Goal: Check status: Check status

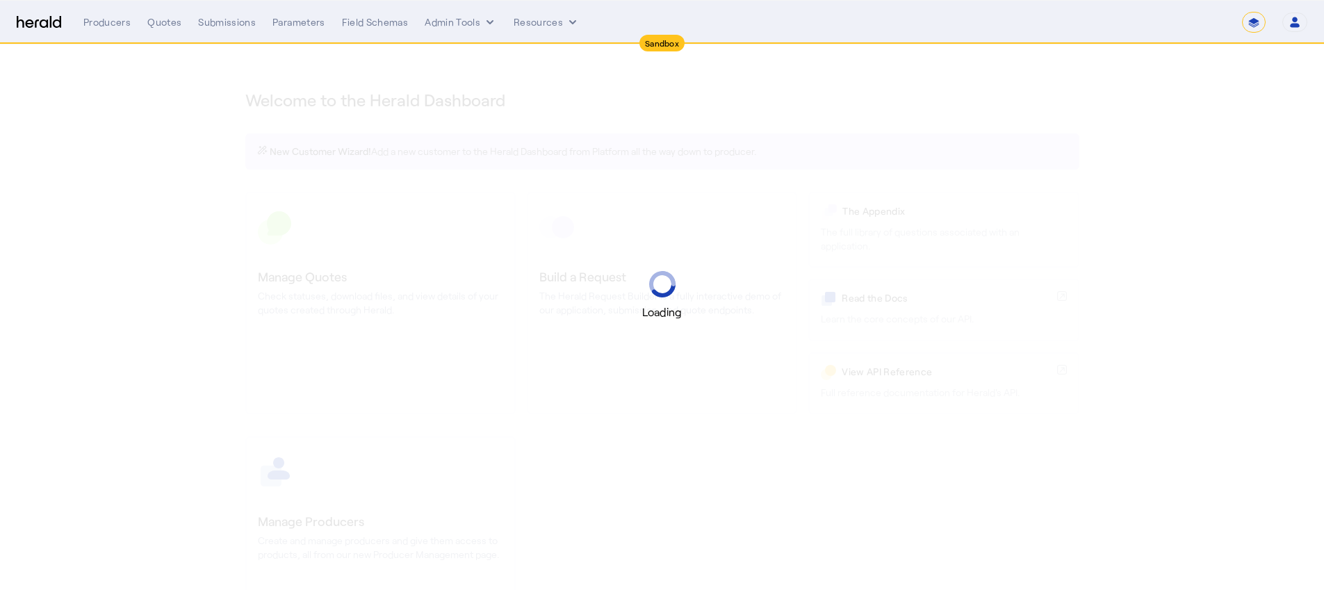
select select "*******"
click at [1210, 22] on select "1Fort Acrisure Acturis Affinity Advisors Affinity Risk Agentero AmWins Anzen Ao…" at bounding box center [1130, 22] width 190 height 21
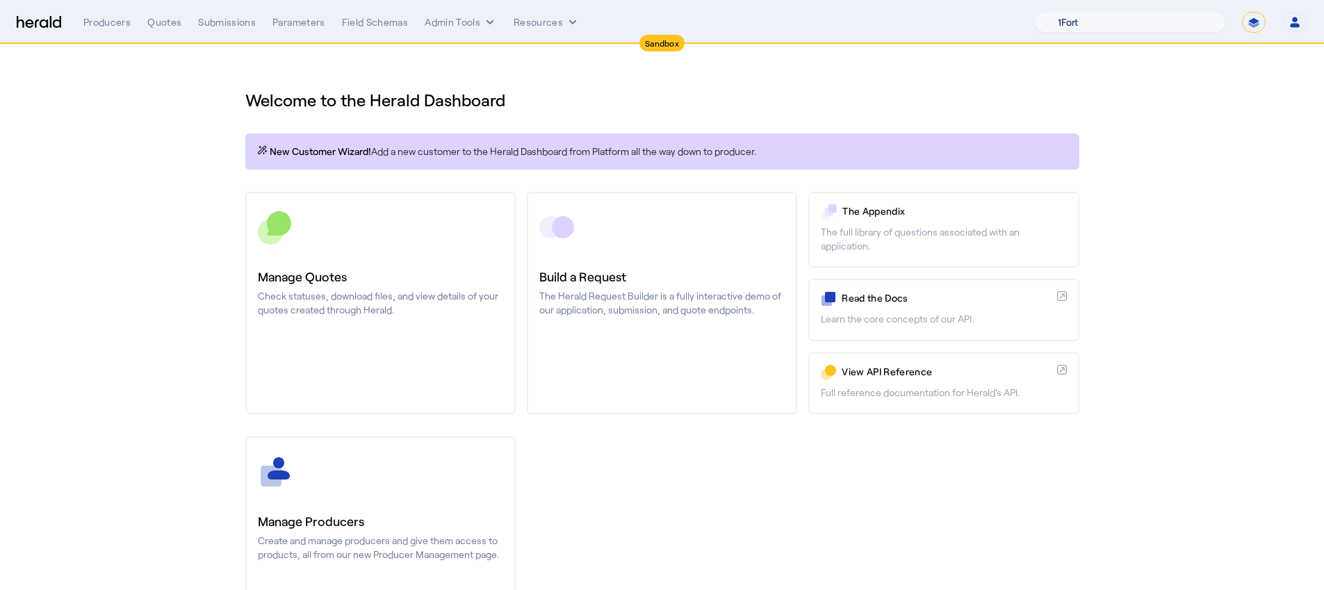
select select "pfm_z9k1_growthmill"
click at [1069, 12] on select "1Fort Acrisure Acturis Affinity Advisors Affinity Risk Agentero AmWins Anzen Ao…" at bounding box center [1130, 22] width 190 height 21
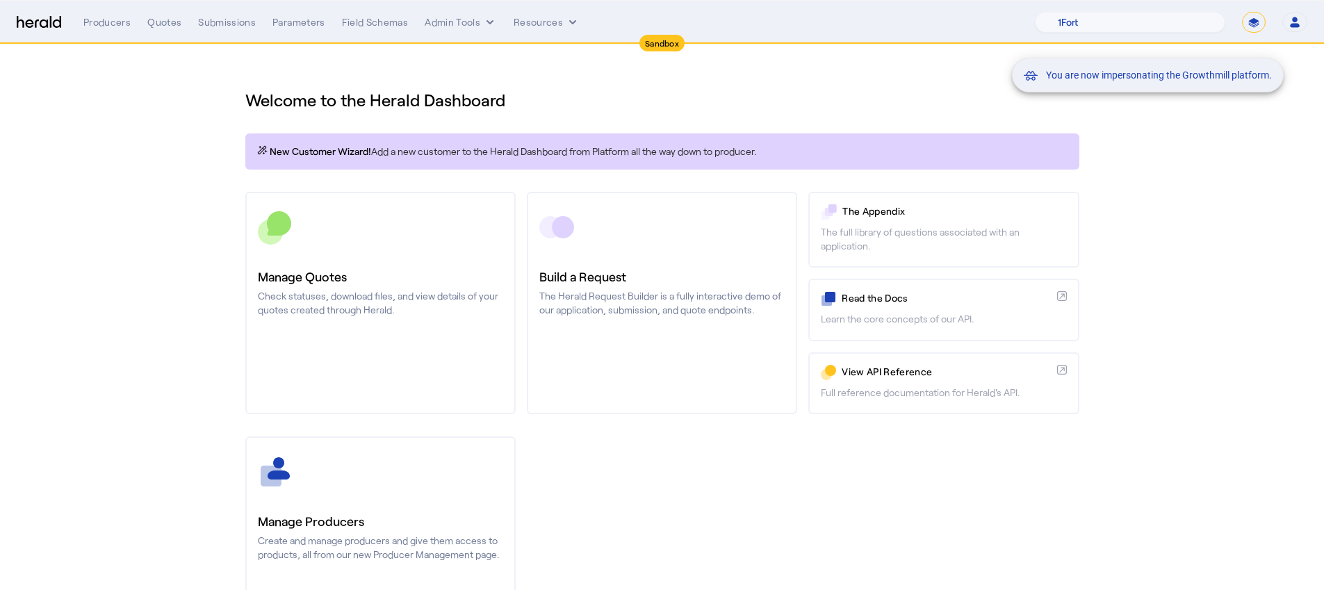
click at [378, 281] on div "You are now impersonating the Growthmill platform." at bounding box center [662, 295] width 1324 height 590
click at [412, 266] on div "You are now impersonating the Growthmill platform." at bounding box center [662, 295] width 1324 height 590
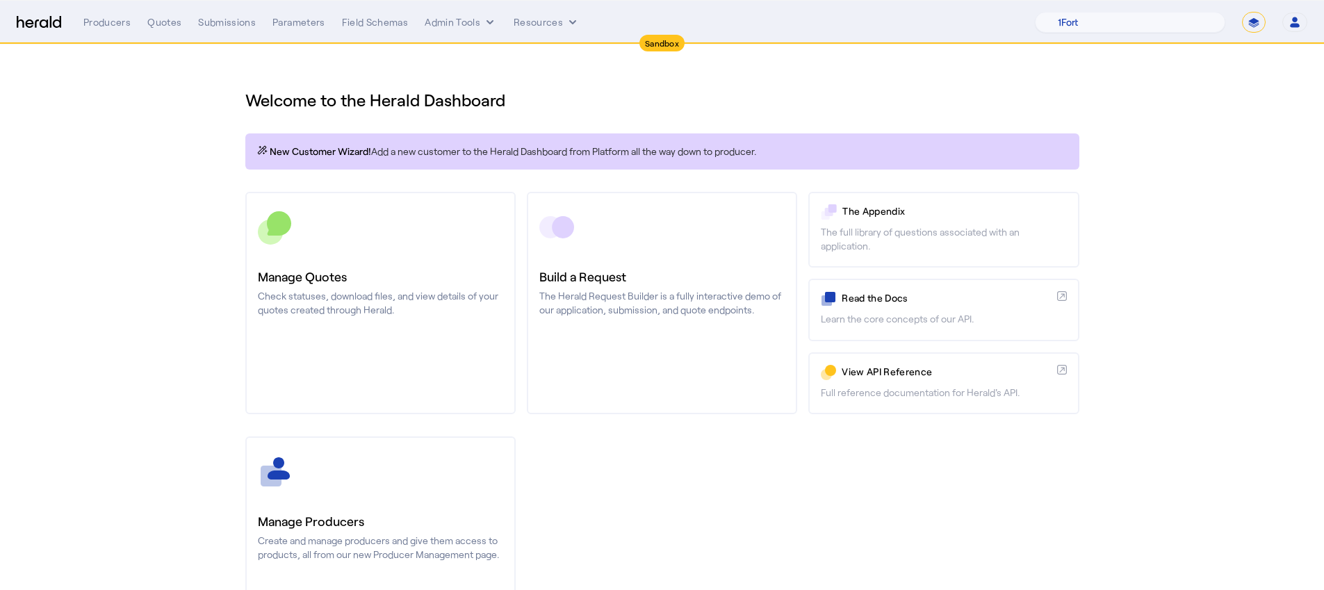
click at [412, 266] on link "Manage Quotes Check statuses, download files, and view details of your quotes c…" at bounding box center [380, 303] width 270 height 222
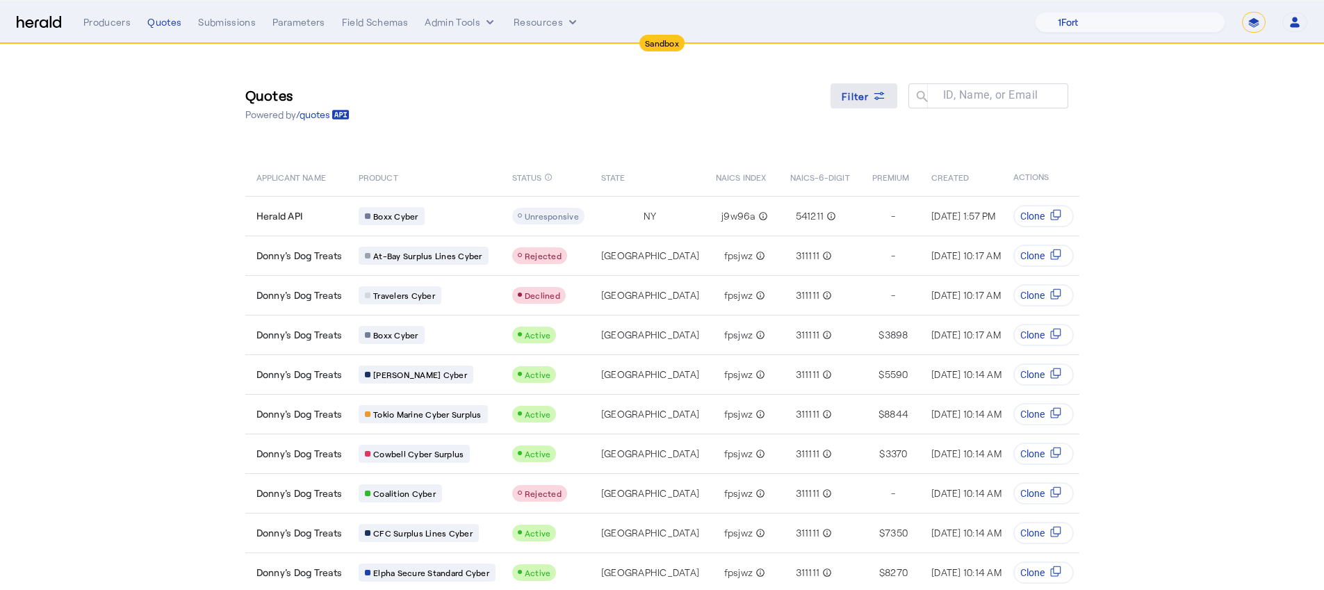
click at [852, 101] on span "Filter" at bounding box center [856, 96] width 28 height 15
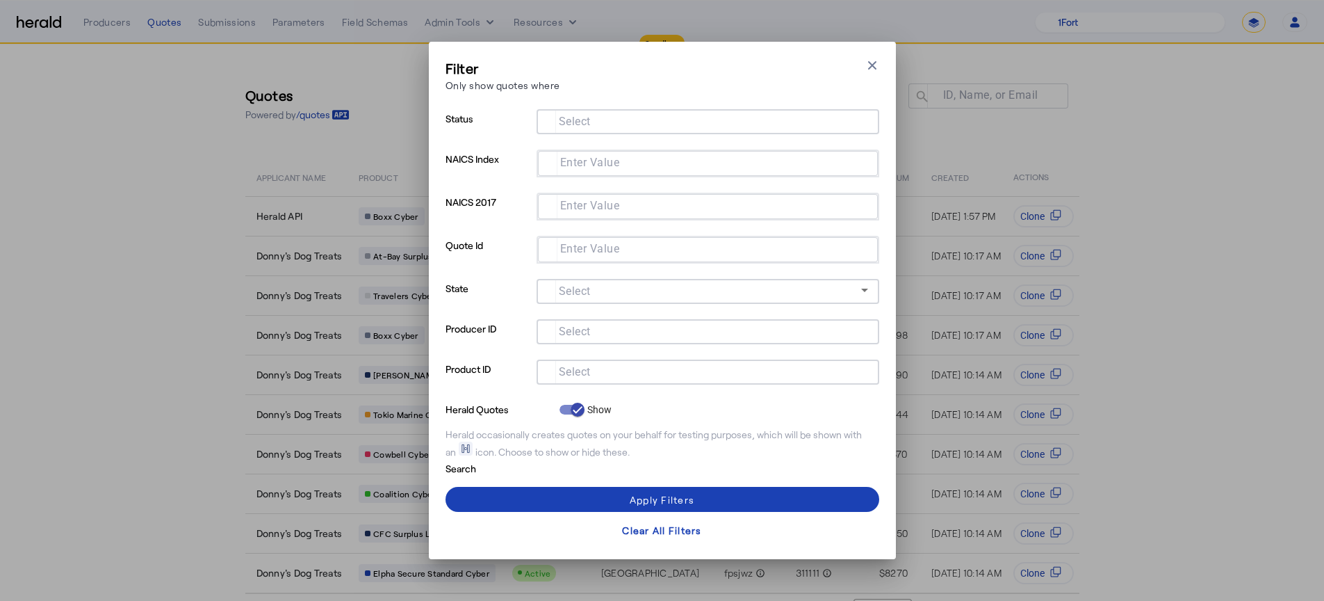
click at [605, 366] on input "Select" at bounding box center [705, 370] width 315 height 17
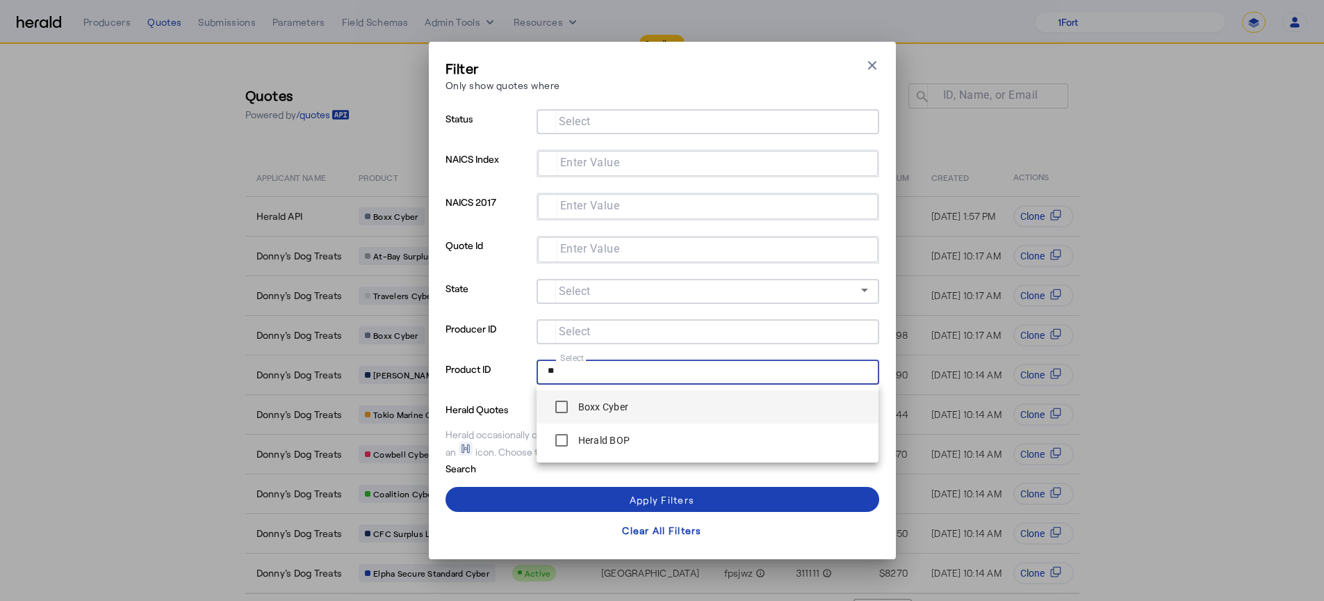
type input "**"
click at [659, 393] on span "Boxx Cyber" at bounding box center [708, 407] width 320 height 28
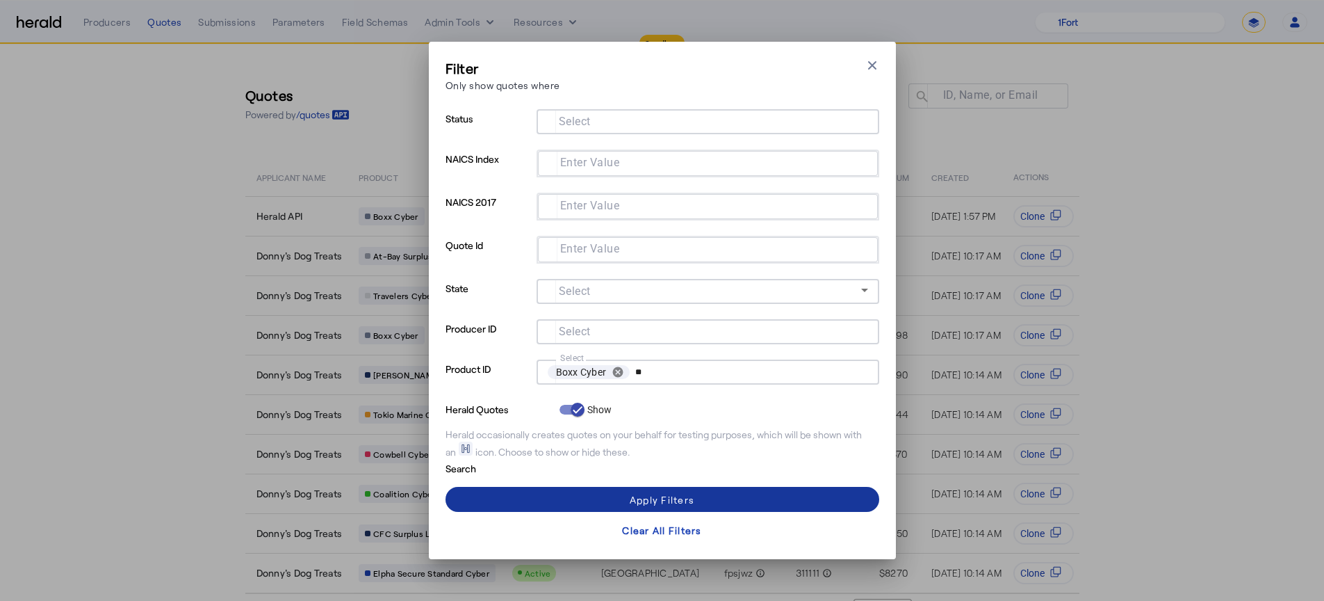
click at [562, 503] on span at bounding box center [663, 498] width 434 height 33
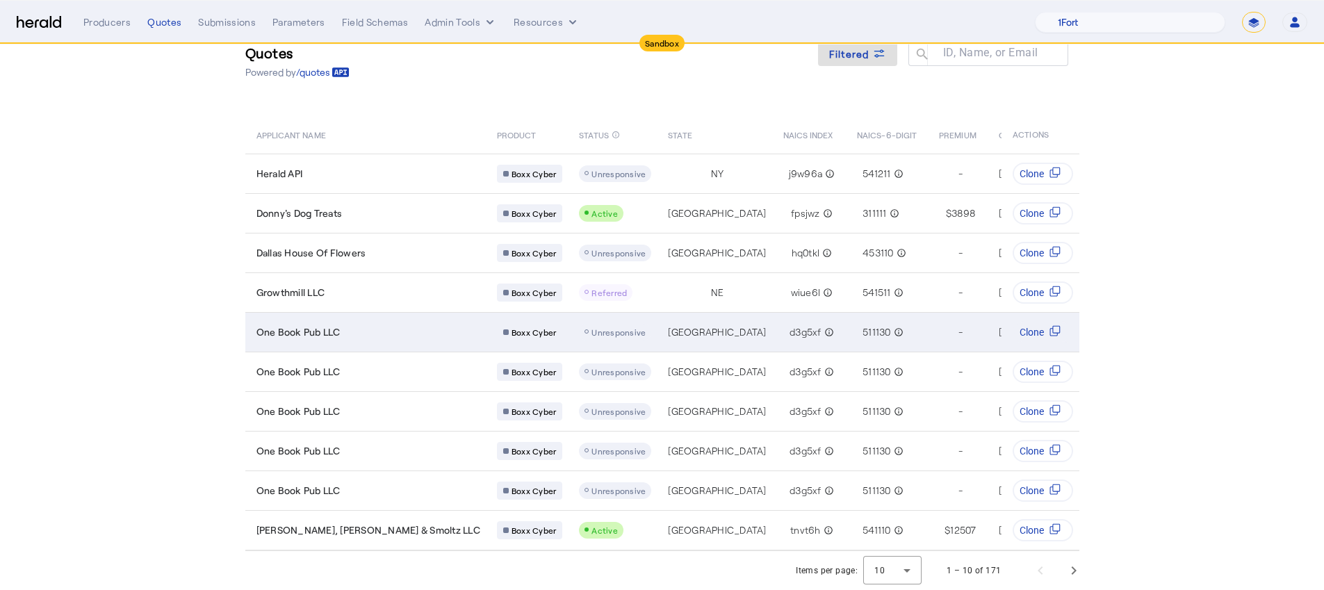
scroll to position [53, 0]
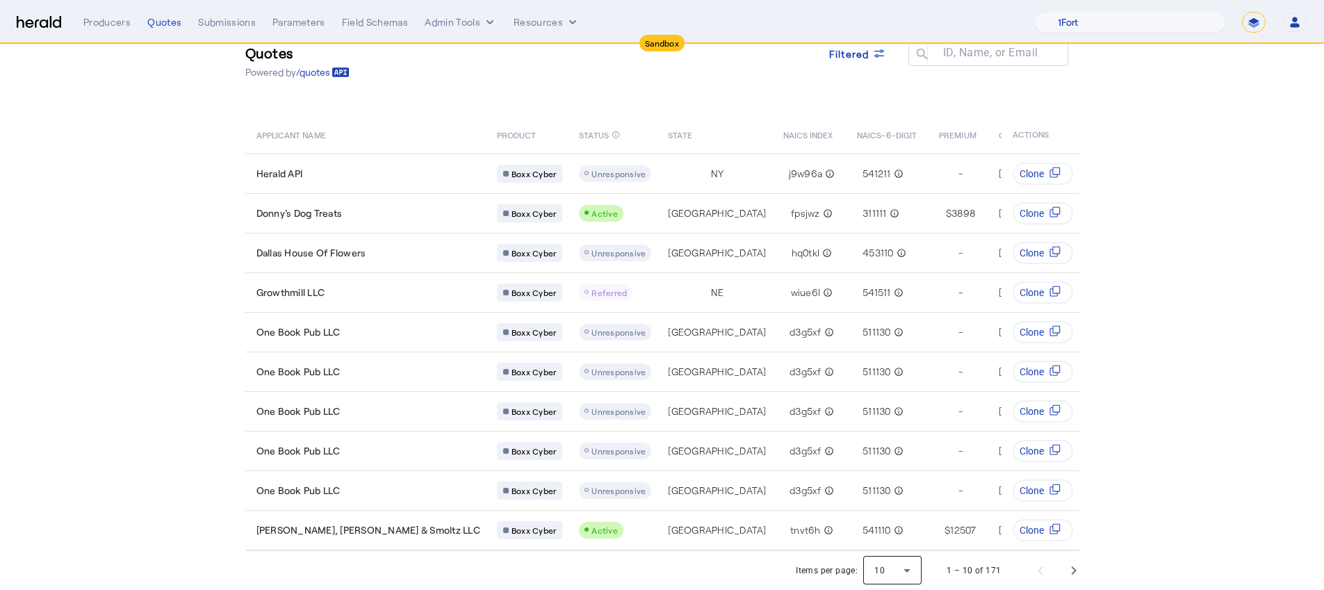
click at [914, 567] on div at bounding box center [892, 570] width 58 height 33
click at [893, 522] on mat-option "50" at bounding box center [899, 533] width 58 height 33
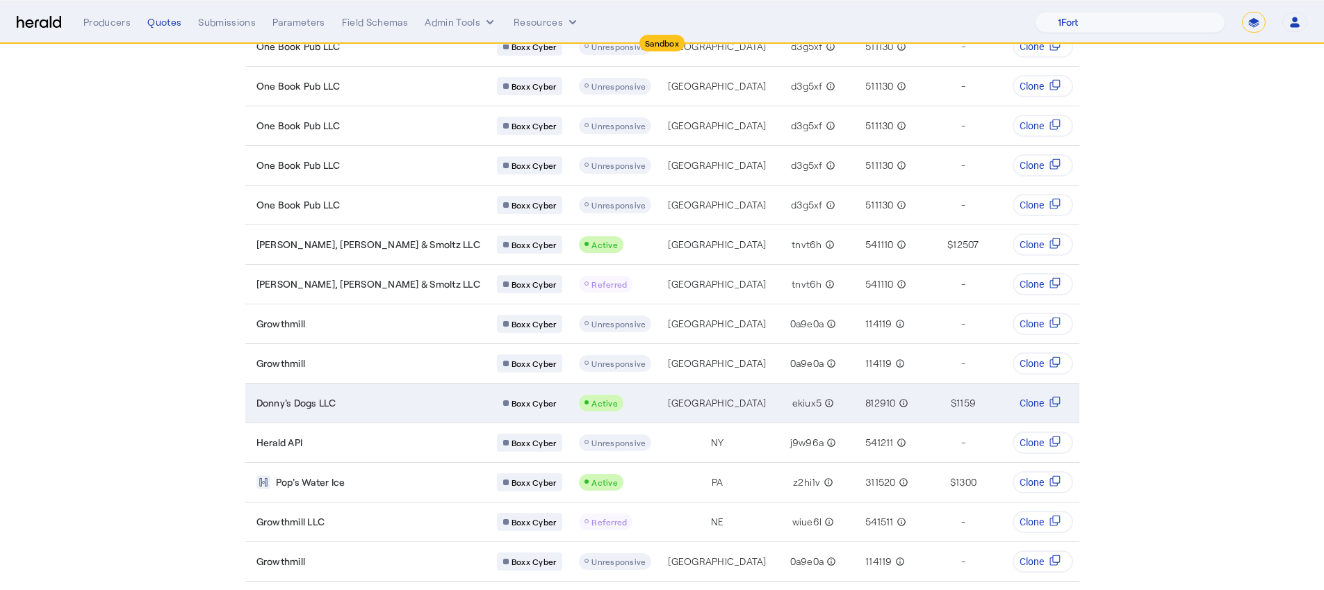
scroll to position [336, 0]
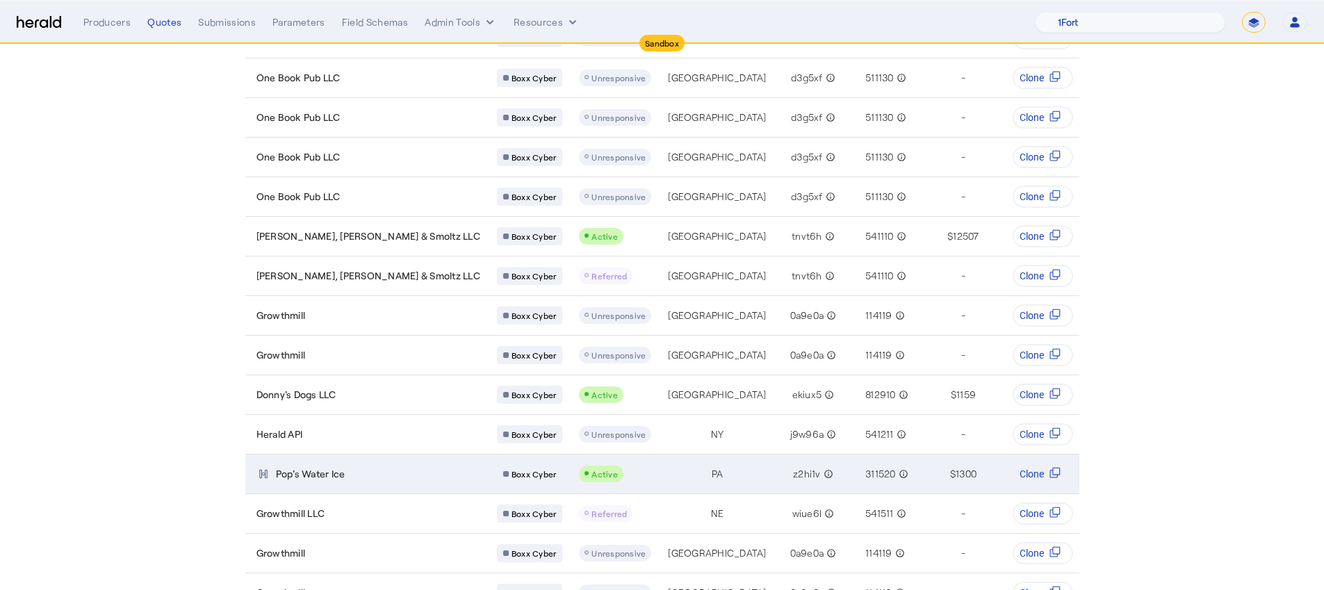
click at [568, 463] on td "Active" at bounding box center [612, 474] width 89 height 40
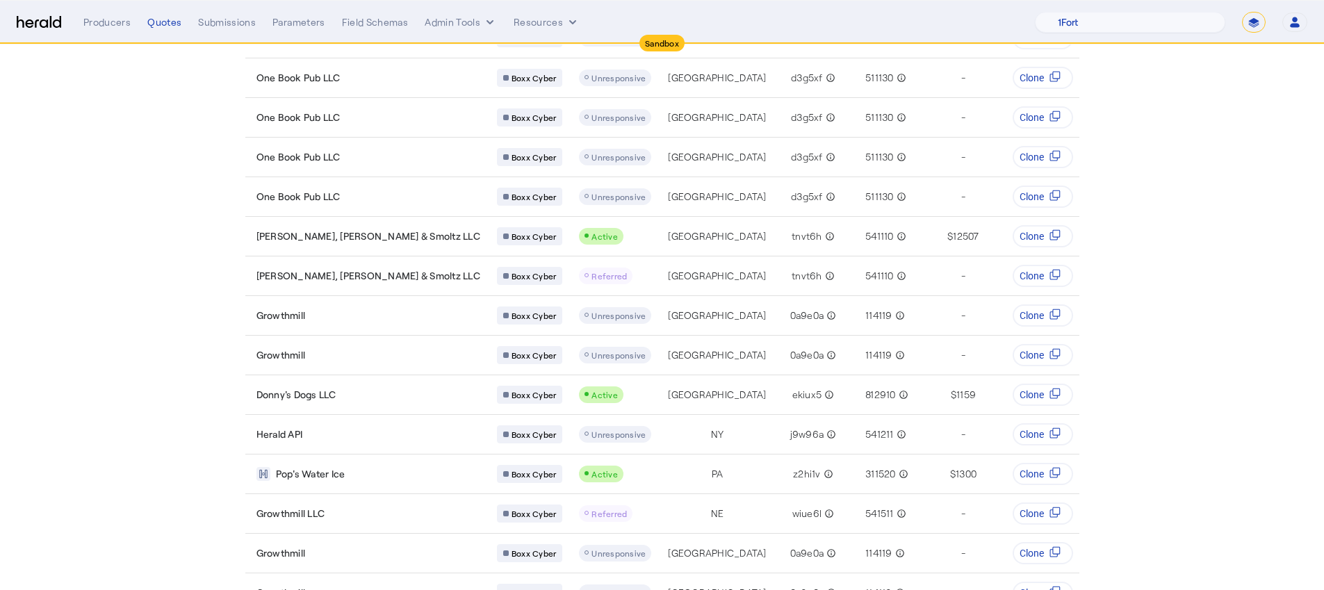
click at [1253, 19] on select "**********" at bounding box center [1254, 22] width 24 height 21
select select "**********"
click at [1242, 12] on select "**********" at bounding box center [1254, 22] width 24 height 21
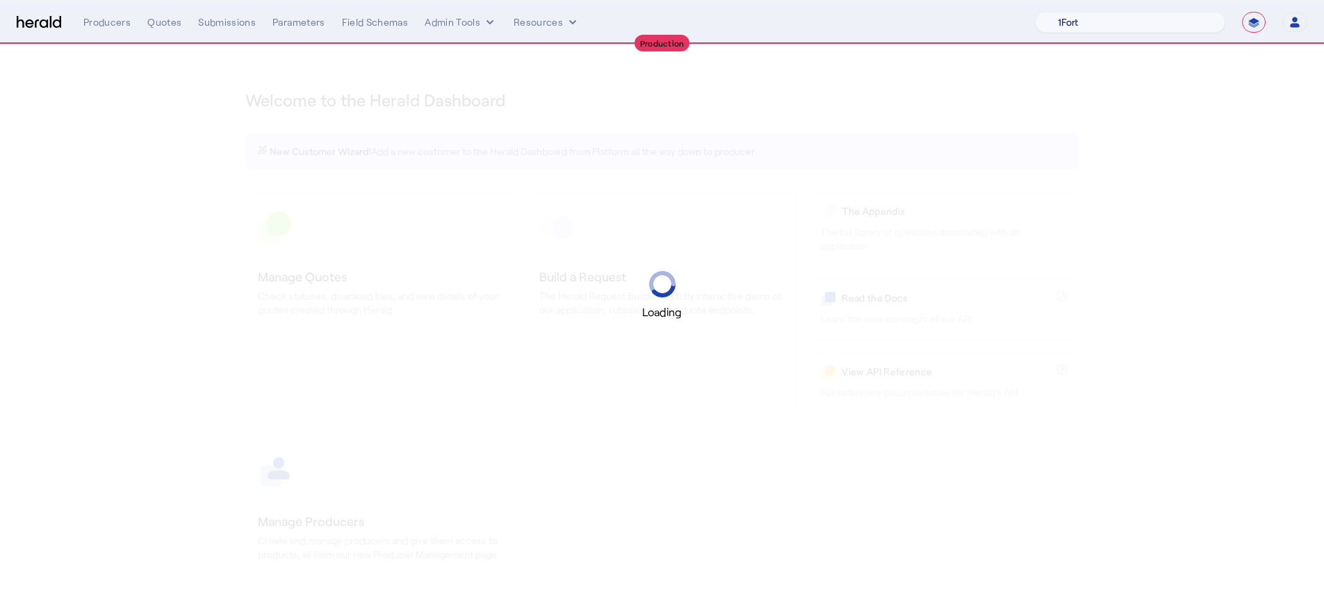
click at [1164, 27] on select "1Fort Acrisure Acturis Affinity Advisors Affinity Risk Agentero AmWins Anzen Ao…" at bounding box center [1130, 22] width 190 height 21
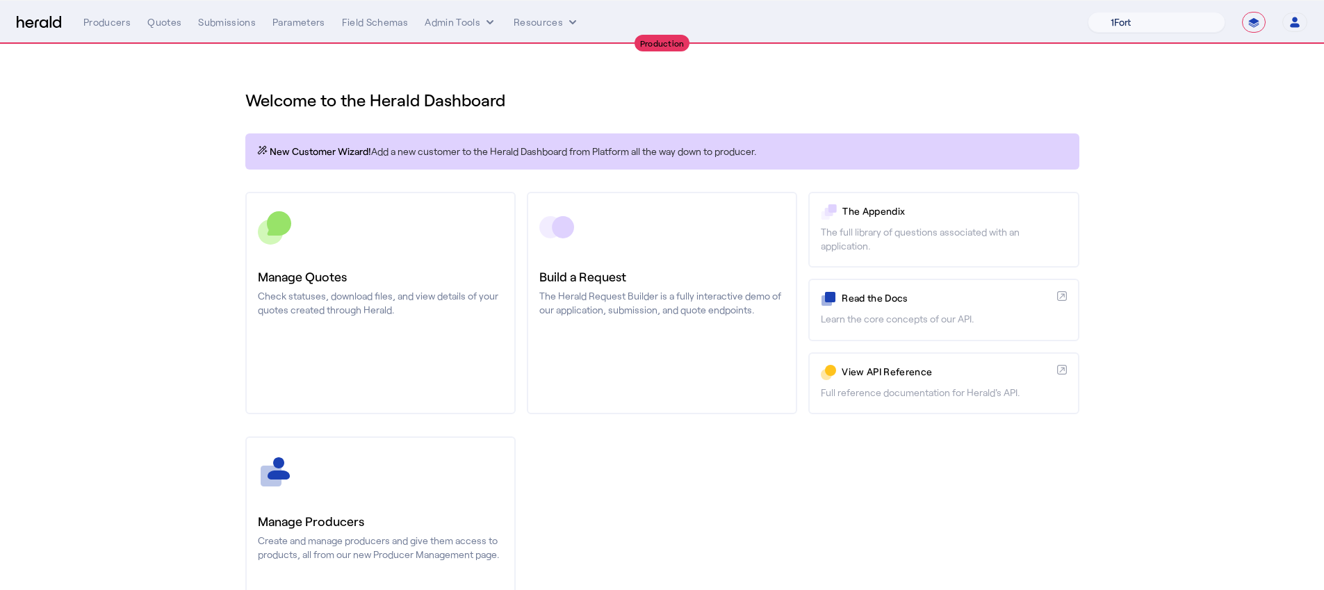
select select "pfm_1vyo_affinityrisk"
click at [1088, 12] on select "1Fort Affinity Risk [PERSON_NAME] [PERSON_NAME] CRC Campus Coverage Citadel Fif…" at bounding box center [1157, 22] width 138 height 21
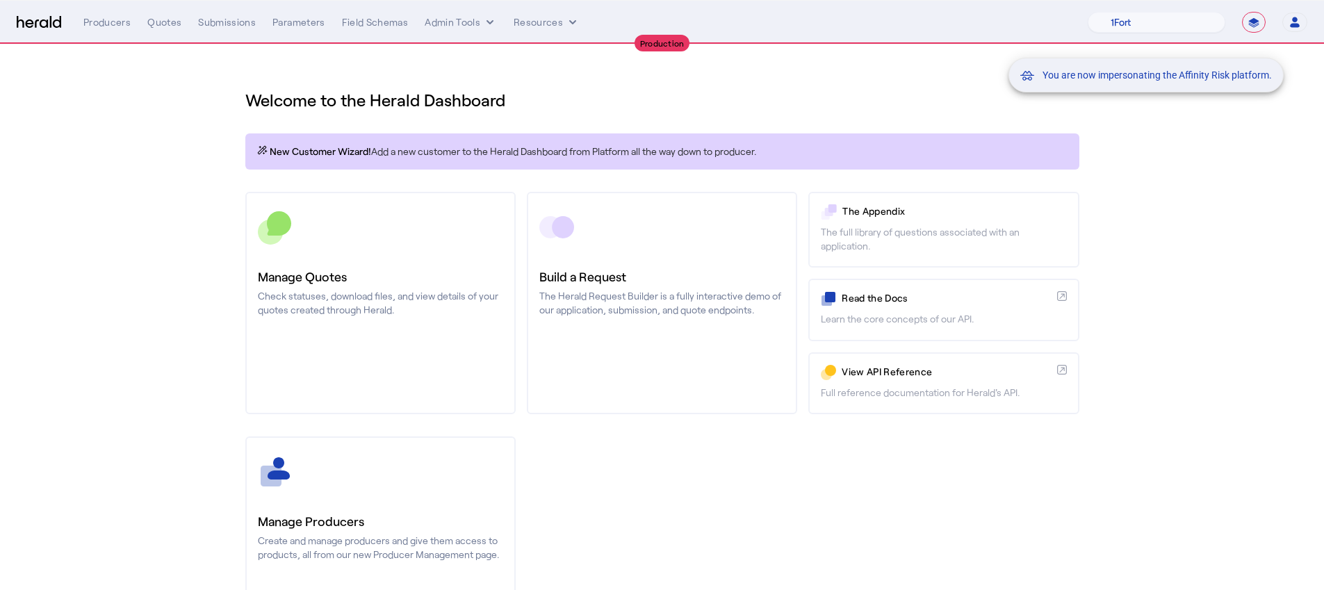
click at [432, 520] on div "You are now impersonating the Affinity Risk platform." at bounding box center [662, 295] width 1324 height 590
click at [420, 506] on div "You are now impersonating the Affinity Risk platform." at bounding box center [662, 295] width 1324 height 590
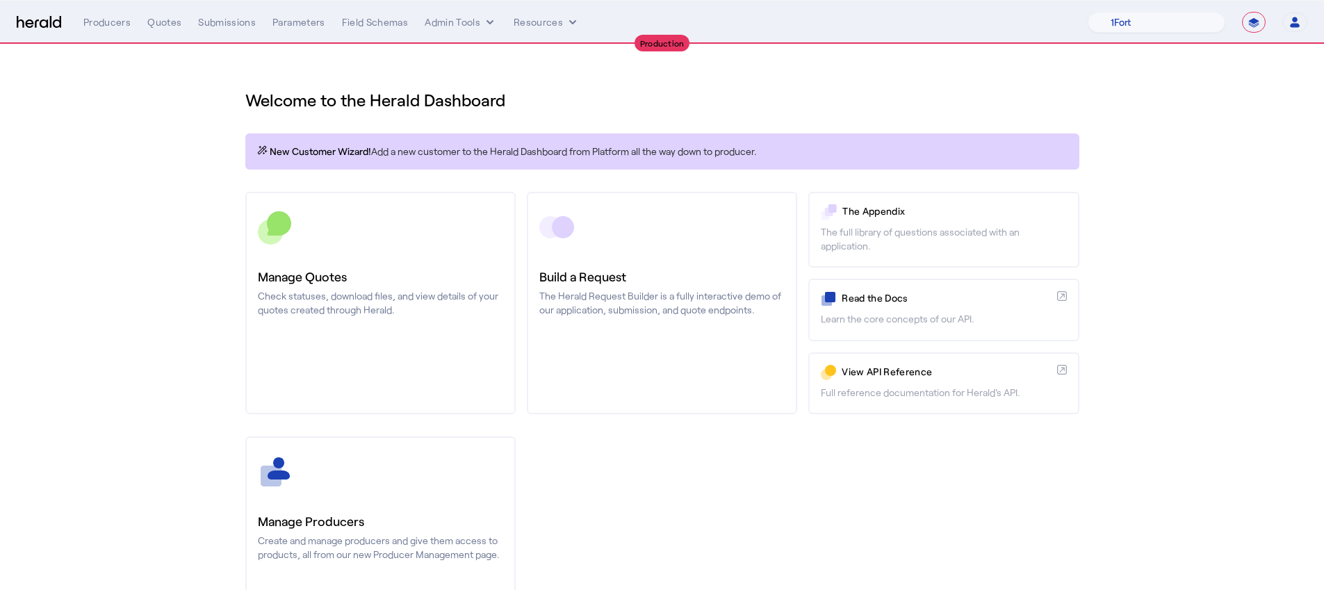
click at [421, 480] on div at bounding box center [380, 472] width 245 height 35
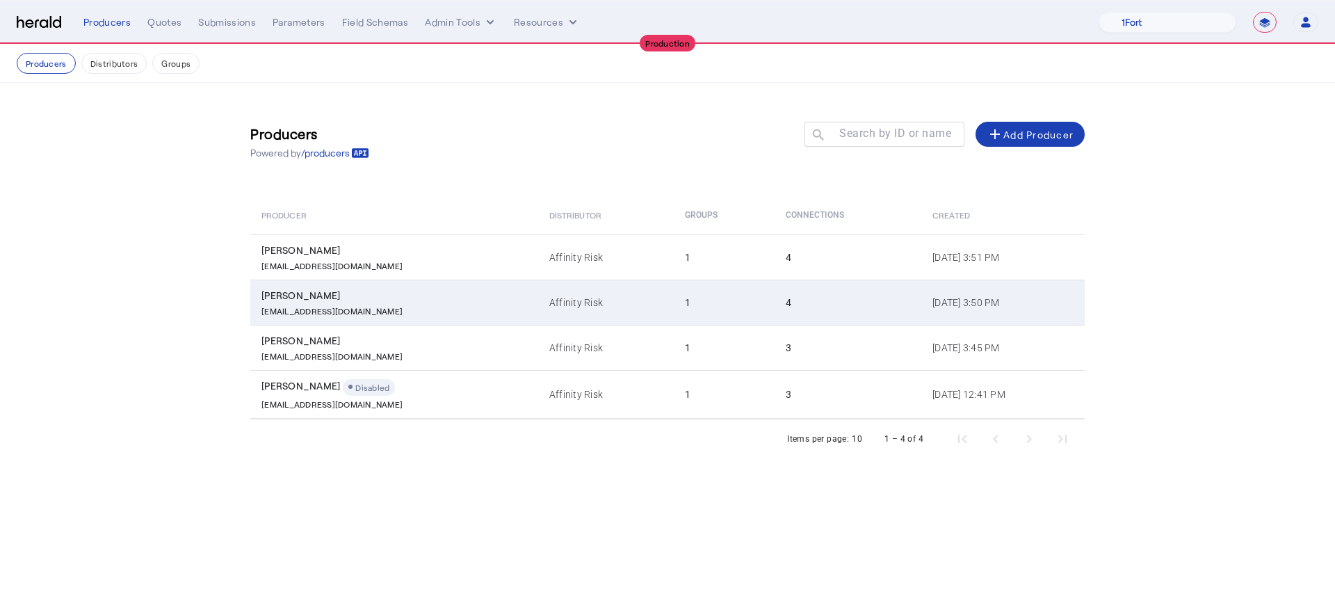
click at [384, 286] on td "Steve Holland sholland@affinityrisk.com" at bounding box center [394, 301] width 288 height 45
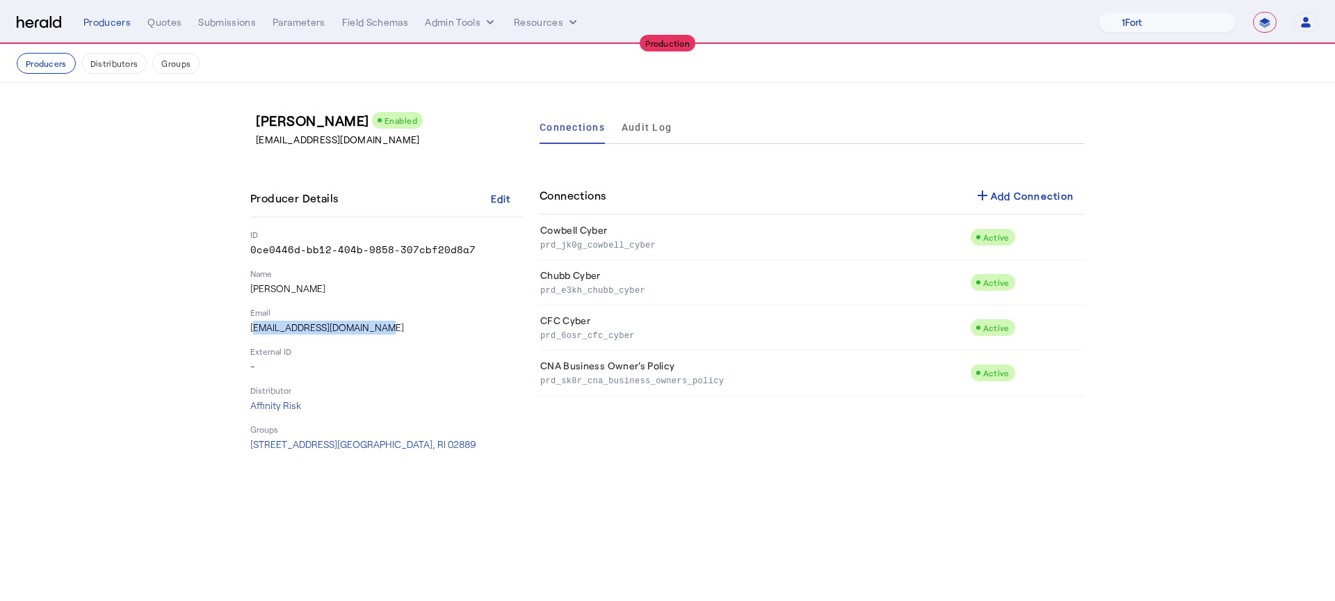
drag, startPoint x: 407, startPoint y: 328, endPoint x: 247, endPoint y: 326, distance: 159.9
click at [247, 326] on div "Steve Holland Enabled sholland@affinityrisk.com Producer Details Edit ID 0ce044…" at bounding box center [667, 281] width 890 height 396
copy p "sholland@affinityrisk.com"
click at [1252, 17] on div "**********" at bounding box center [1208, 22] width 220 height 21
click at [1257, 20] on select "**********" at bounding box center [1265, 22] width 24 height 21
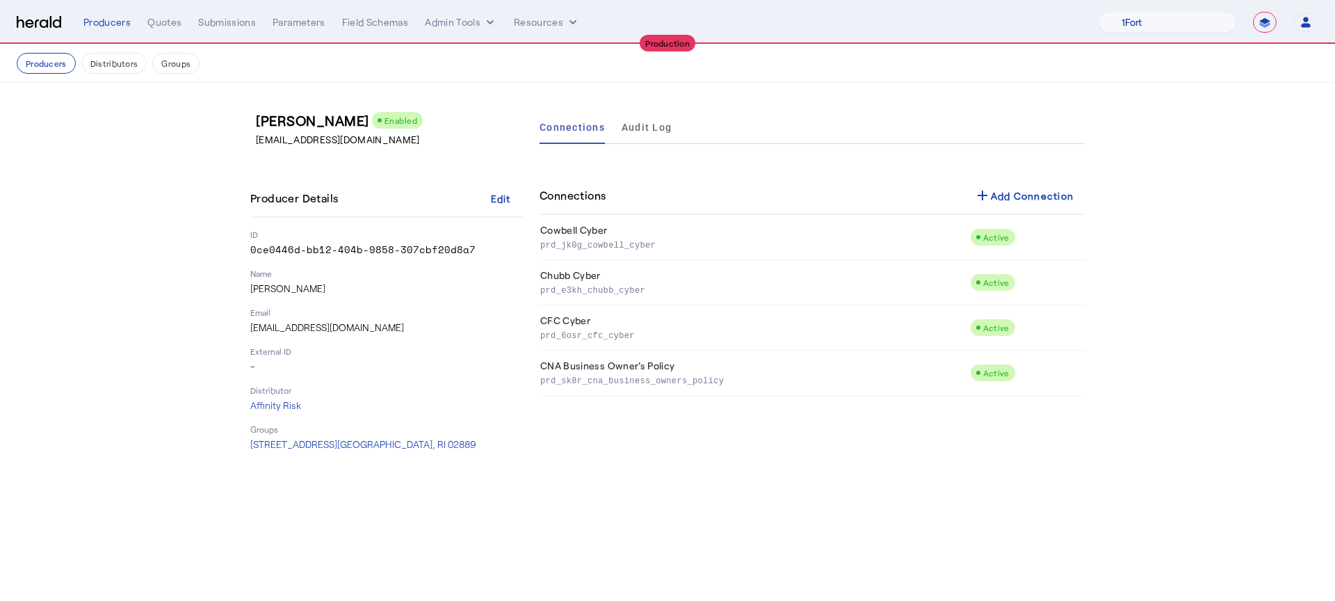
select select "*******"
click at [1253, 12] on select "**********" at bounding box center [1265, 22] width 24 height 21
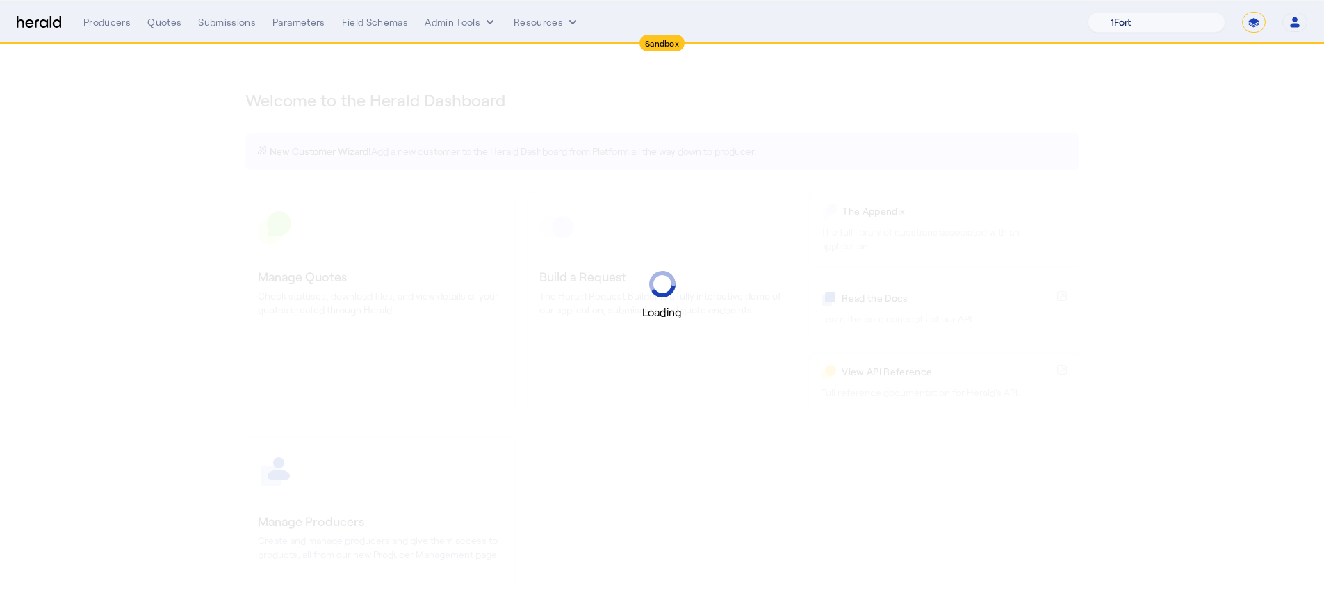
click at [1151, 19] on select "1Fort Affinity Risk [PERSON_NAME] [PERSON_NAME] CRC Campus Coverage Citadel Fif…" at bounding box center [1157, 22] width 138 height 21
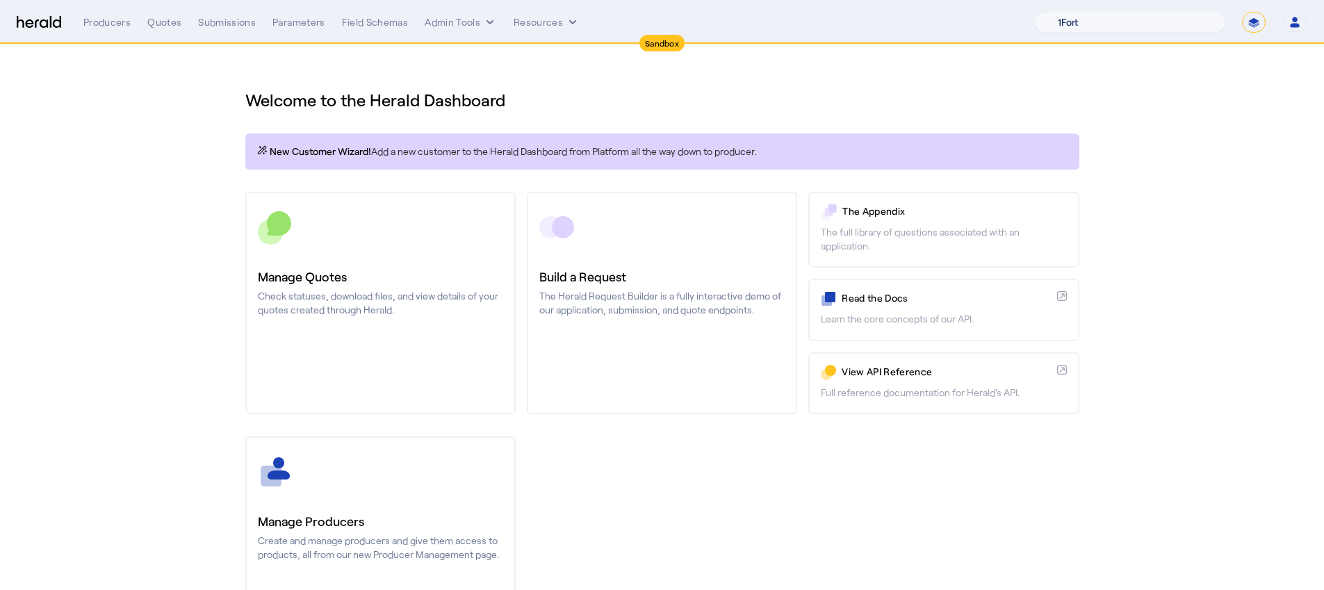
select select "pfm_z9k1_growthmill"
click at [1069, 12] on select "1Fort Acrisure Acturis Affinity Advisors Affinity Risk Agentero AmWins Anzen Ao…" at bounding box center [1130, 22] width 190 height 21
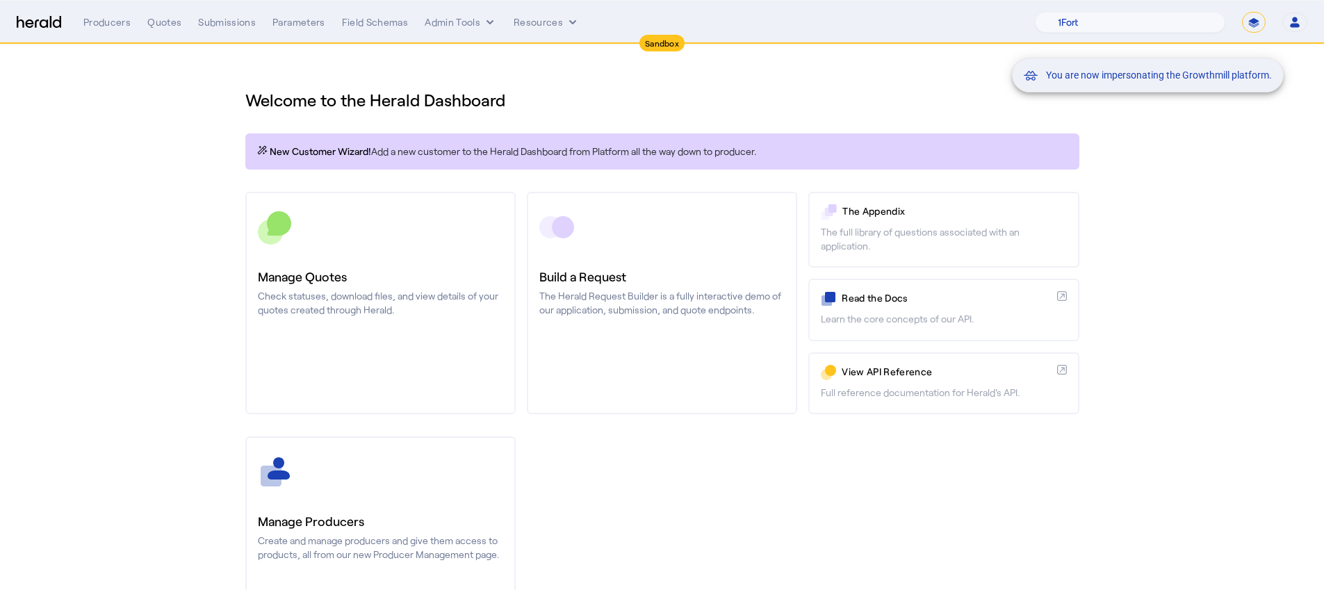
click at [365, 341] on div "You are now impersonating the Growthmill platform." at bounding box center [662, 295] width 1324 height 590
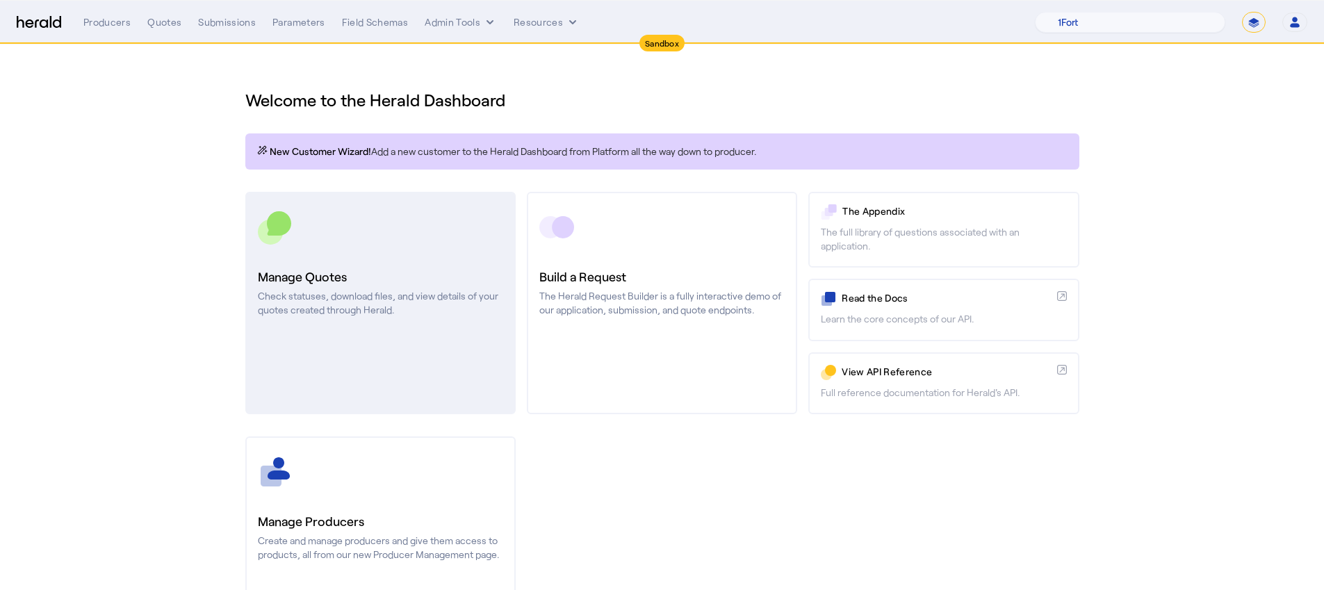
click at [367, 311] on p "Check statuses, download files, and view details of your quotes created through…" at bounding box center [380, 303] width 245 height 28
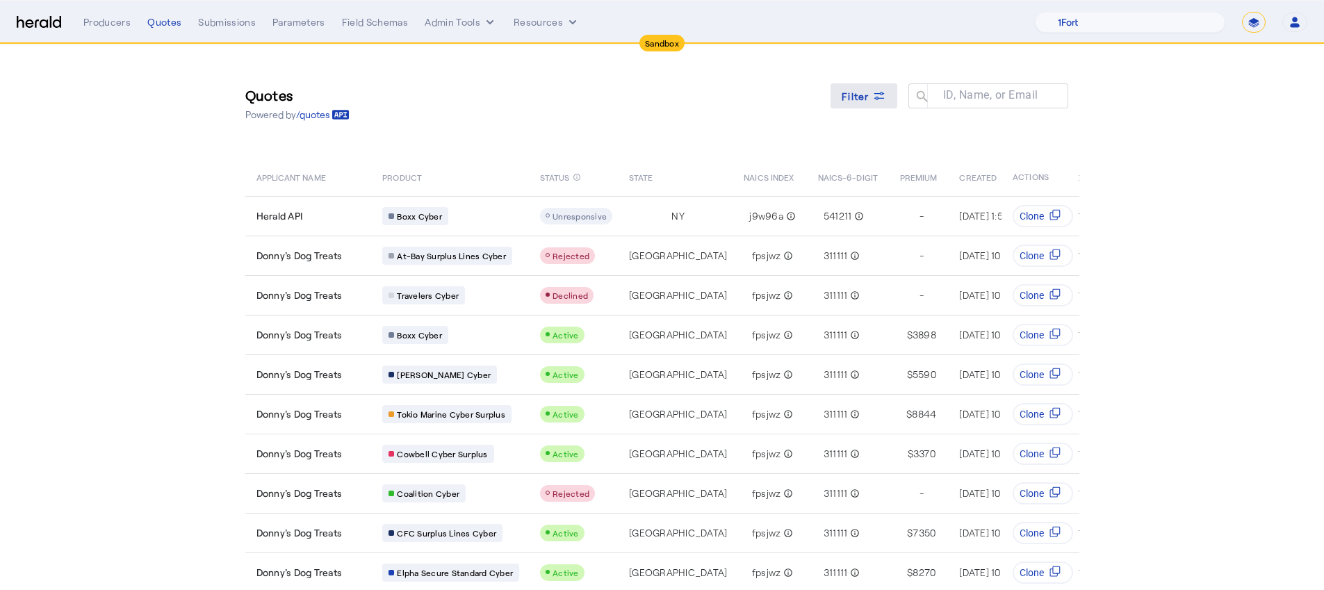
click at [890, 108] on span at bounding box center [864, 95] width 67 height 33
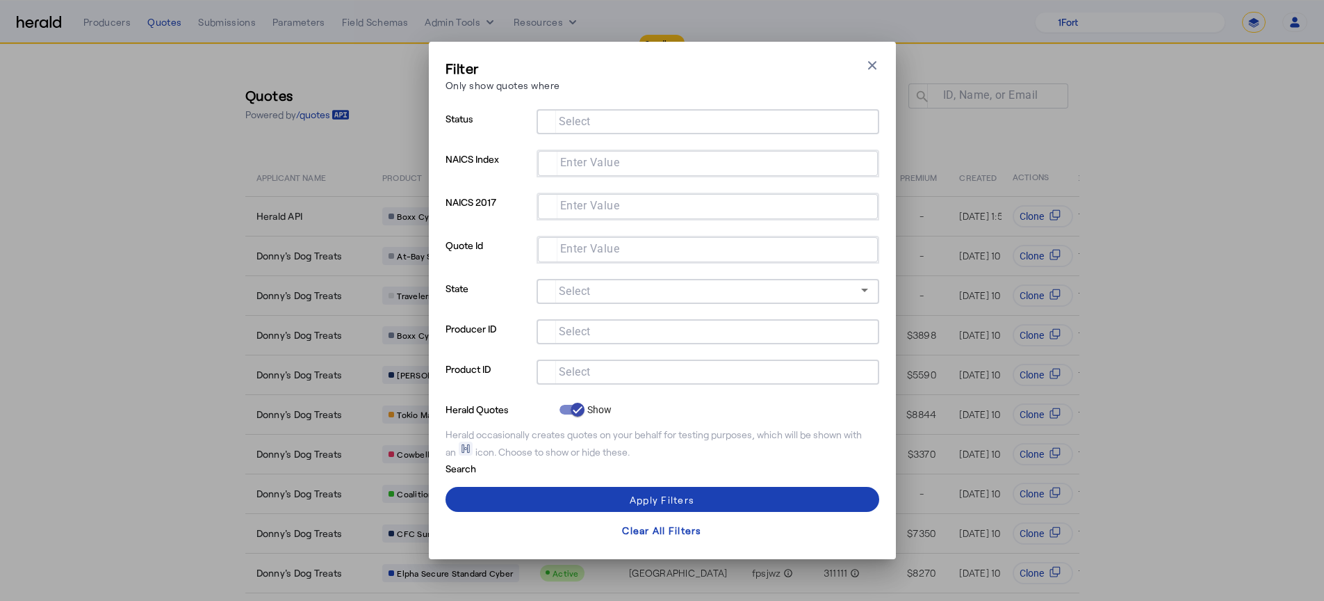
click at [679, 380] on div at bounding box center [708, 371] width 320 height 25
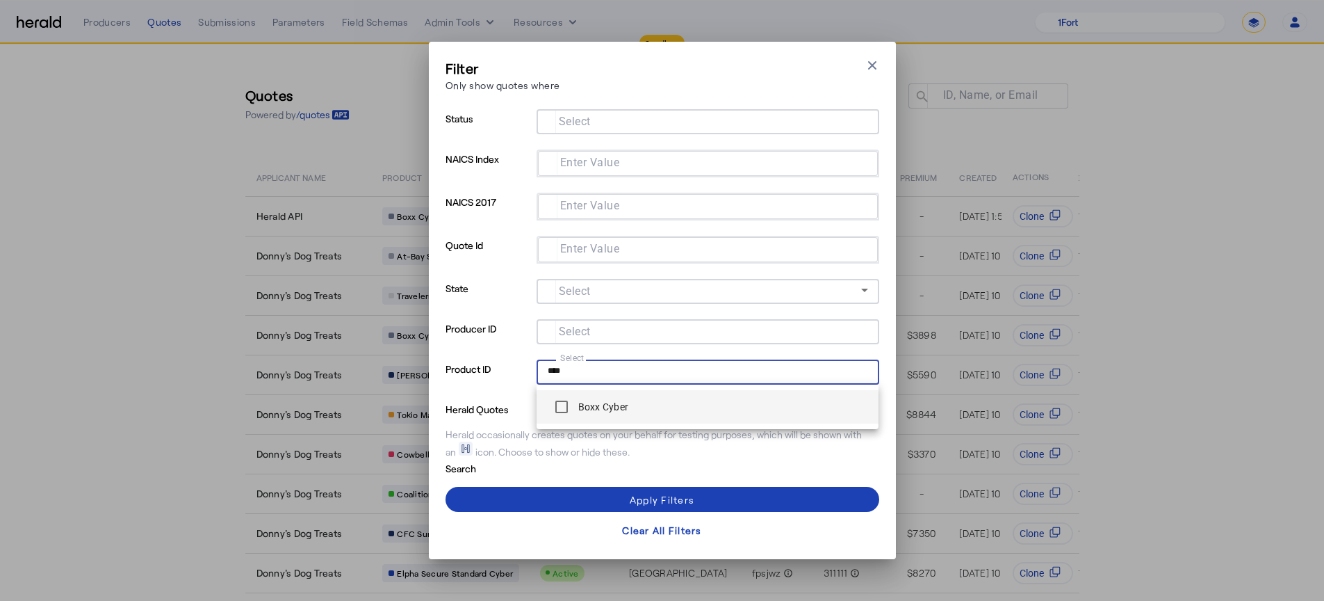
type input "****"
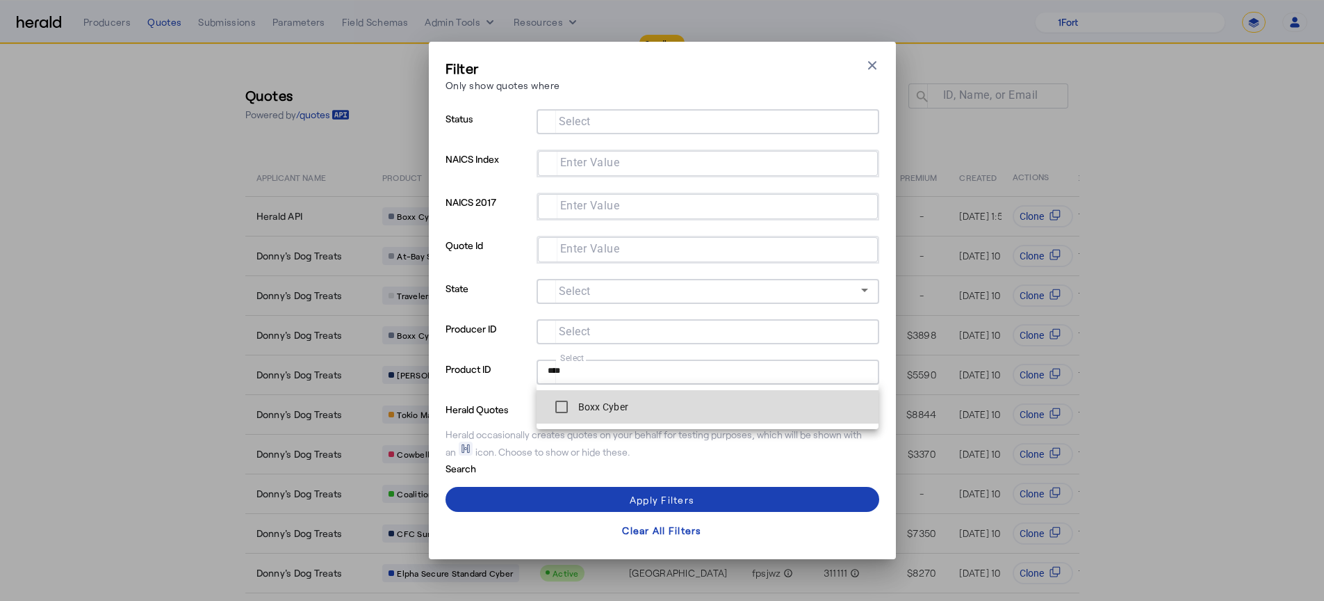
click at [660, 412] on span "Boxx Cyber" at bounding box center [708, 407] width 320 height 28
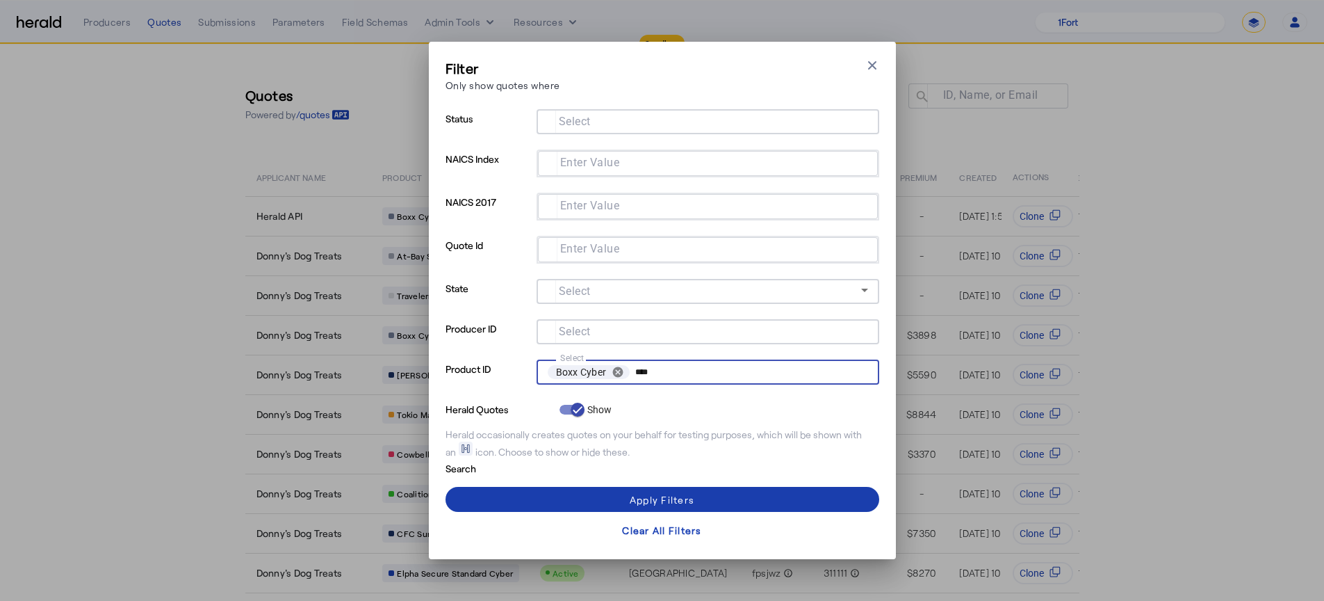
click at [699, 487] on span at bounding box center [663, 498] width 434 height 33
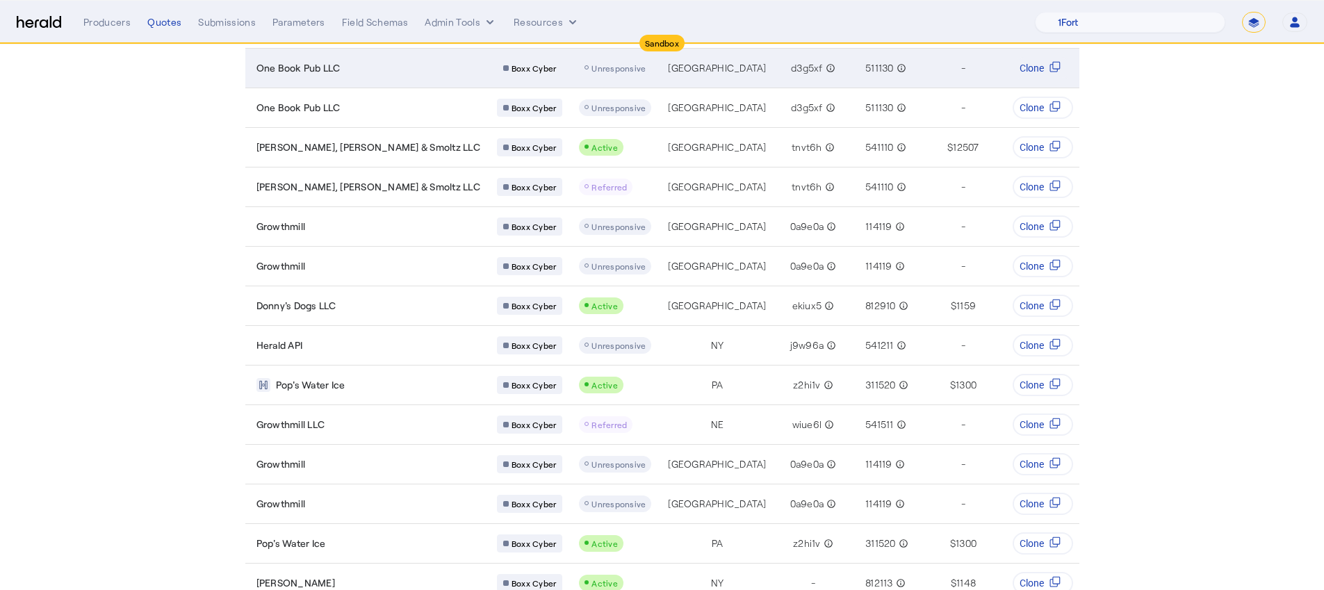
scroll to position [453, 0]
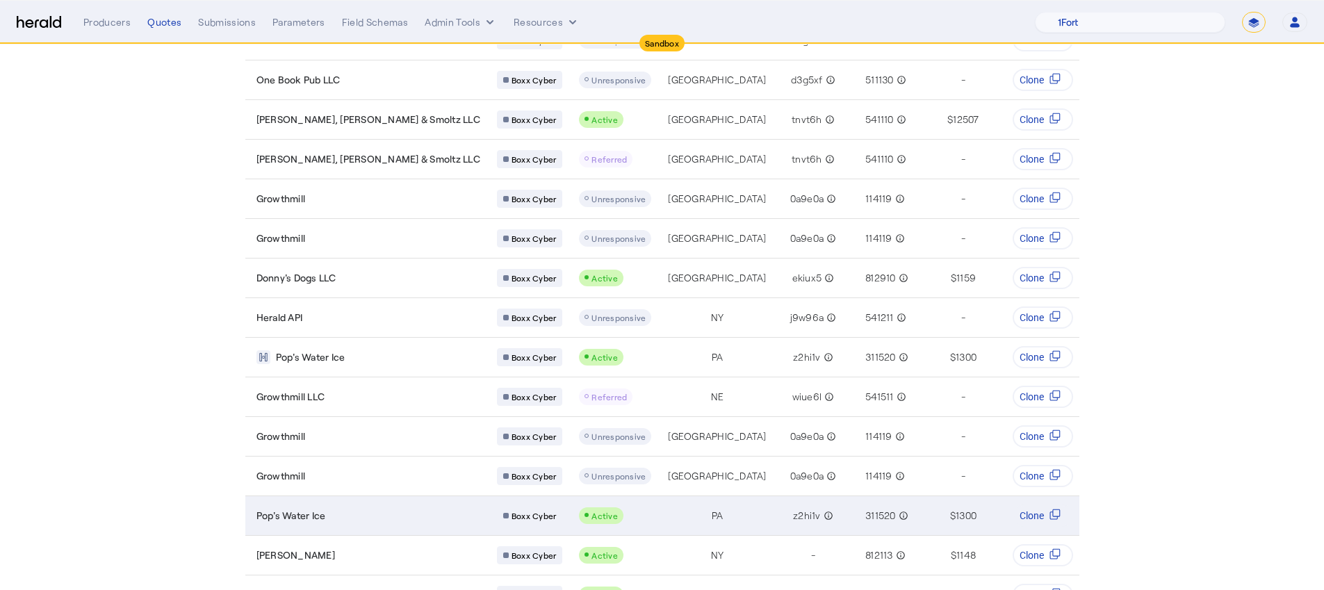
click at [364, 515] on div "Pop's Water Ice" at bounding box center [369, 516] width 224 height 14
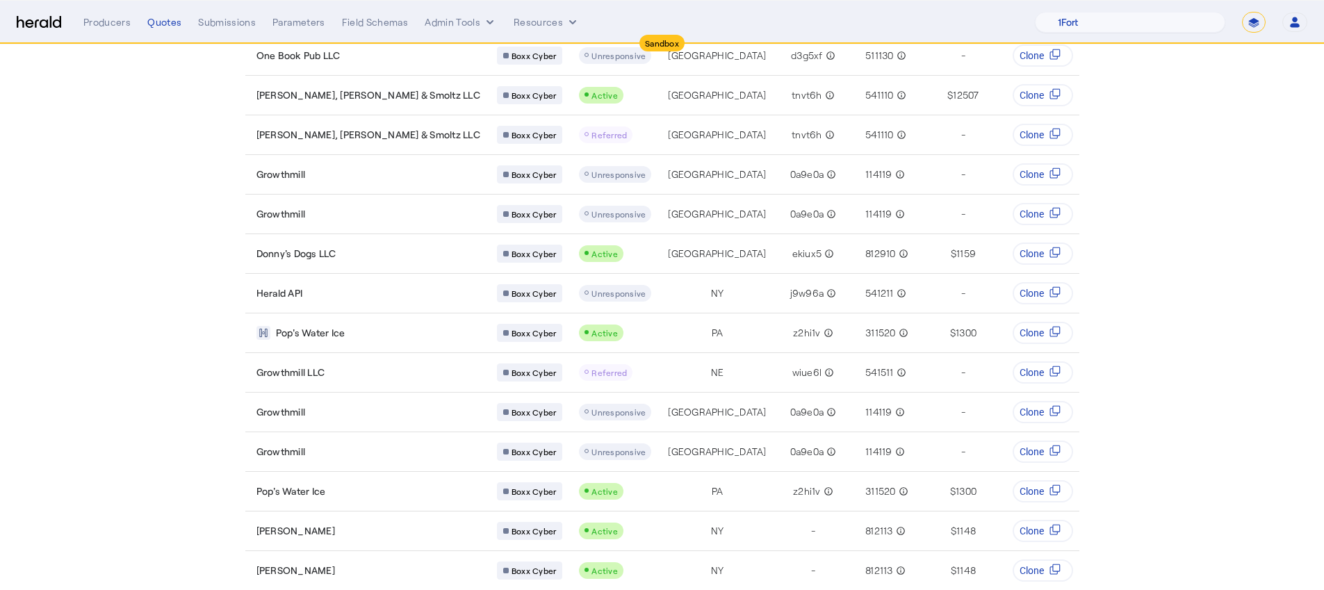
scroll to position [478, 0]
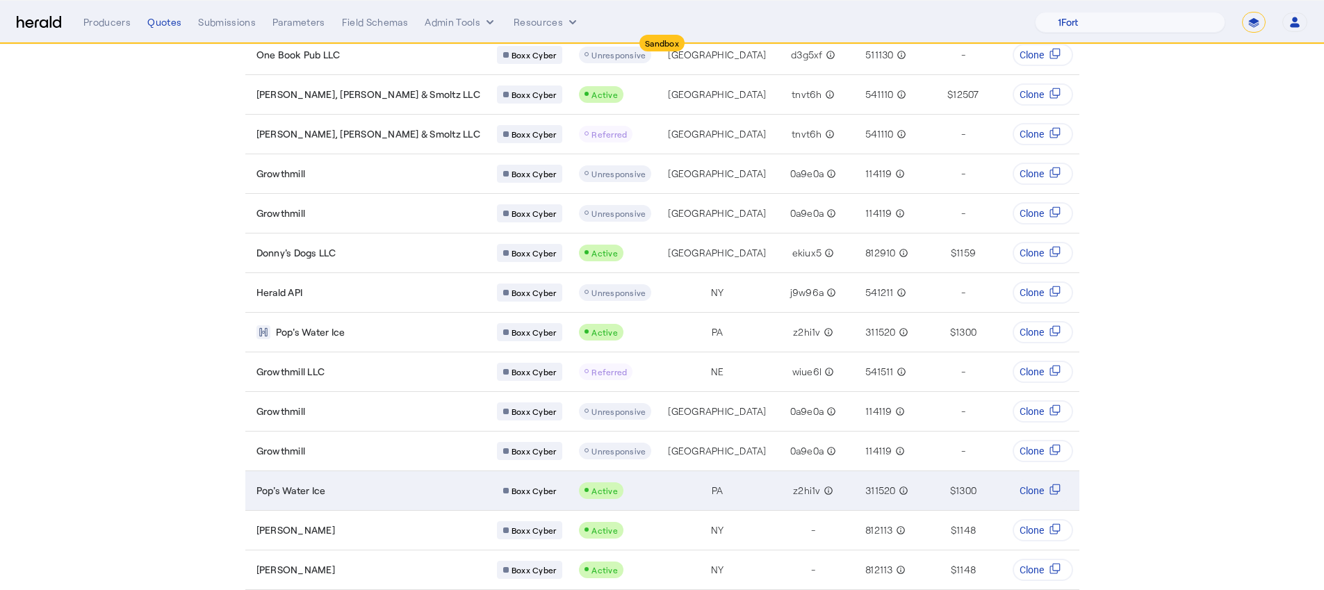
click at [788, 489] on div "z2hi1v info_outline" at bounding box center [813, 490] width 51 height 19
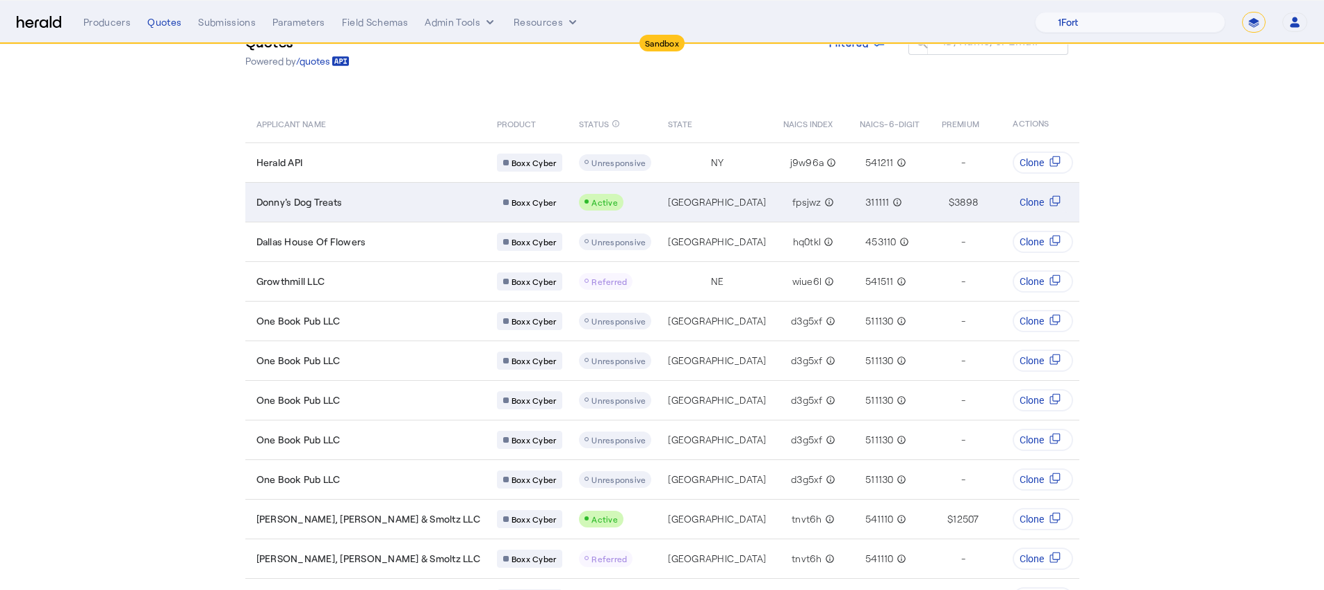
scroll to position [0, 0]
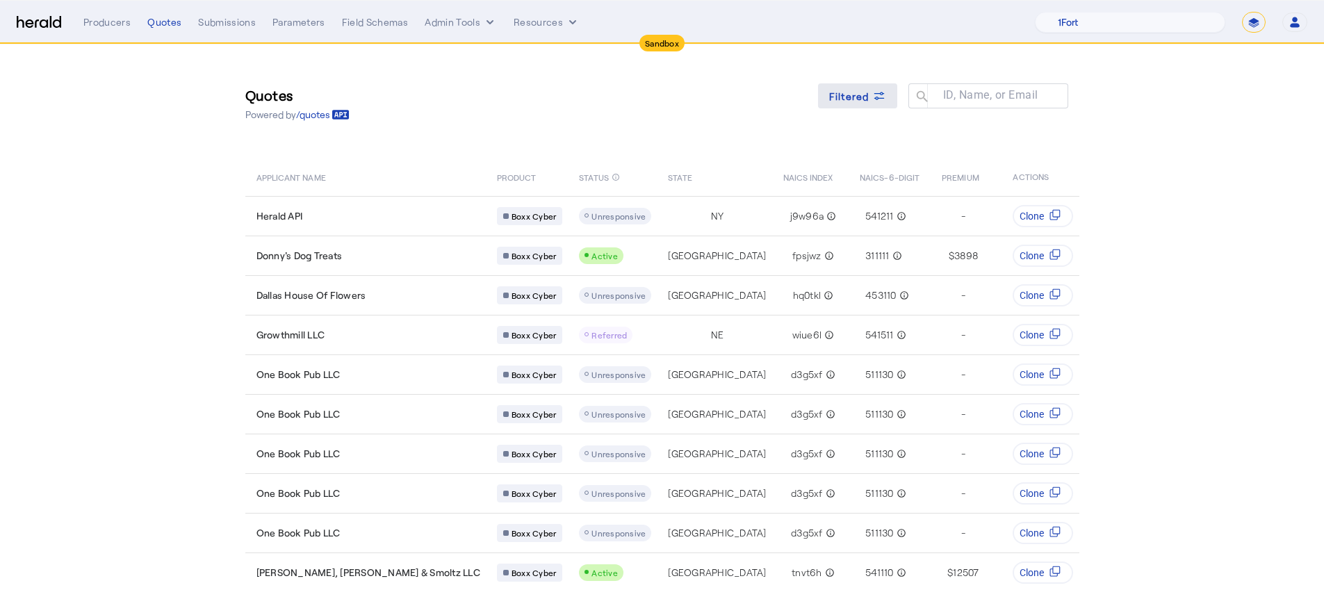
click at [845, 83] on span at bounding box center [857, 95] width 79 height 33
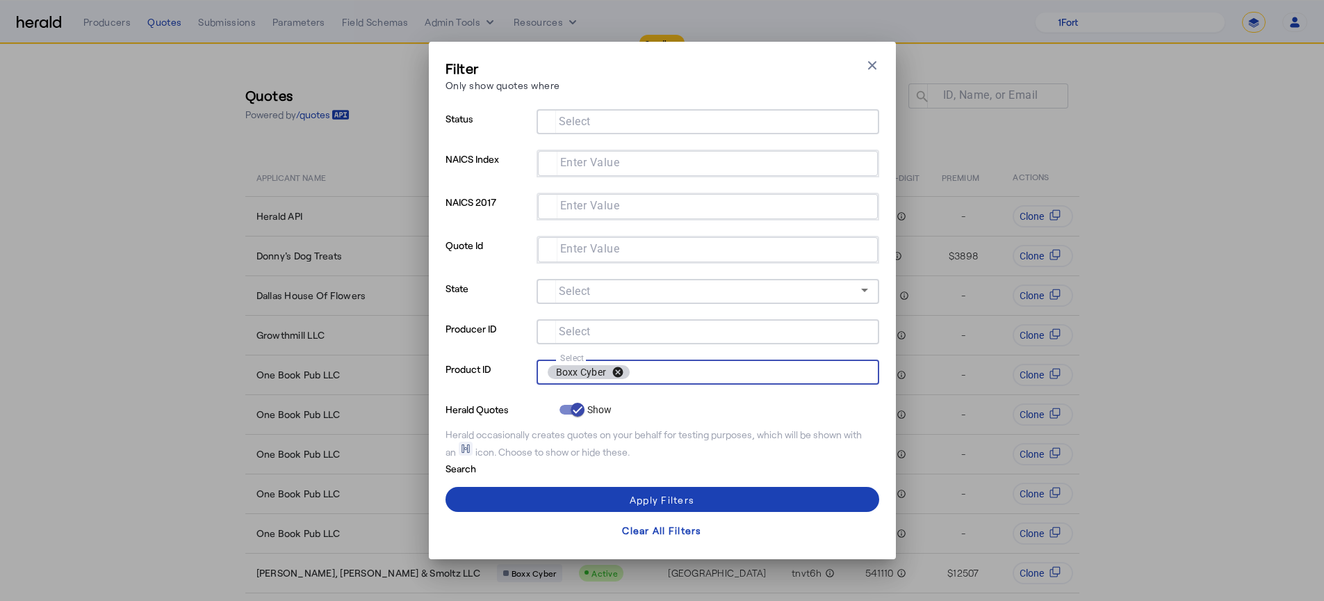
click at [621, 368] on button "cancel" at bounding box center [618, 372] width 24 height 13
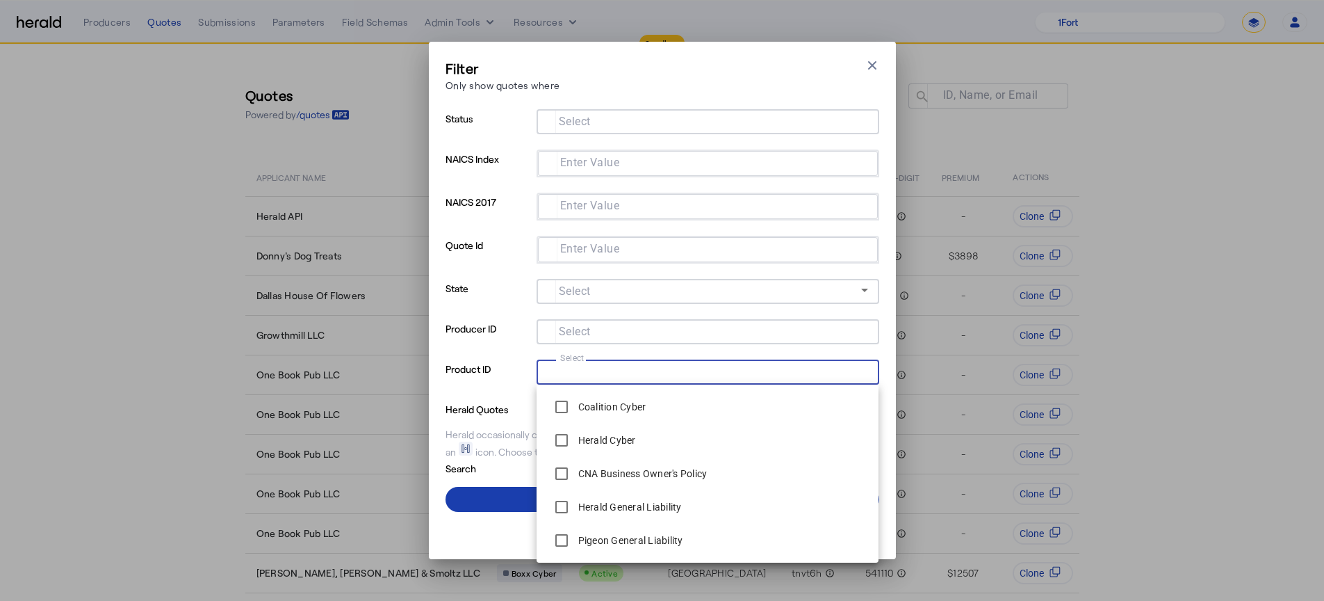
click at [495, 498] on span at bounding box center [663, 498] width 434 height 33
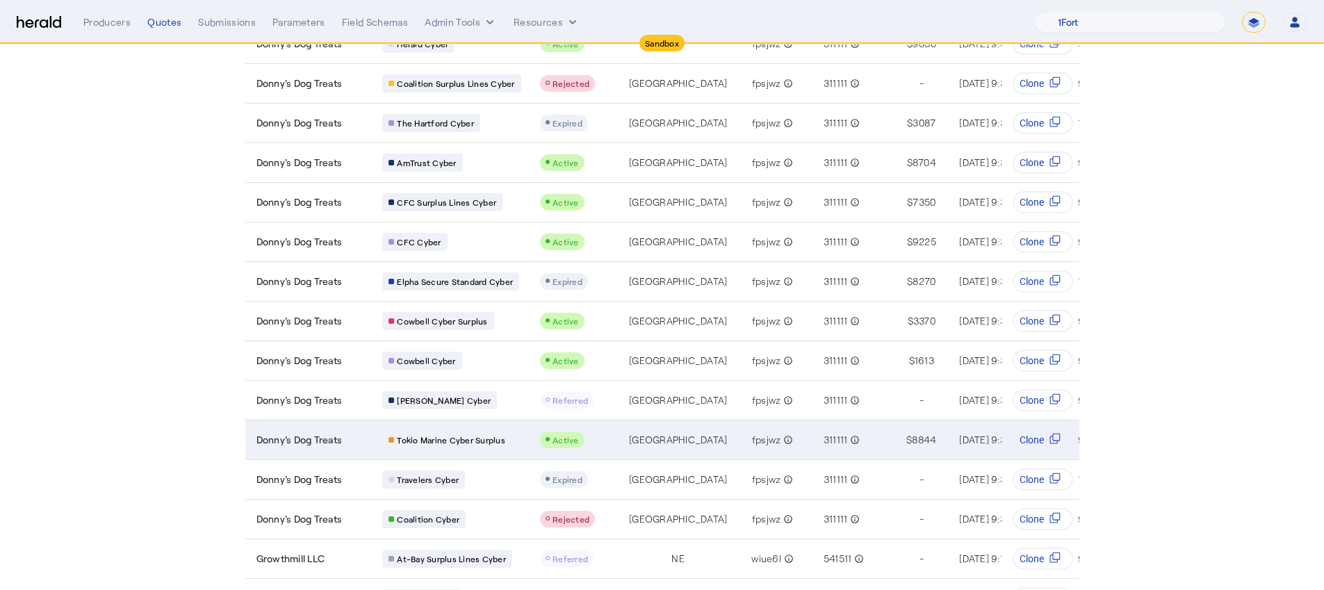
scroll to position [1638, 0]
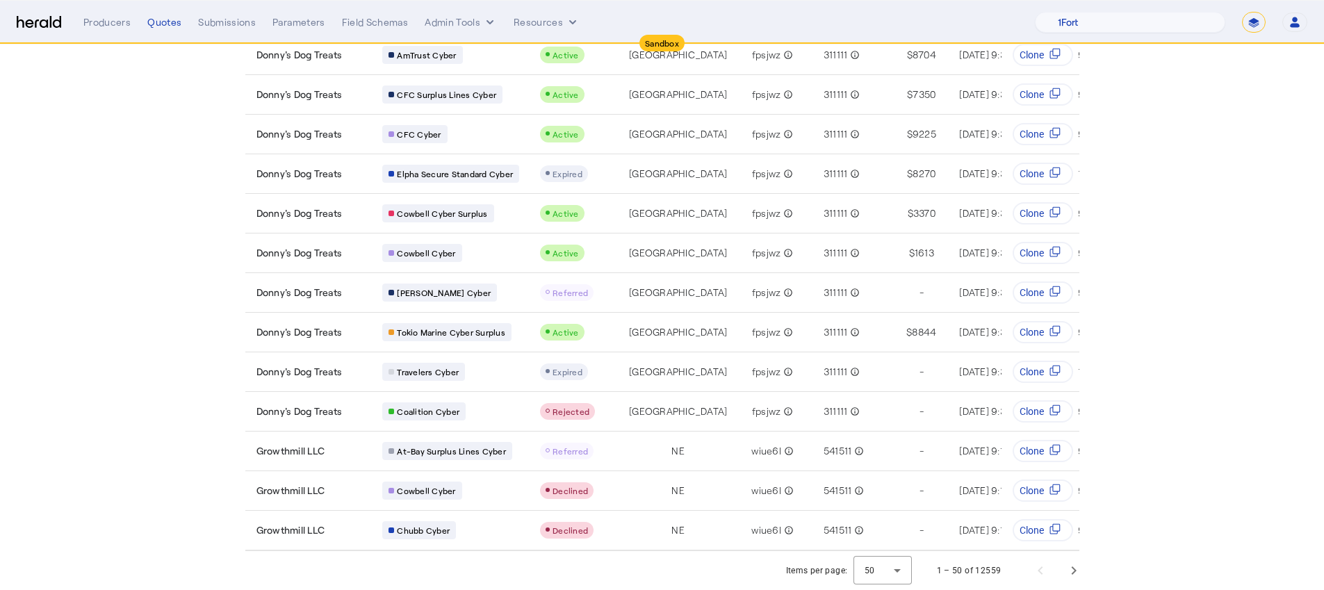
click at [1096, 562] on div "Items per page: 50 1 – 50 of 12559" at bounding box center [937, 570] width 318 height 39
click at [1088, 567] on span "Next page" at bounding box center [1073, 570] width 33 height 33
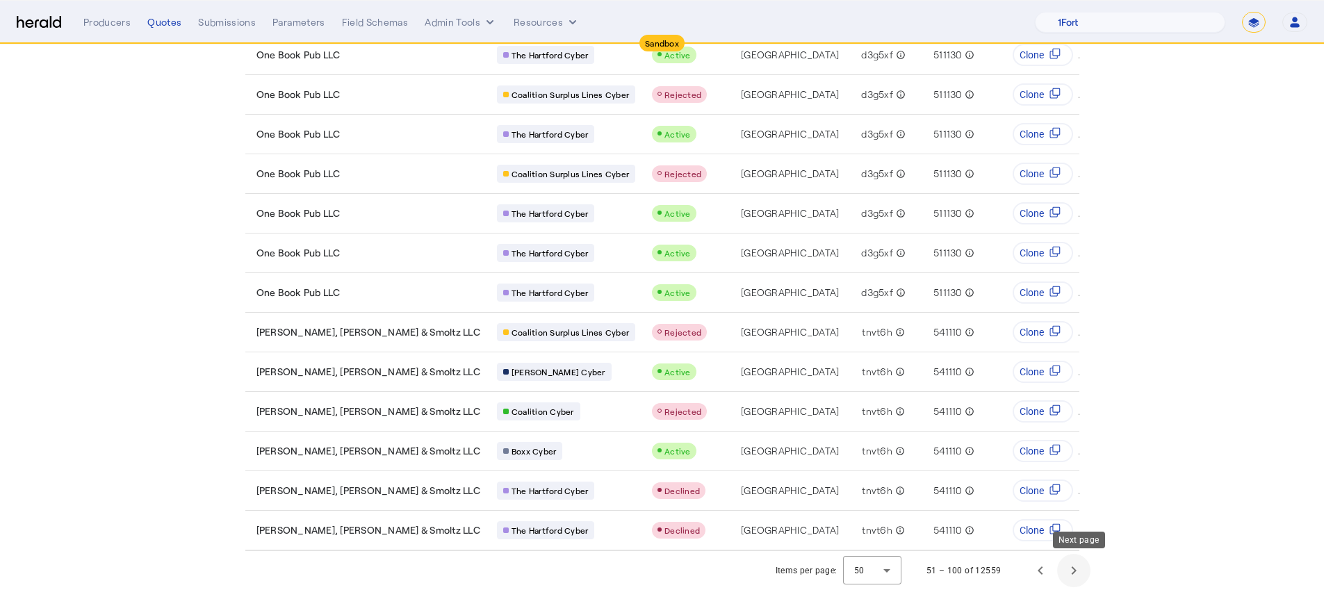
click at [1071, 580] on span "Next page" at bounding box center [1073, 570] width 33 height 33
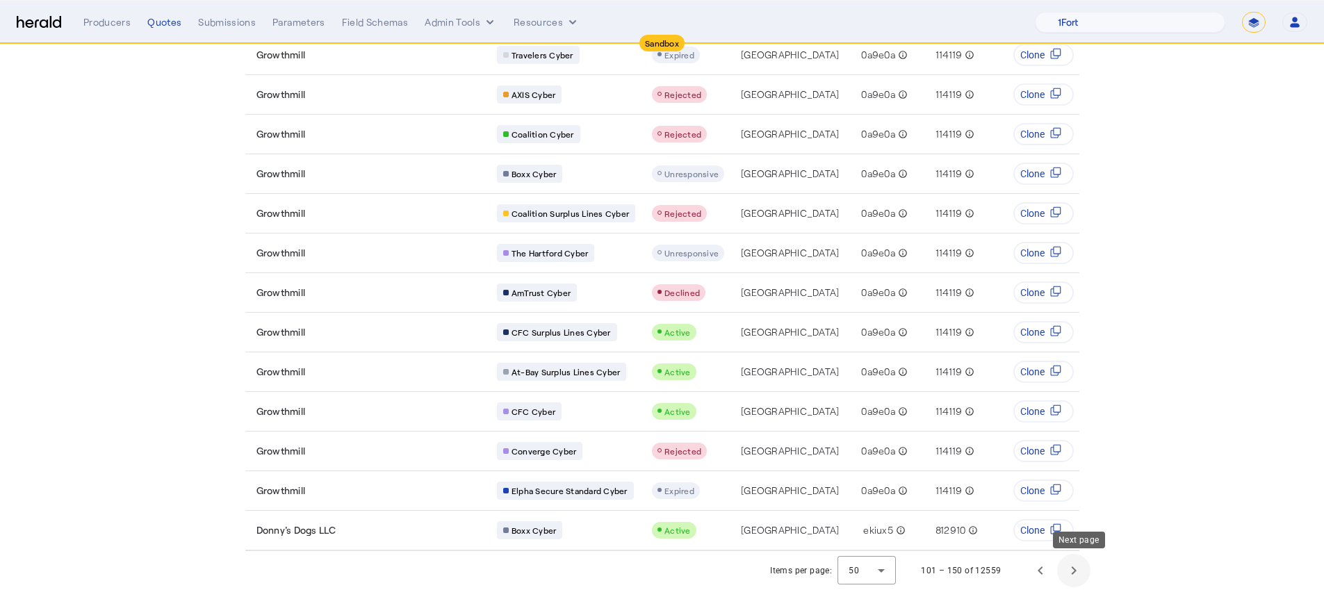
click at [1079, 576] on span "Next page" at bounding box center [1073, 570] width 33 height 33
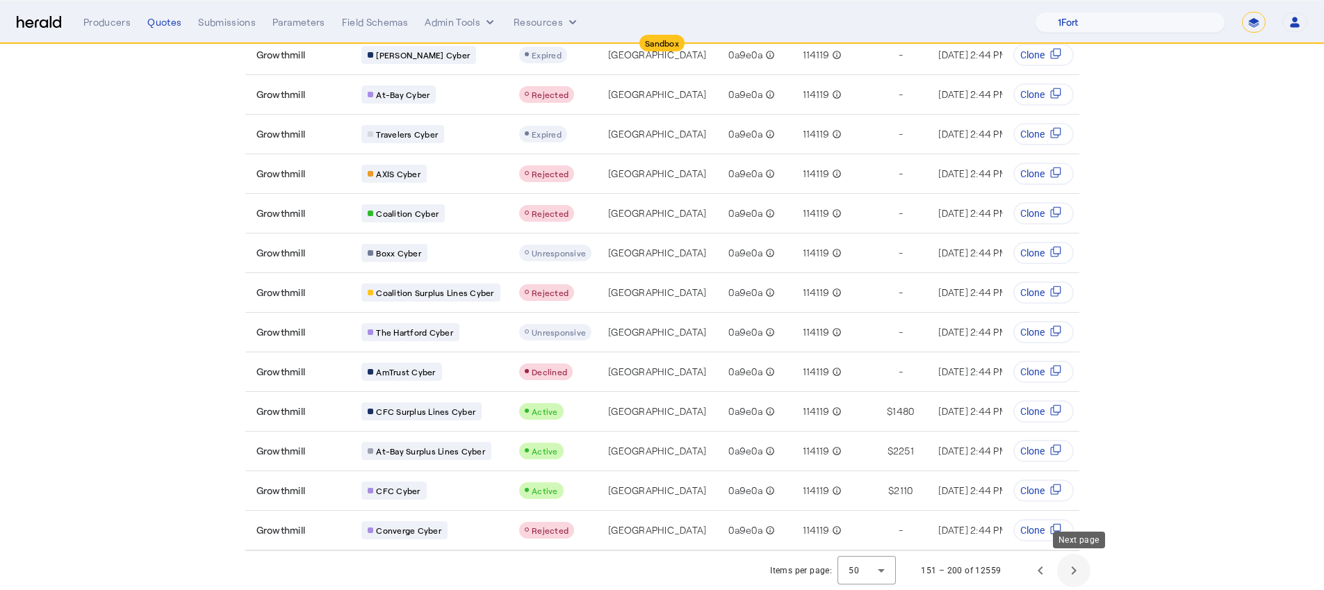
click at [1079, 576] on span "Next page" at bounding box center [1073, 570] width 33 height 33
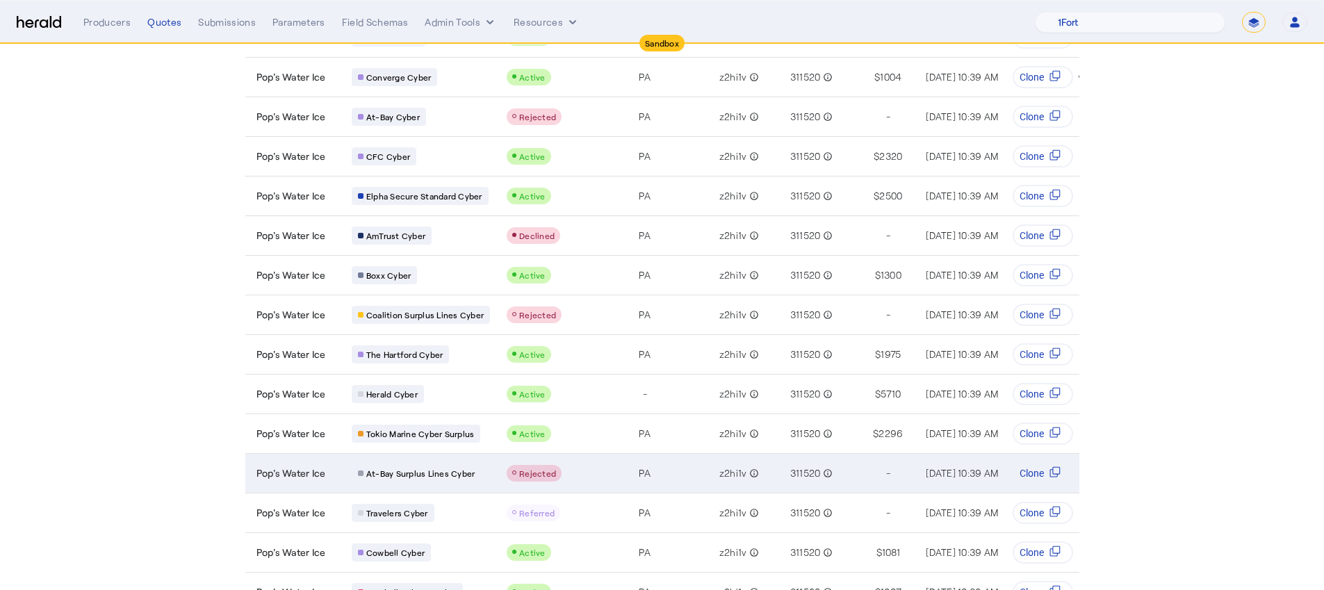
scroll to position [961, 0]
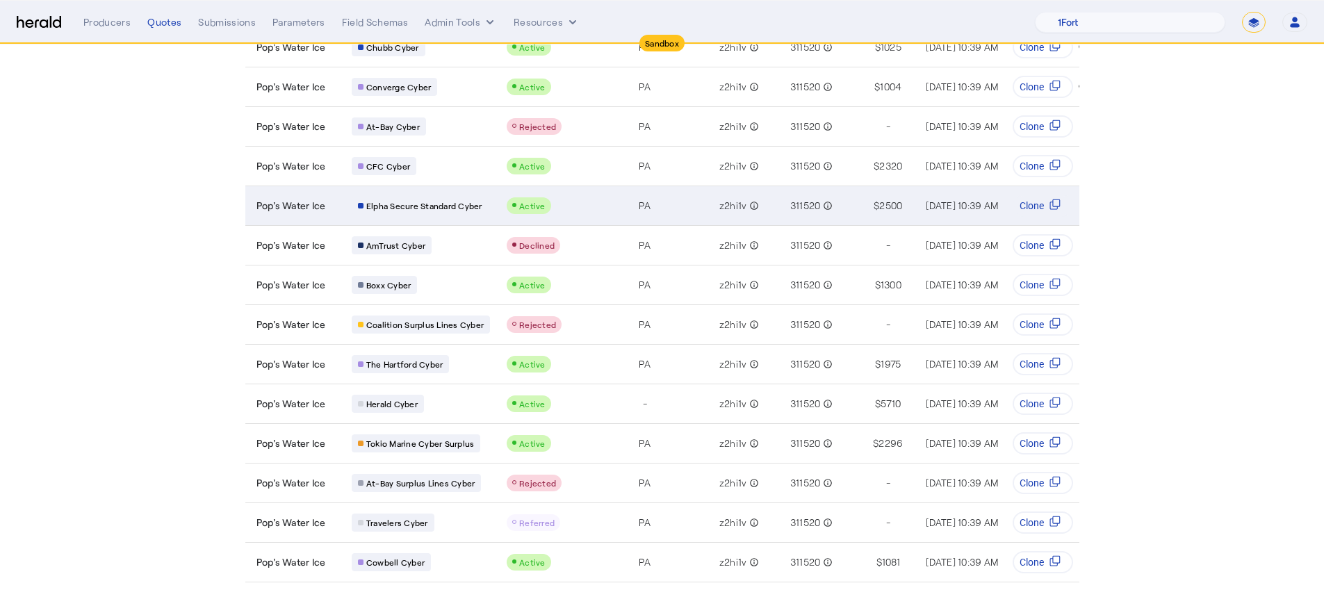
click at [496, 194] on td "Active" at bounding box center [540, 206] width 89 height 40
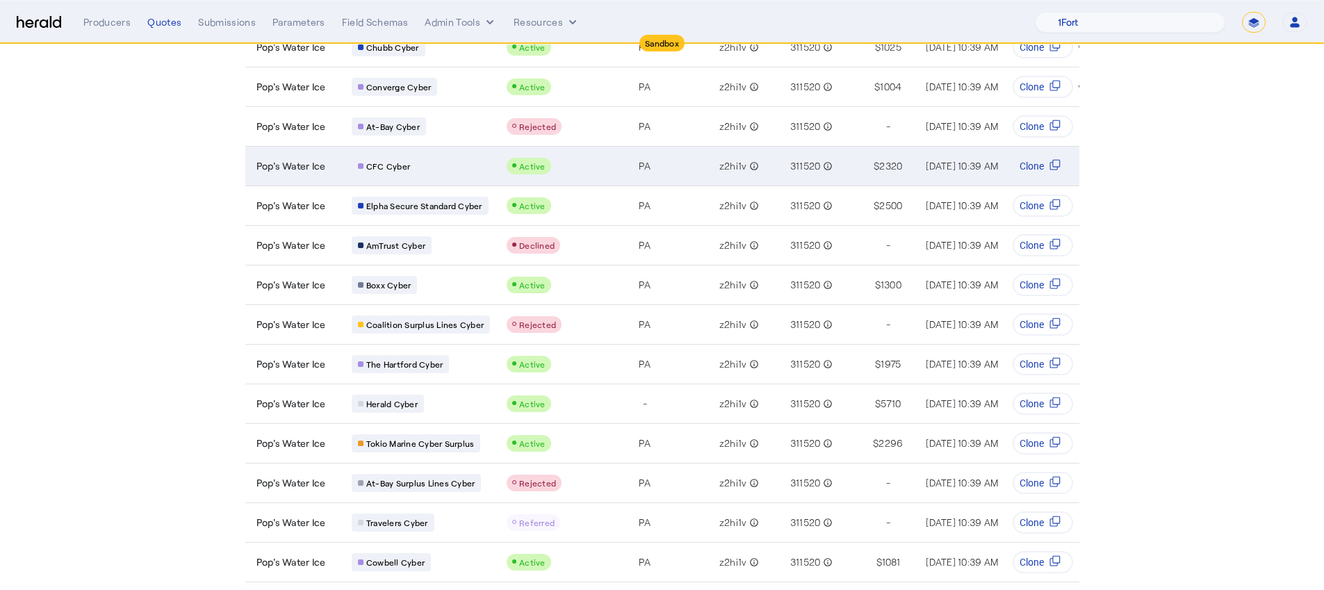
click at [471, 159] on div "CFC Cyber" at bounding box center [421, 166] width 138 height 18
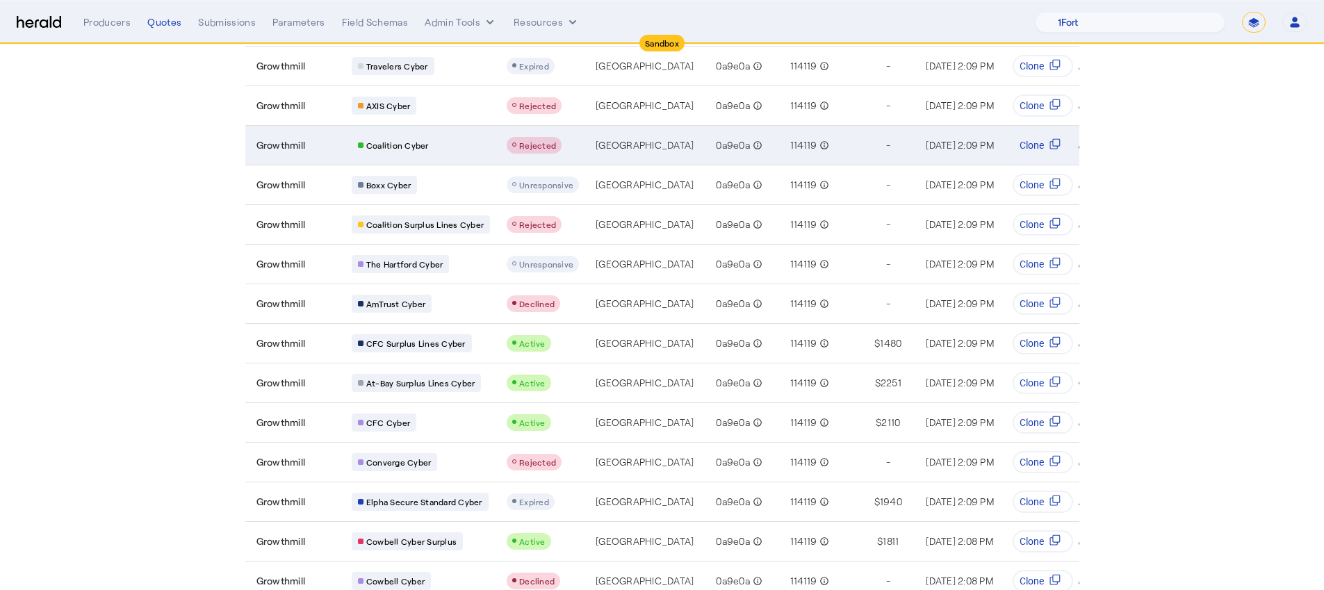
scroll to position [0, 0]
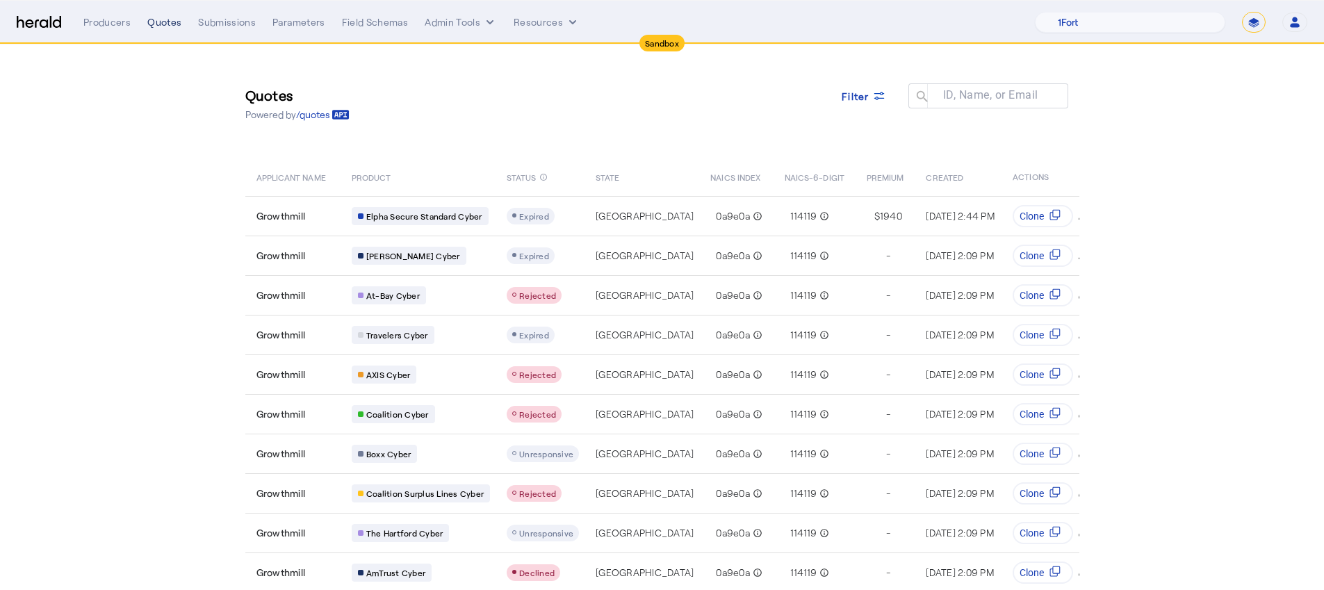
click at [176, 22] on div "Quotes" at bounding box center [164, 22] width 34 height 14
click at [111, 22] on div "Producers" at bounding box center [106, 22] width 47 height 14
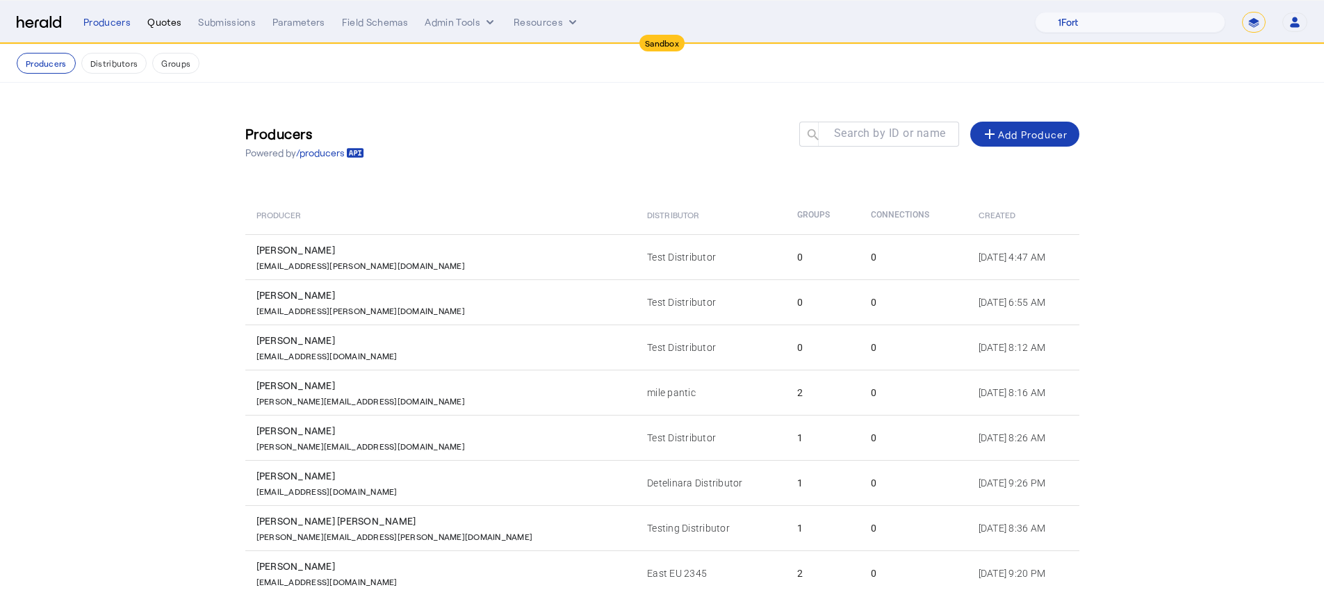
click at [169, 22] on div "Quotes" at bounding box center [164, 22] width 34 height 14
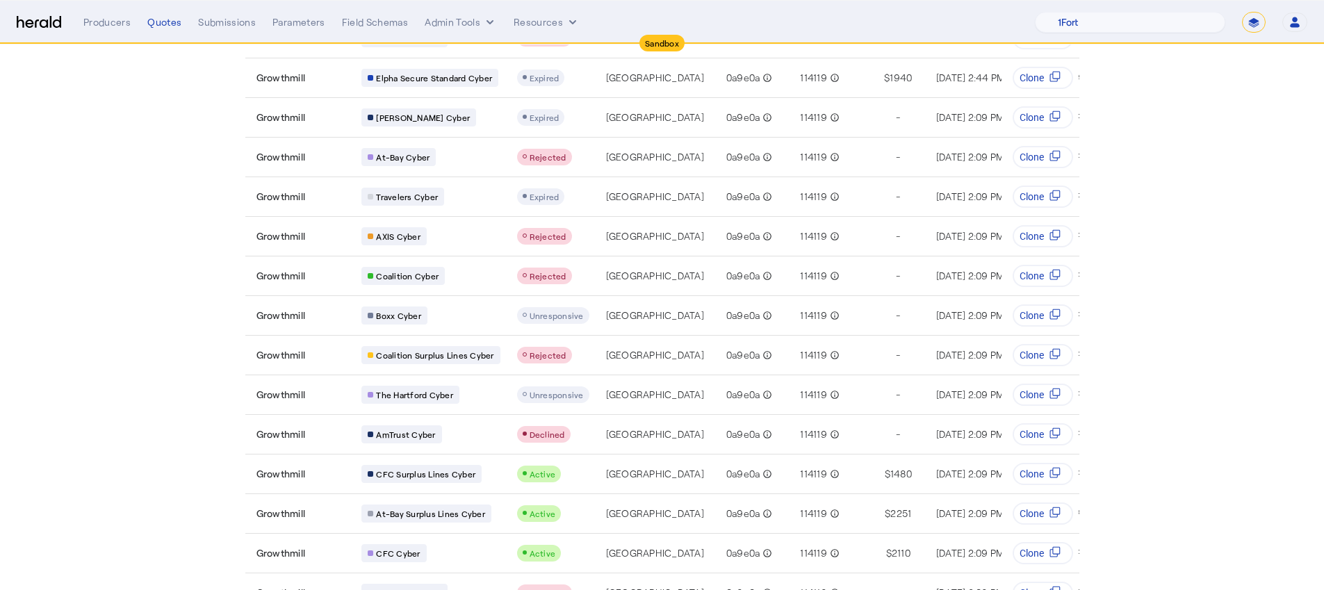
scroll to position [1638, 0]
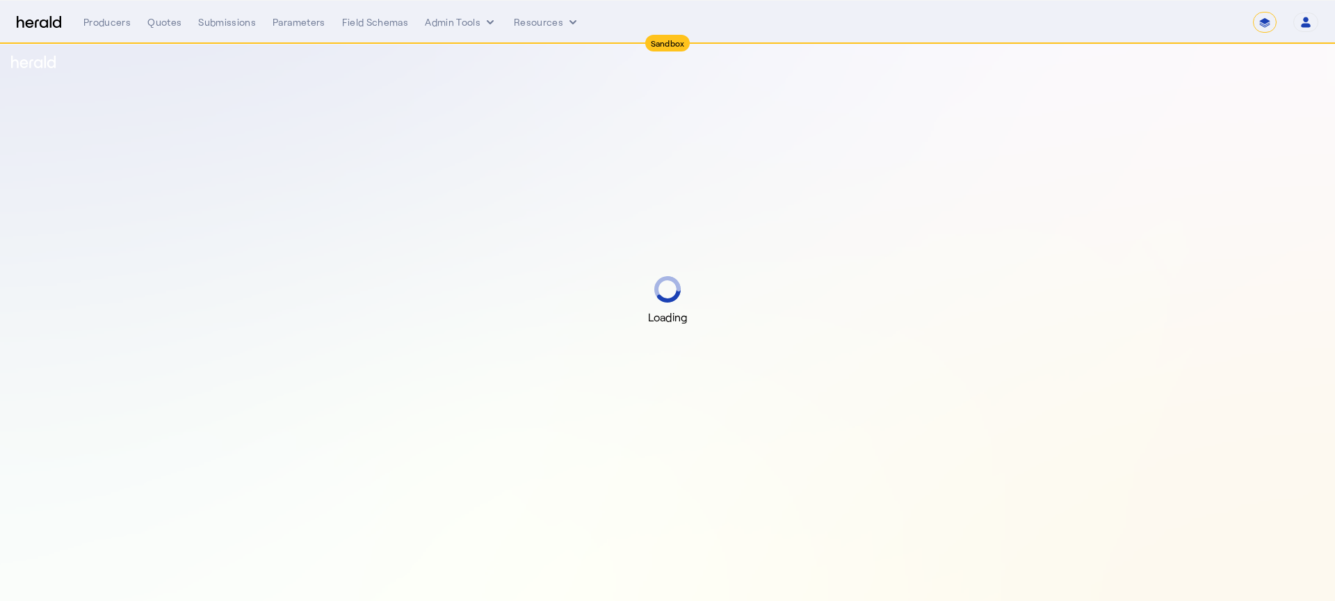
select select "*******"
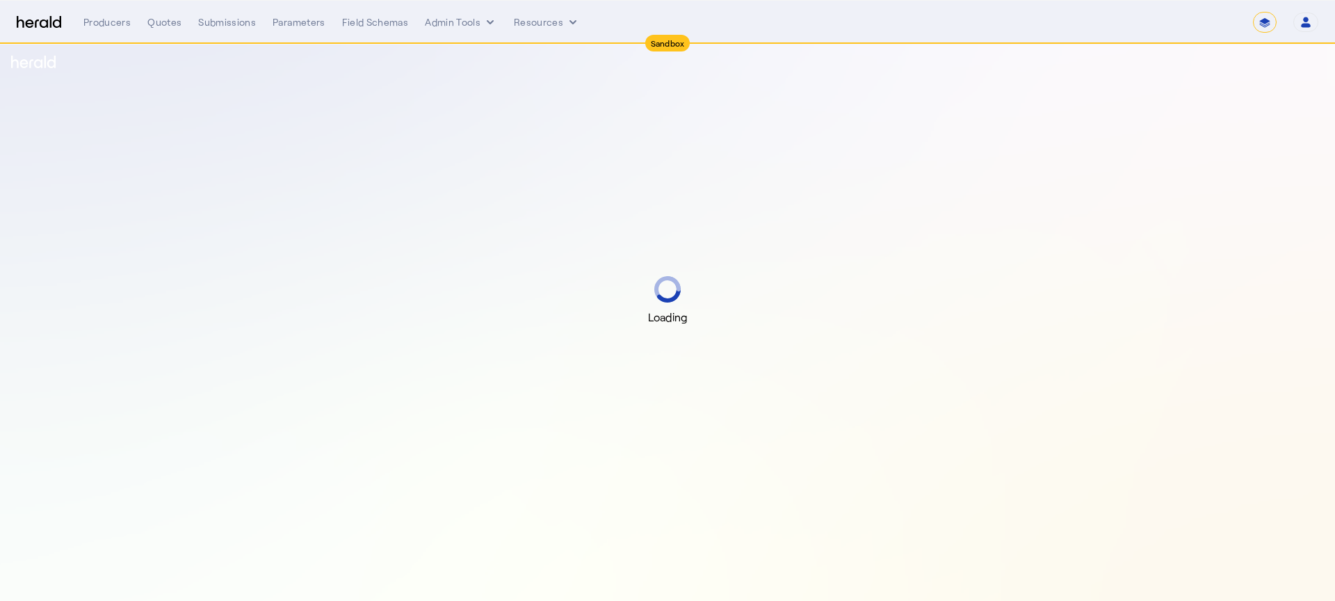
select select "*******"
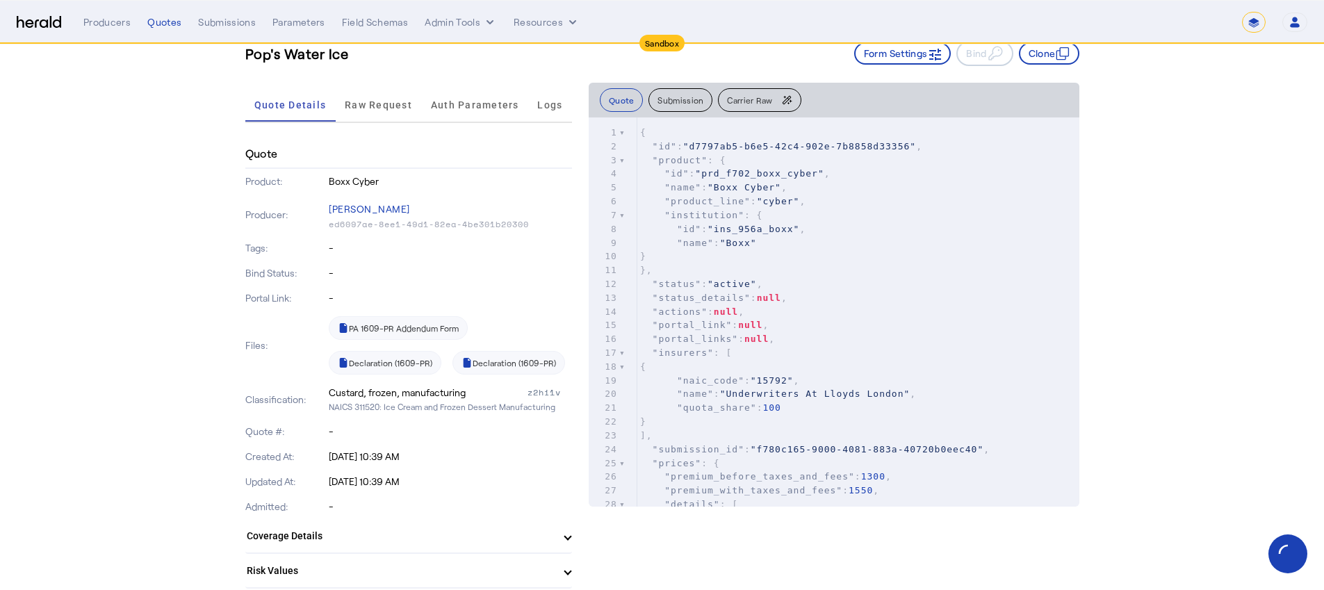
scroll to position [147, 0]
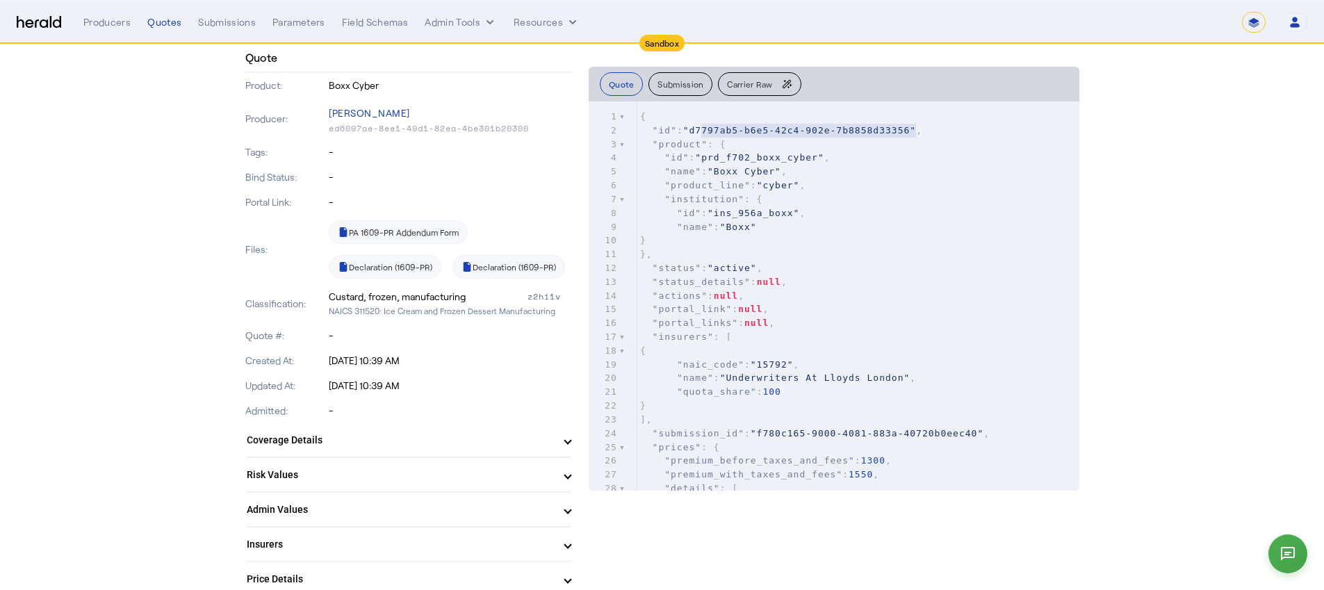
type textarea "**********"
drag, startPoint x: 921, startPoint y: 130, endPoint x: 700, endPoint y: 127, distance: 221.1
click at [700, 127] on span ""d7797ab5-b6e5-42c4-902e-7b8858d33356"" at bounding box center [799, 130] width 233 height 10
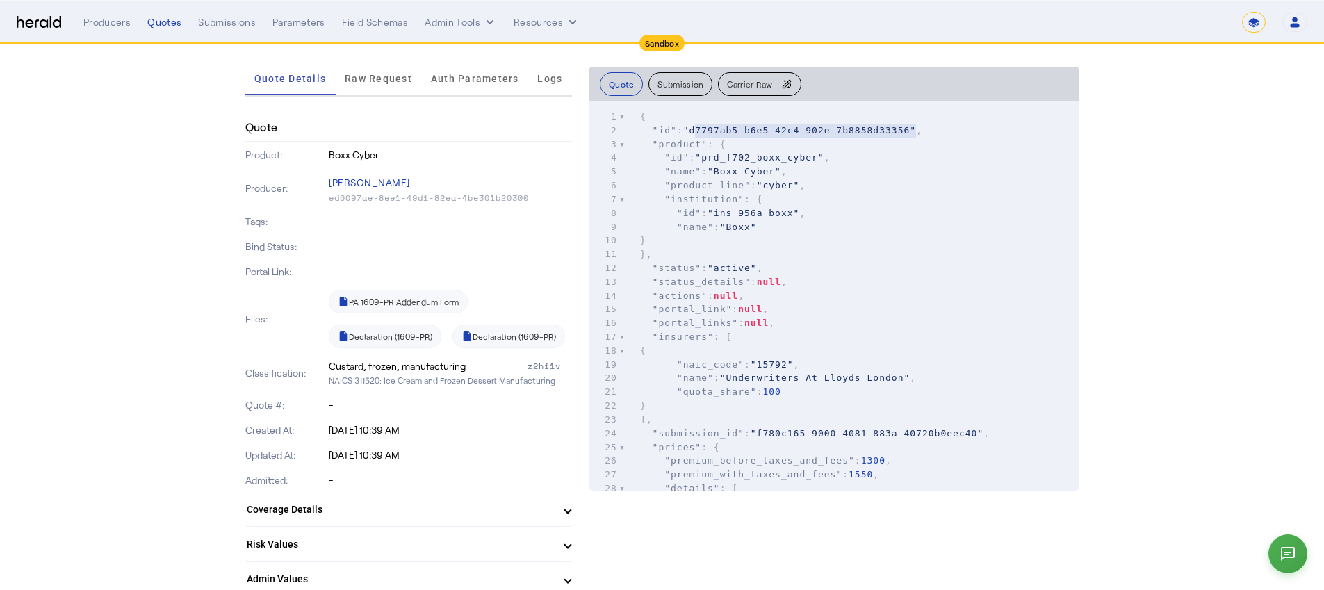
scroll to position [0, 0]
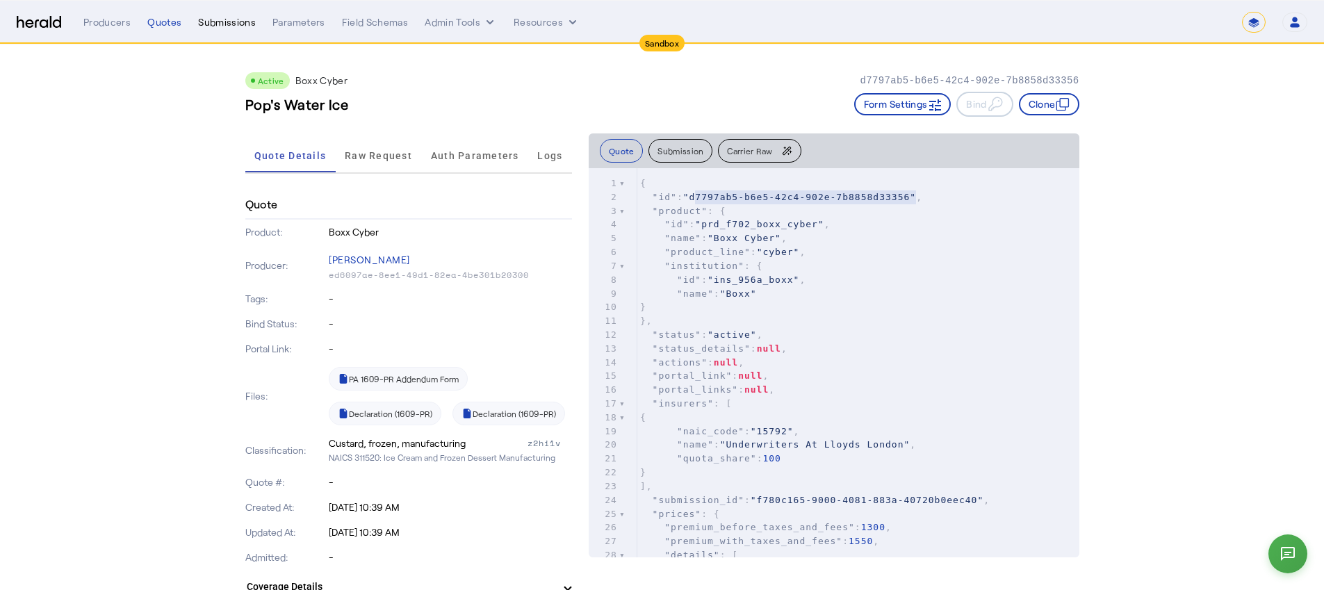
click at [213, 24] on div "Submissions" at bounding box center [227, 22] width 58 height 14
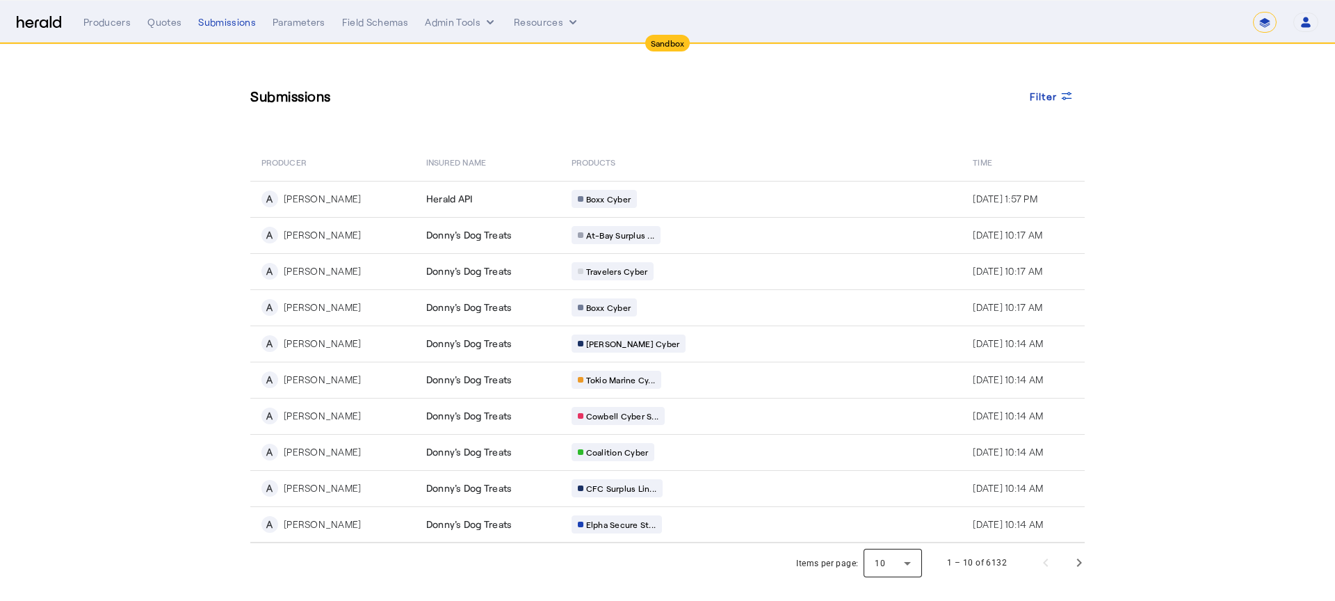
click at [912, 551] on div at bounding box center [892, 562] width 58 height 33
click at [897, 518] on span "50" at bounding box center [894, 526] width 36 height 17
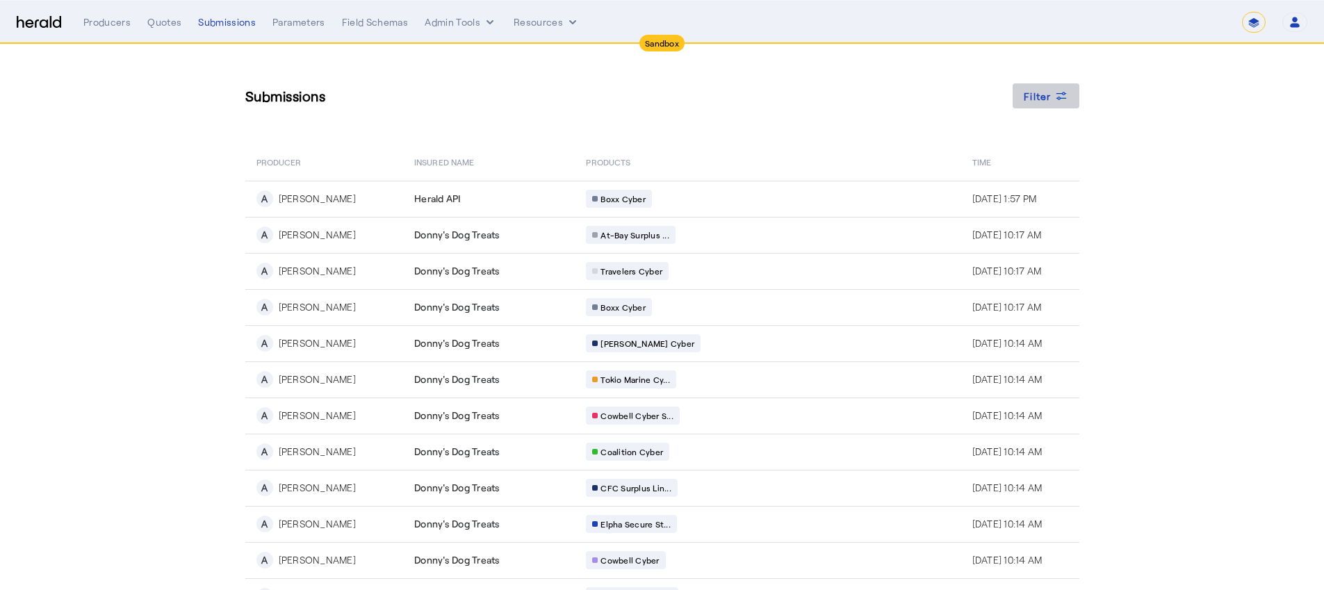
click at [1074, 101] on span at bounding box center [1046, 95] width 67 height 33
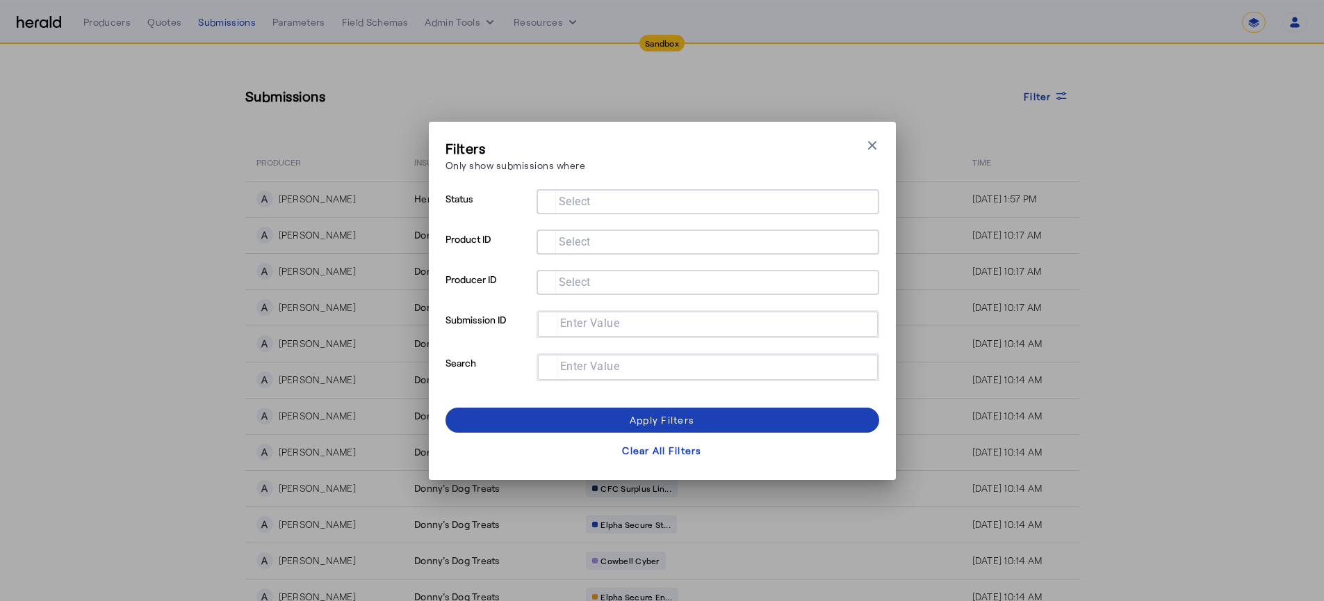
click at [645, 245] on input "Select" at bounding box center [705, 240] width 315 height 17
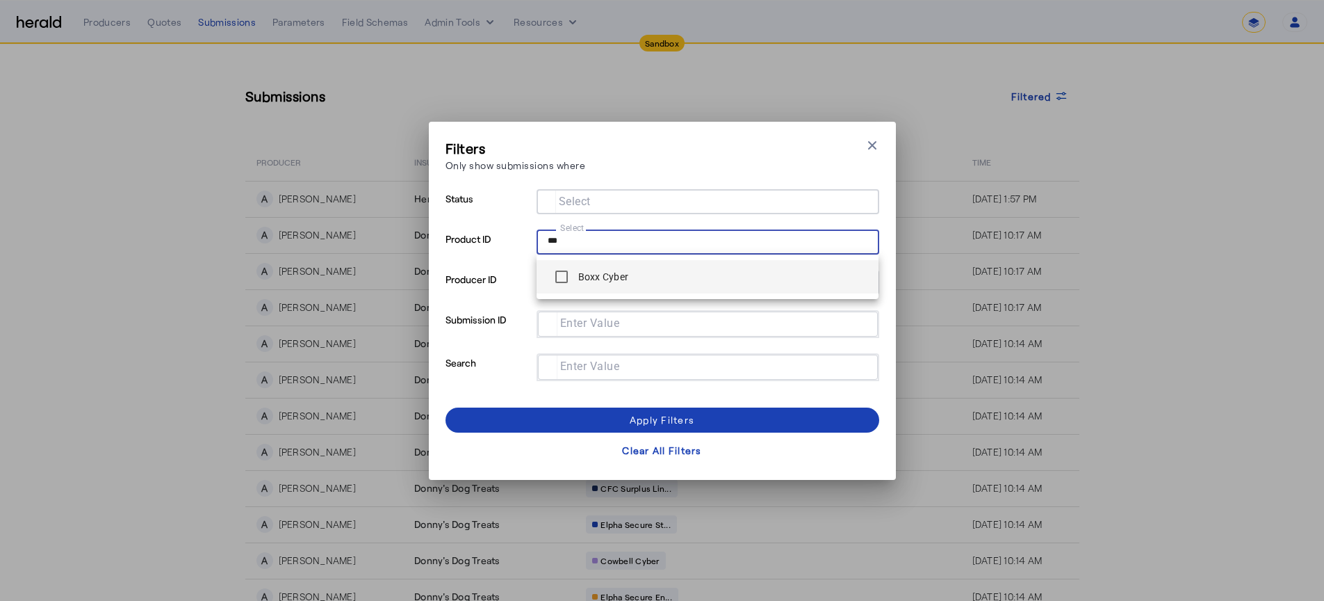
type input "***"
click at [708, 260] on mat-option "Boxx Cyber" at bounding box center [708, 276] width 343 height 33
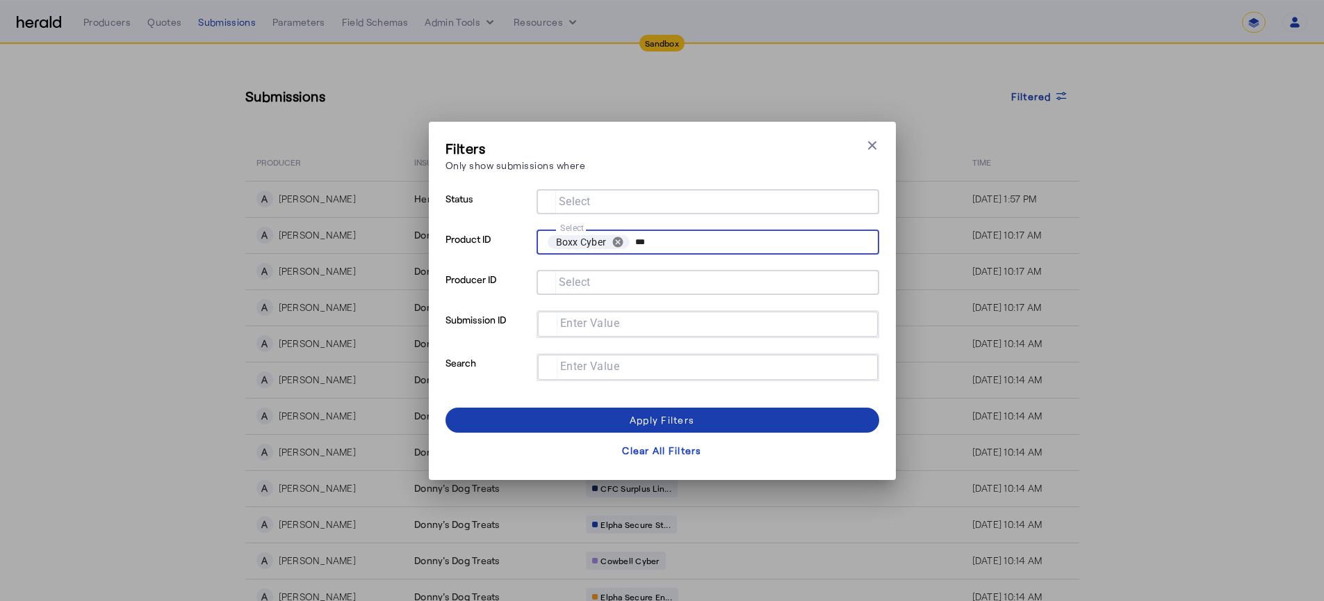
click at [740, 425] on span at bounding box center [663, 419] width 434 height 33
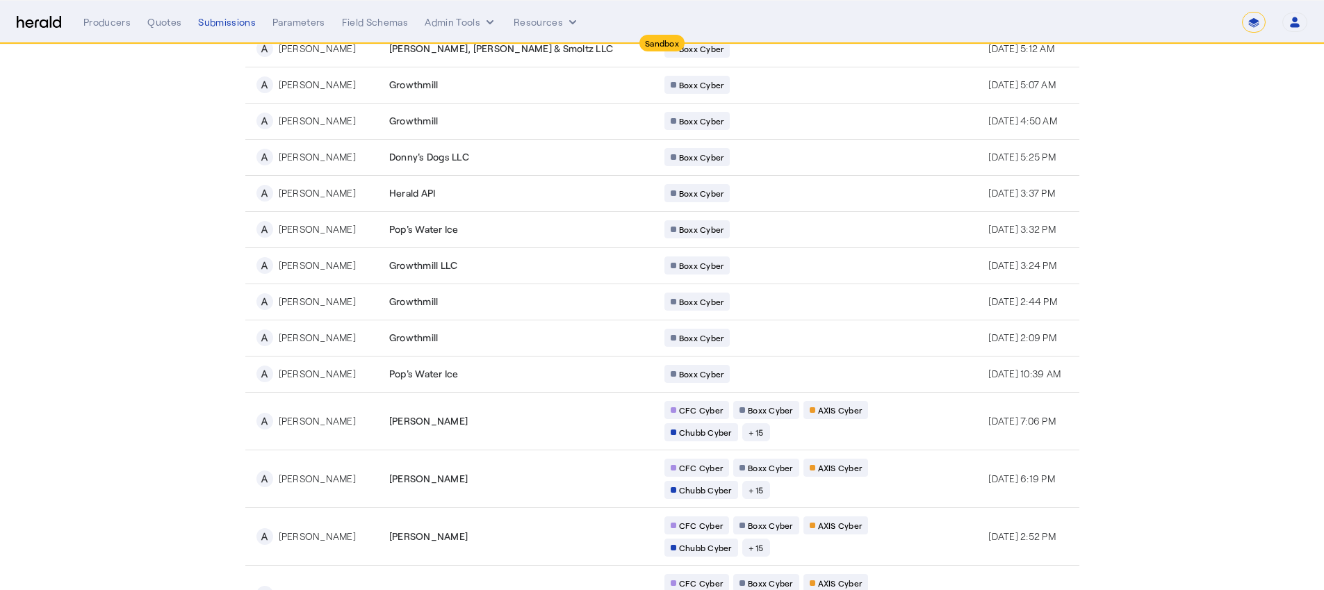
scroll to position [446, 0]
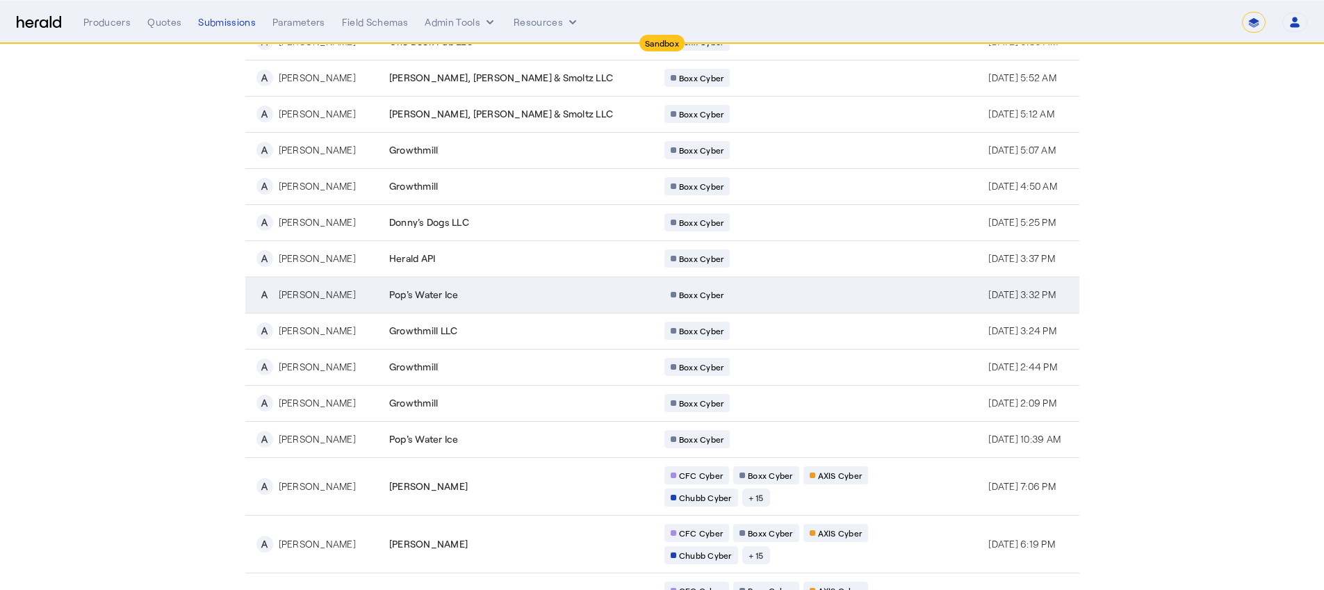
click at [553, 302] on td "Pop's Water Ice" at bounding box center [515, 295] width 275 height 36
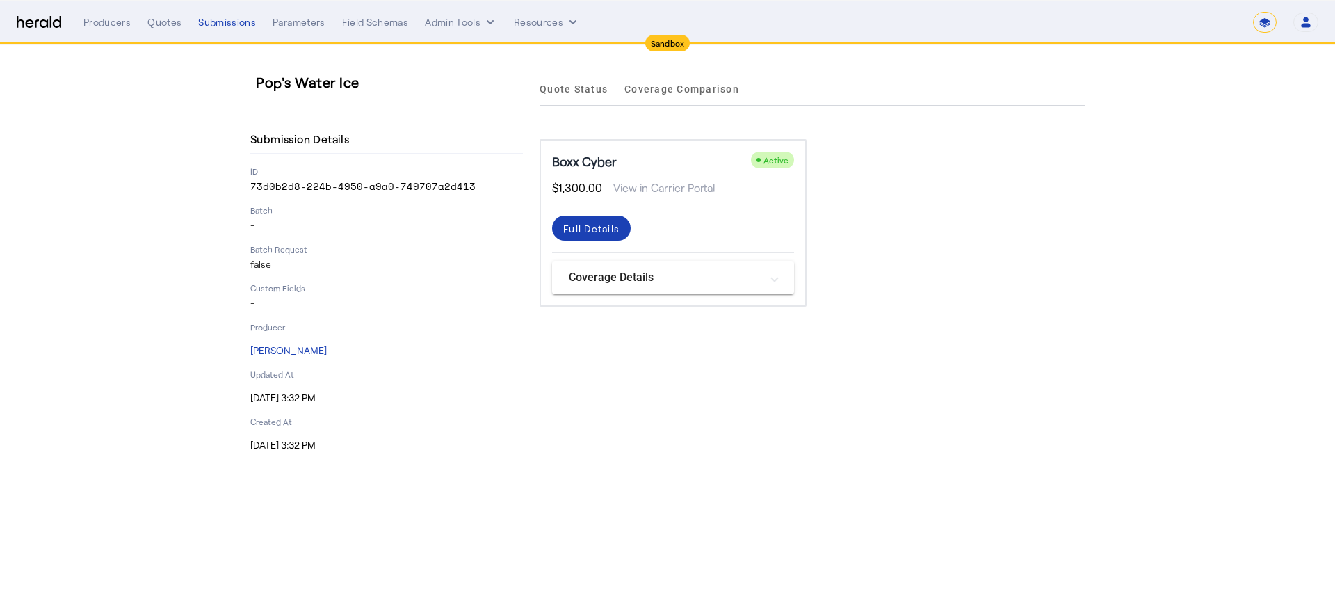
drag, startPoint x: 391, startPoint y: 445, endPoint x: 233, endPoint y: 390, distance: 167.1
click at [233, 390] on div "Pop's Water Ice Submission Details ID 73d0b2d8-224b-4950-a9a0-749707a2d413 Batc…" at bounding box center [667, 261] width 890 height 435
click at [781, 280] on mat-expansion-panel-header "Coverage Details" at bounding box center [673, 277] width 242 height 33
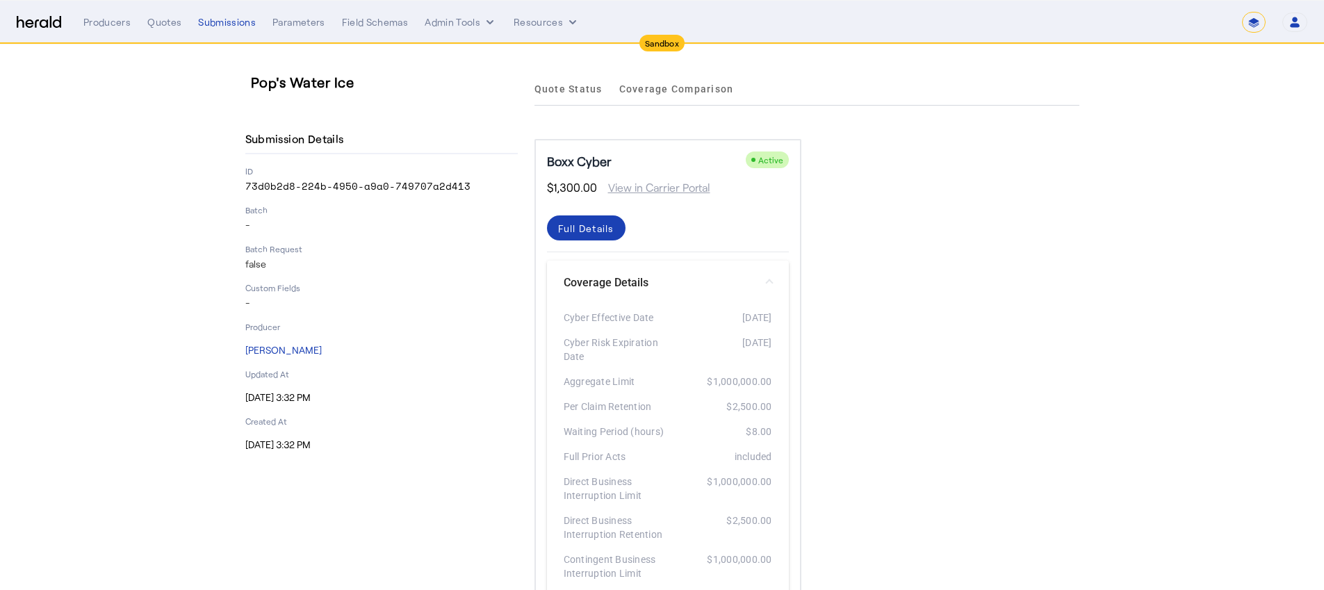
click at [781, 279] on mat-expansion-panel-header "Coverage Details" at bounding box center [668, 283] width 242 height 44
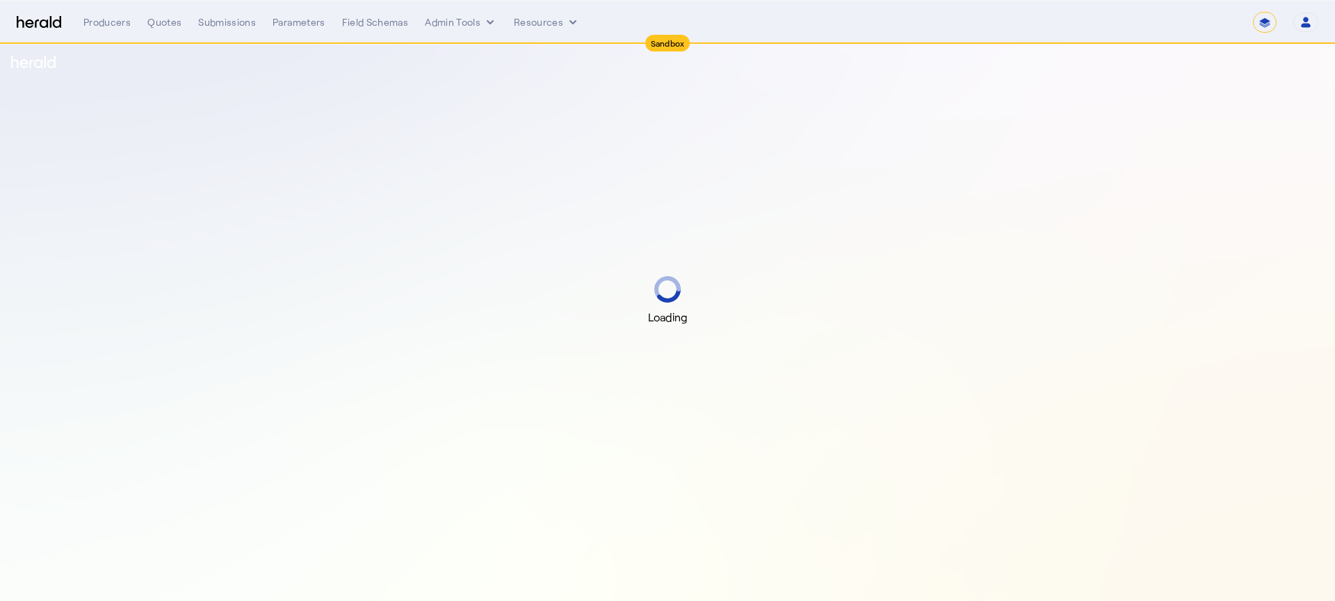
select select "*******"
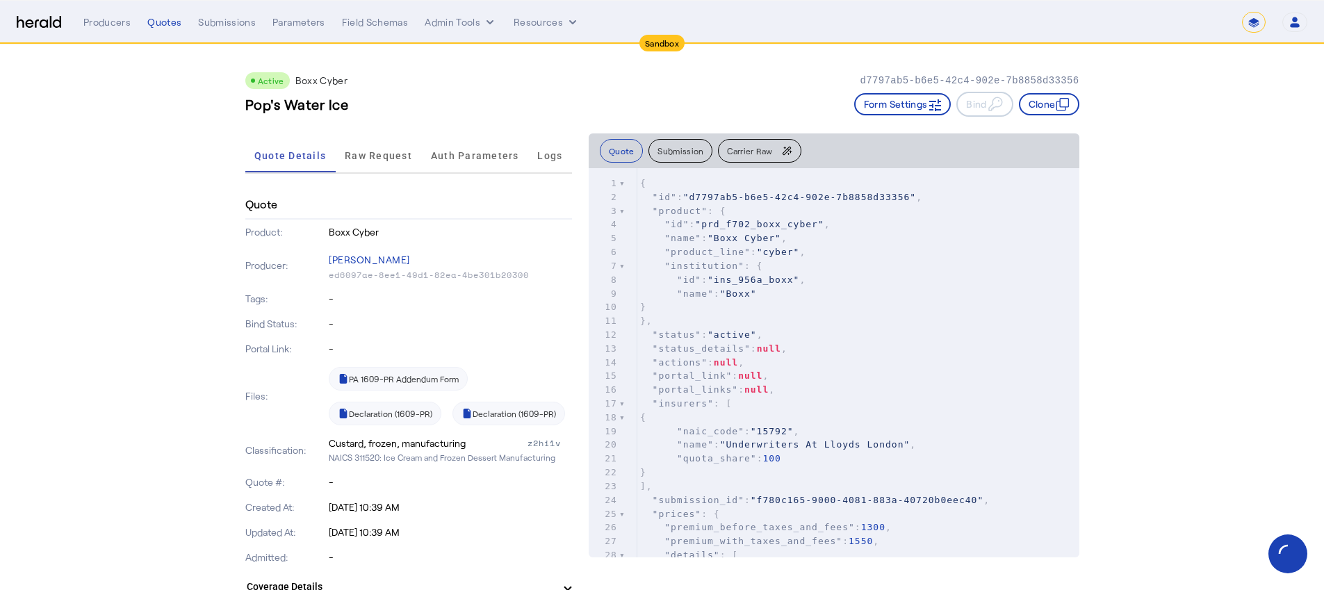
click at [681, 160] on button "Submission" at bounding box center [681, 151] width 64 height 24
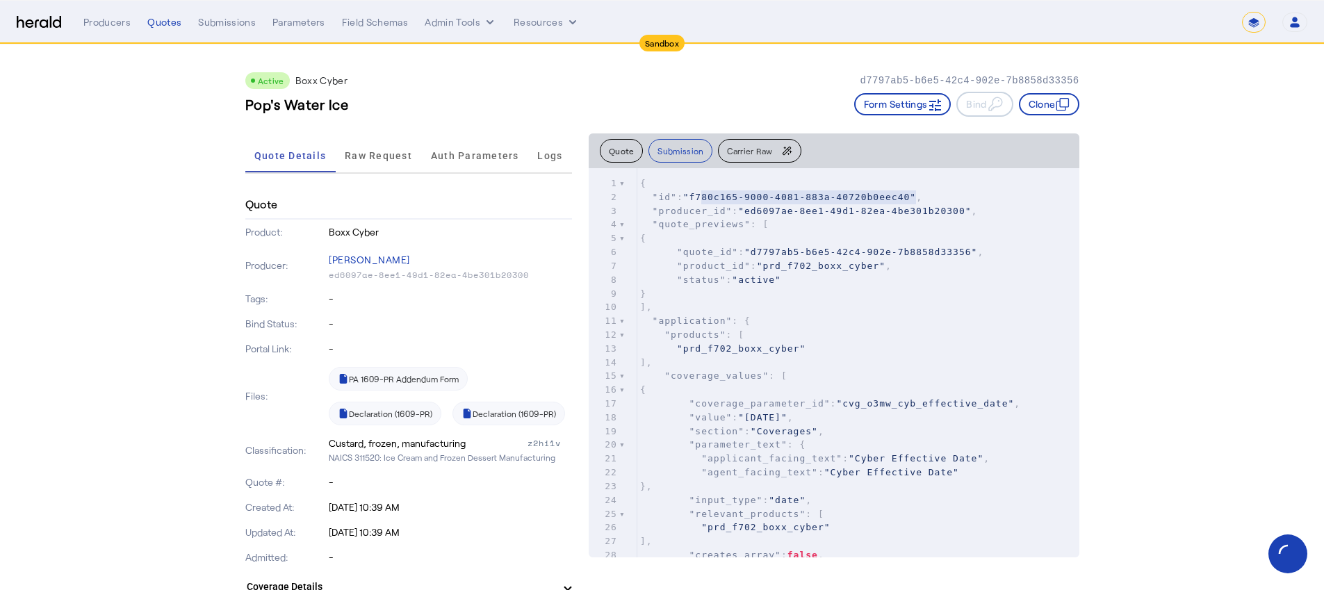
type textarea "**********"
drag, startPoint x: 921, startPoint y: 196, endPoint x: 701, endPoint y: 197, distance: 219.7
click at [701, 197] on span ""f780c165-9000-4081-883a-40720b0eec40"" at bounding box center [799, 197] width 233 height 10
click at [763, 219] on span ""quote_previews" : [" at bounding box center [704, 224] width 129 height 10
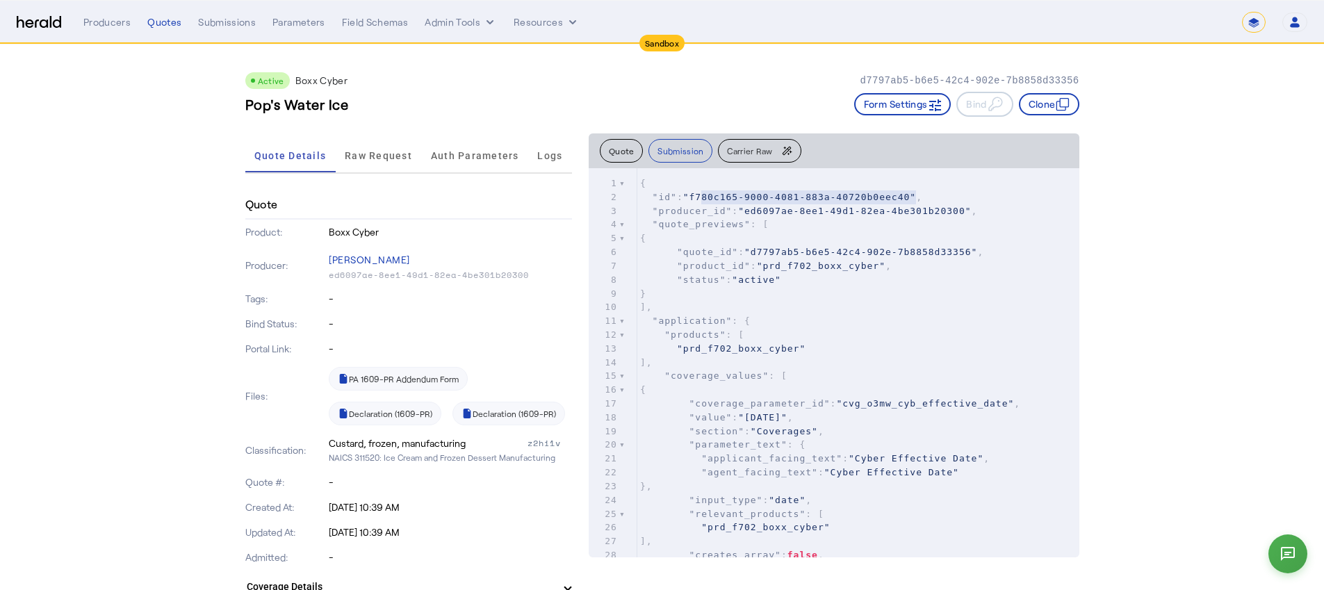
type textarea "**********"
drag, startPoint x: 920, startPoint y: 197, endPoint x: 702, endPoint y: 197, distance: 218.3
click at [702, 197] on span ""f780c165-9000-4081-883a-40720b0eec40"" at bounding box center [799, 197] width 233 height 10
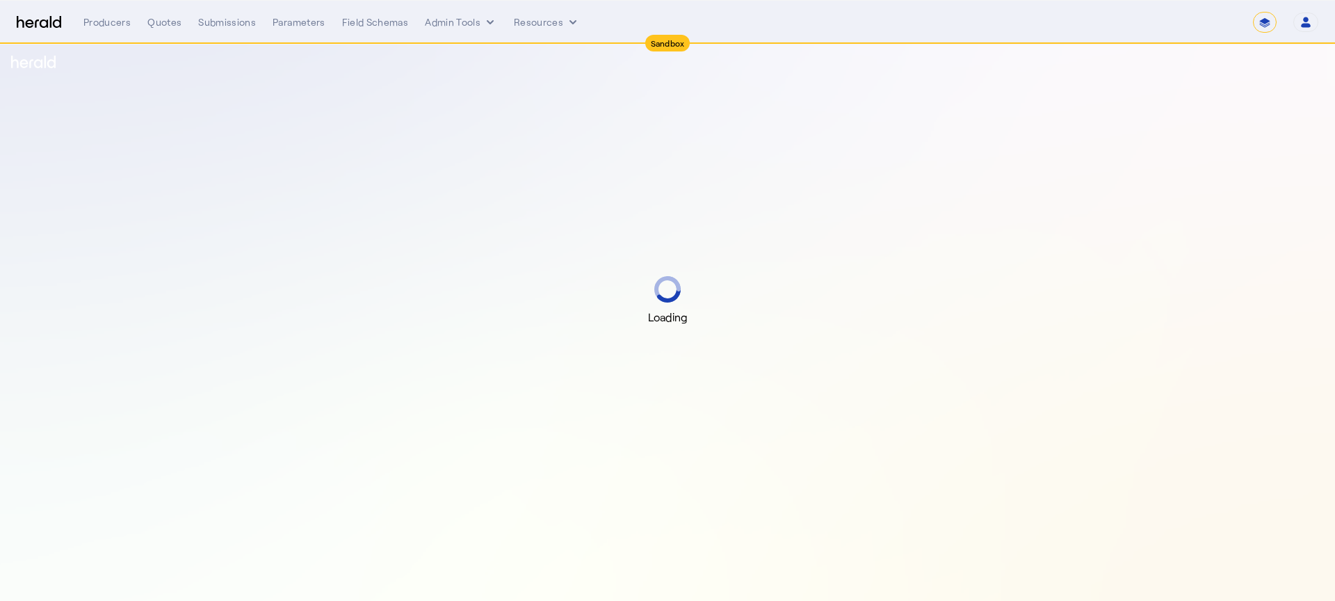
select select "*******"
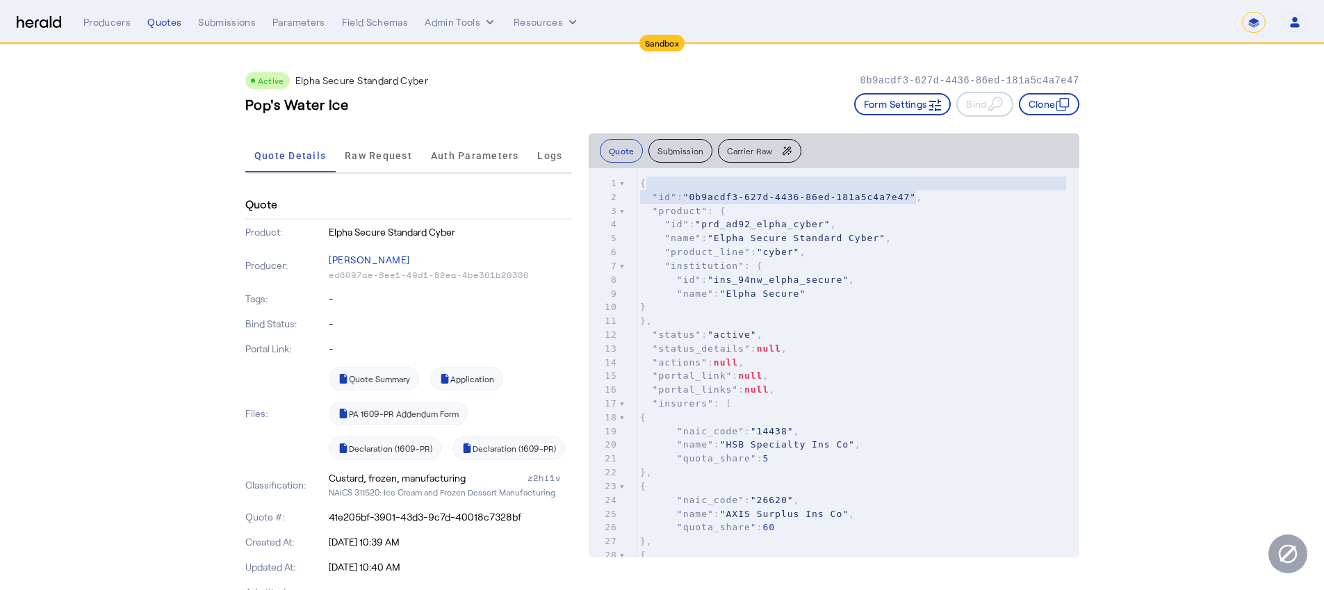
type textarea "**********"
drag, startPoint x: 914, startPoint y: 196, endPoint x: 701, endPoint y: 192, distance: 212.8
click at [701, 192] on span ""0b9acdf3-627d-4436-86ed-181a5c4a7e47"" at bounding box center [799, 197] width 233 height 10
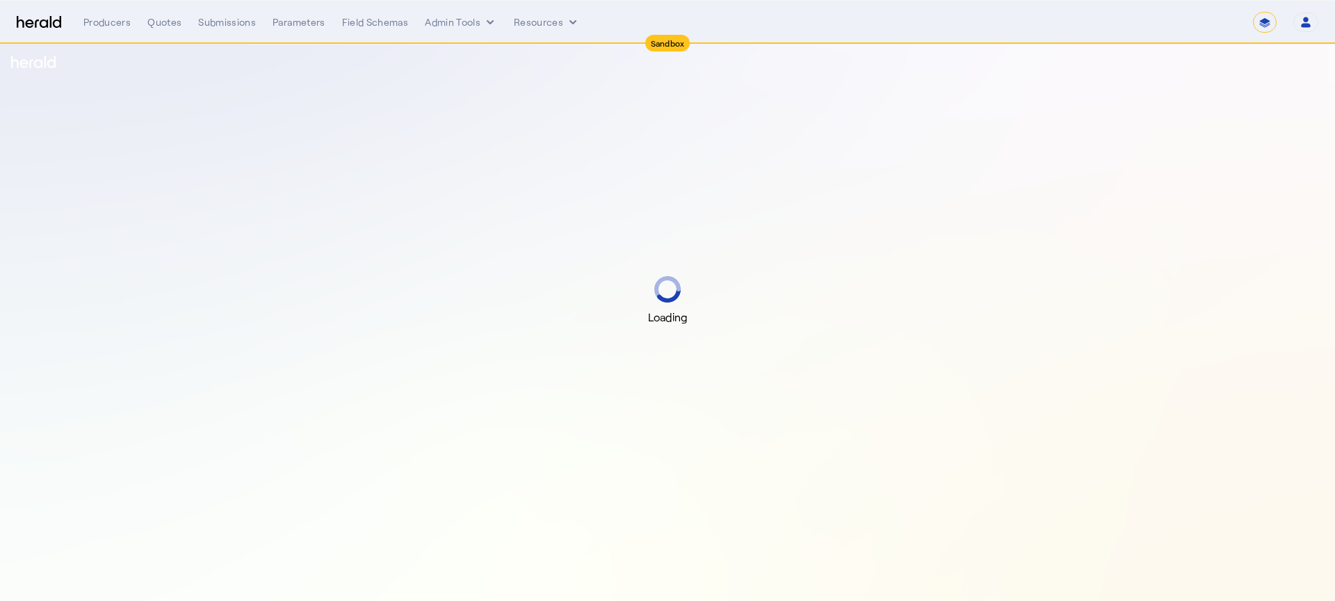
select select "*******"
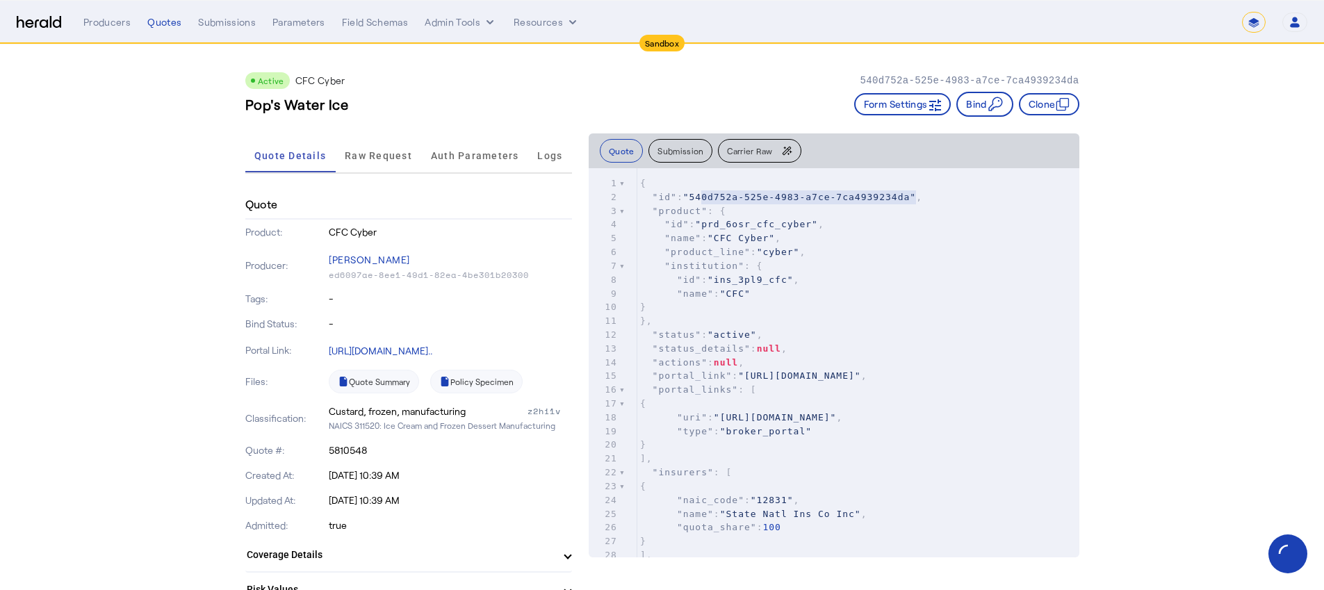
type textarea "**********"
drag, startPoint x: 922, startPoint y: 195, endPoint x: 703, endPoint y: 194, distance: 219.0
click at [703, 194] on span ""540d752a-525e-4983-a7ce-7ca4939234da"" at bounding box center [799, 197] width 233 height 10
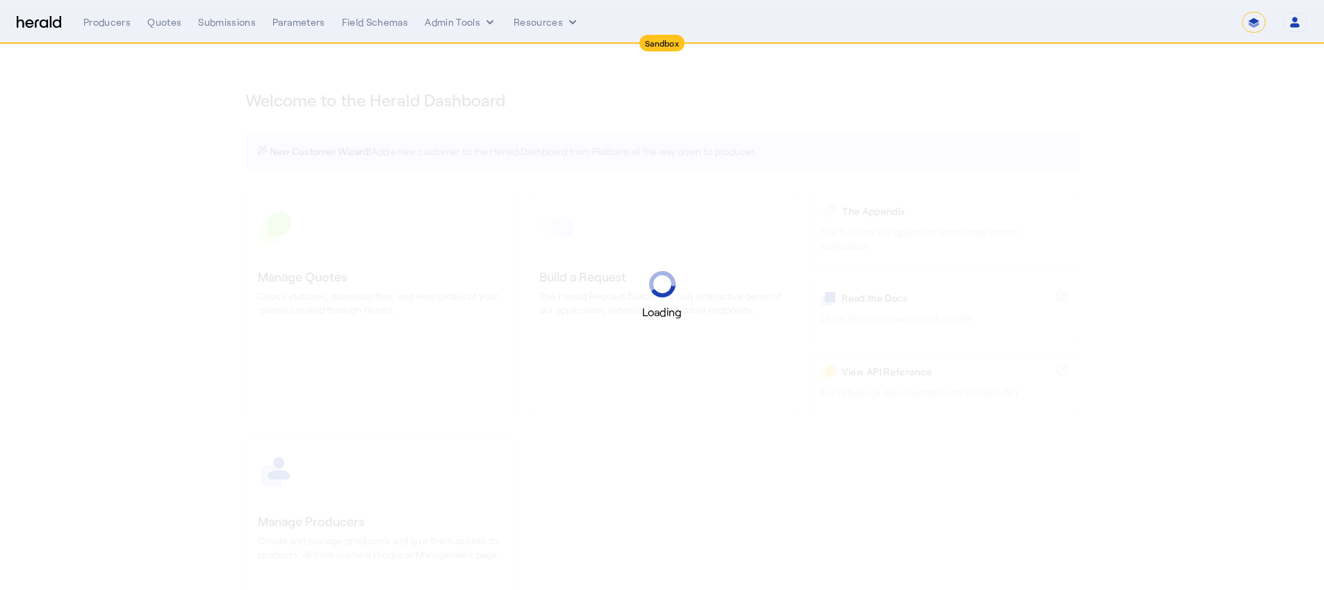
select select "*******"
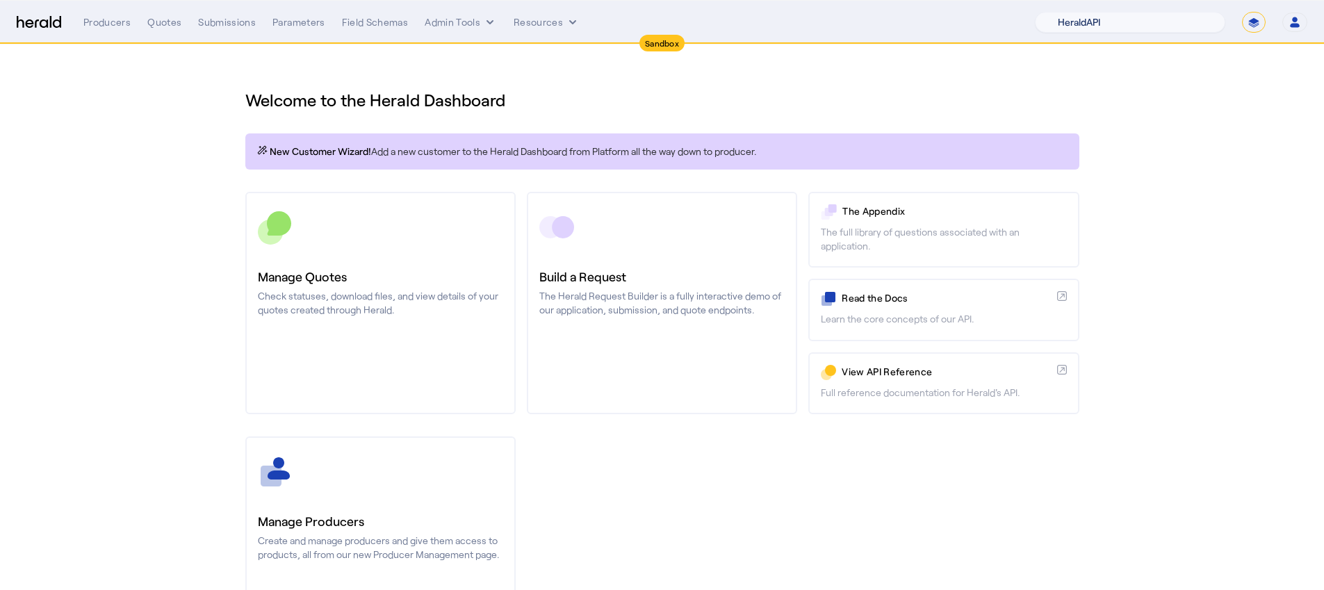
click at [1149, 19] on select "1Fort Acrisure Acturis Affinity Advisors Affinity Risk Agentero AmWins Anzen Ao…" at bounding box center [1130, 22] width 190 height 21
select select "pfm_z9k1_growthmill"
click at [1069, 12] on select "1Fort Acrisure Acturis Affinity Advisors Affinity Risk Agentero AmWins Anzen Ao…" at bounding box center [1130, 22] width 190 height 21
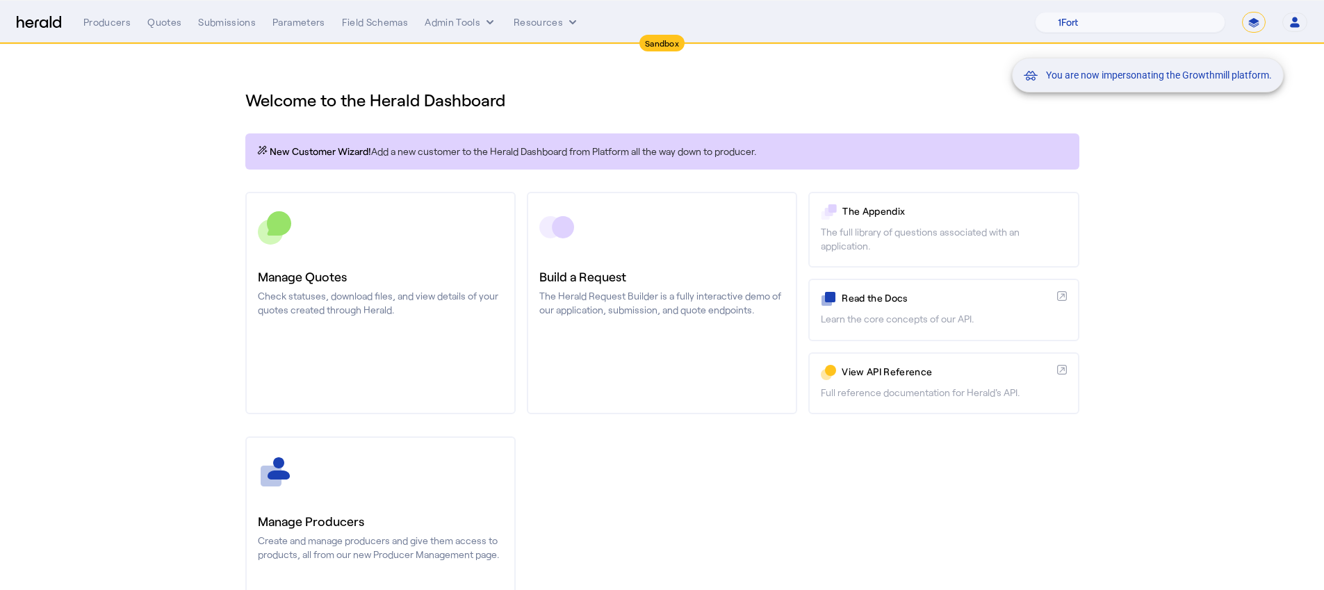
click at [359, 366] on div "You are now impersonating the Growthmill platform." at bounding box center [662, 295] width 1324 height 590
click at [375, 353] on div "You are now impersonating the Growthmill platform." at bounding box center [662, 295] width 1324 height 590
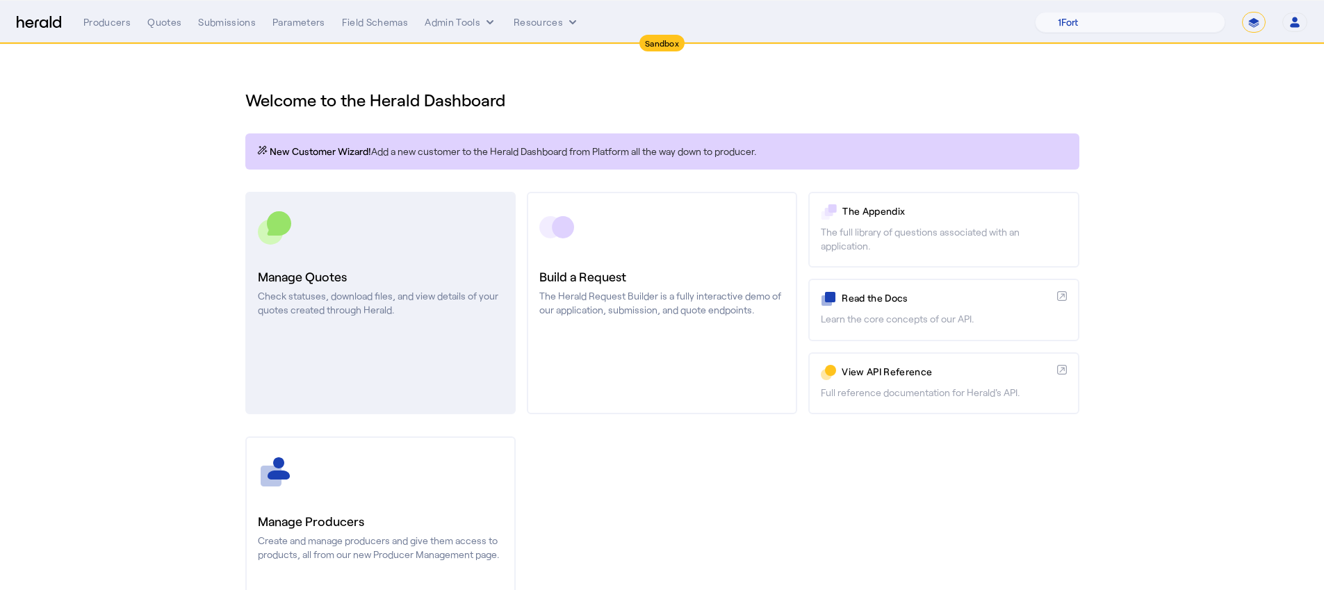
click at [387, 336] on link "Manage Quotes Check statuses, download files, and view details of your quotes c…" at bounding box center [380, 303] width 270 height 222
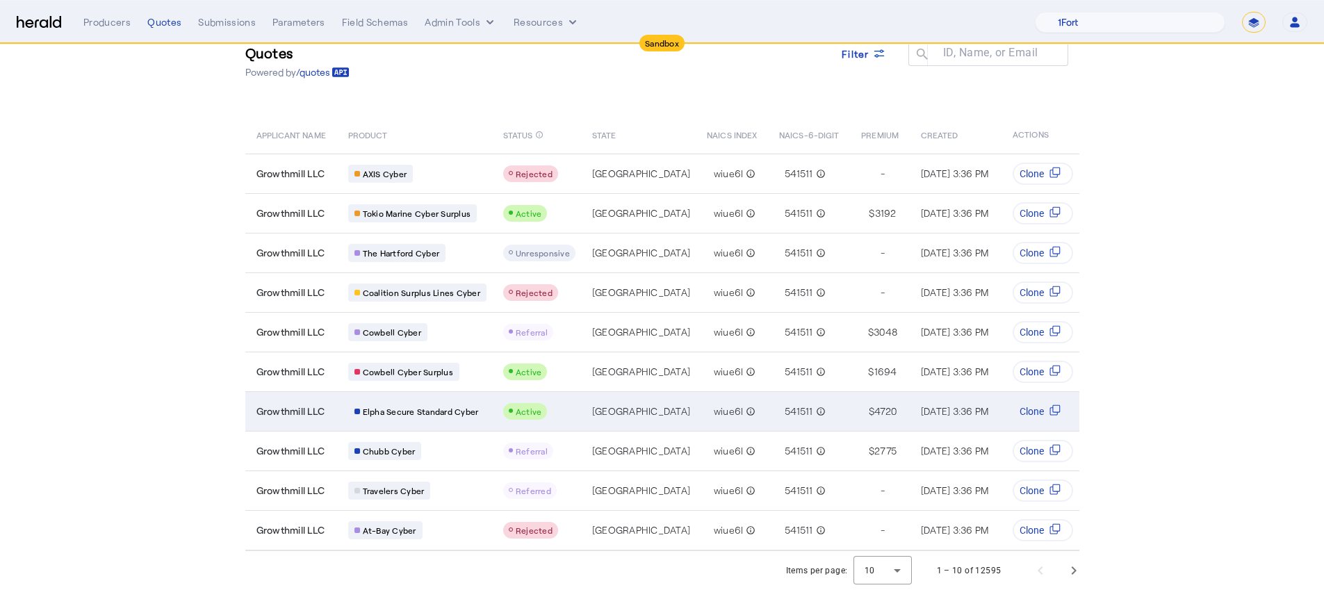
scroll to position [53, 0]
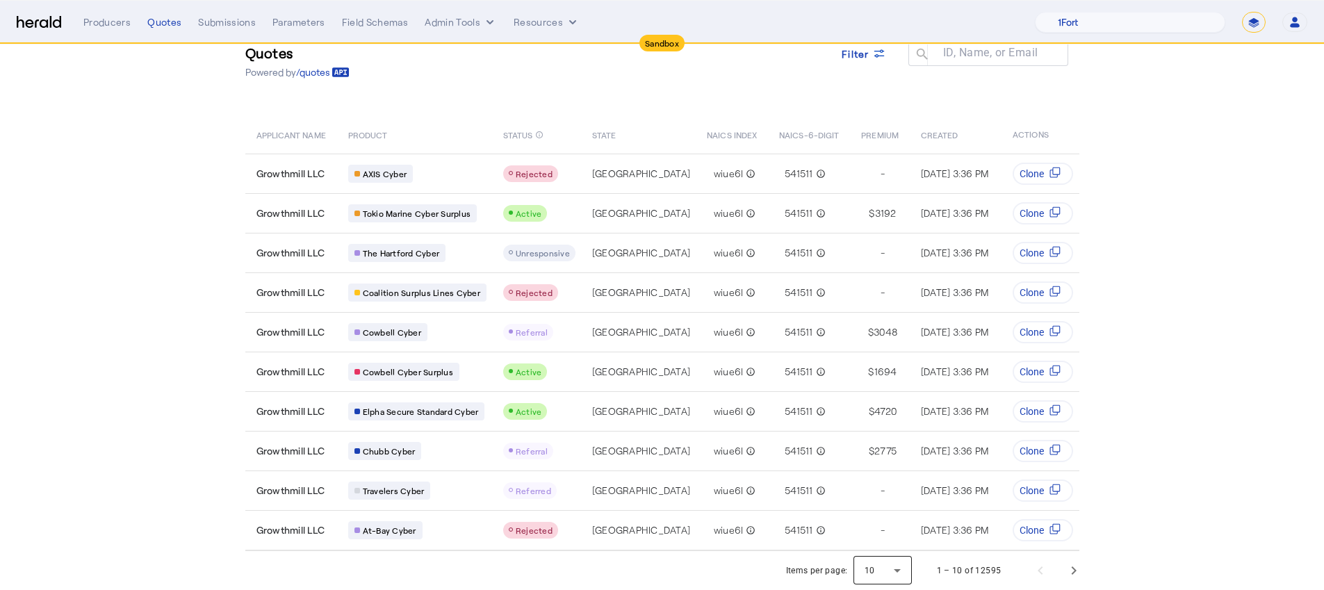
click at [895, 560] on div at bounding box center [883, 570] width 58 height 33
click at [873, 505] on span "25" at bounding box center [889, 500] width 36 height 17
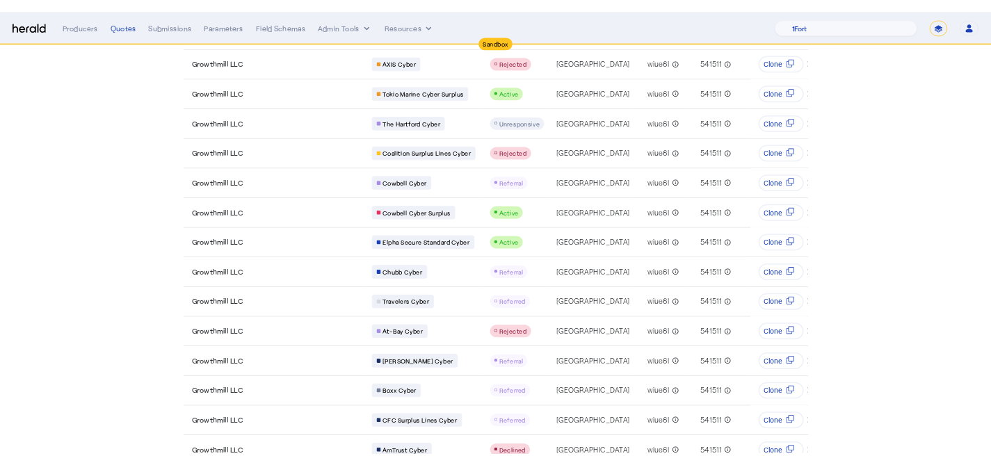
scroll to position [0, 0]
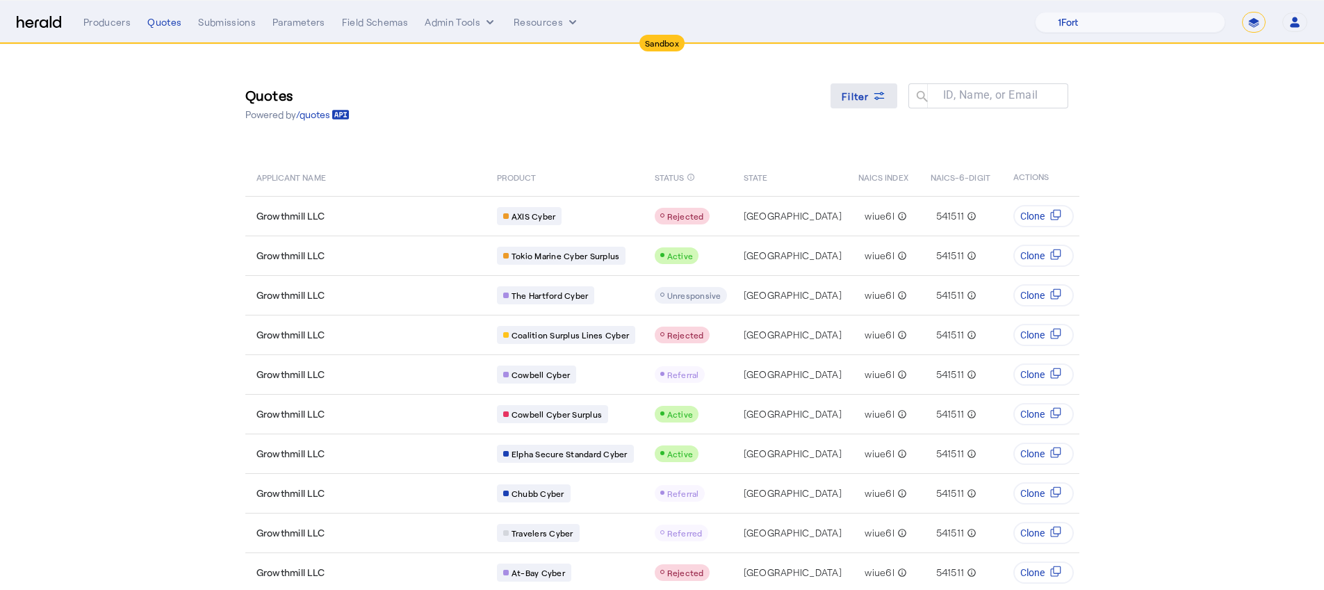
click at [845, 90] on span at bounding box center [864, 95] width 67 height 33
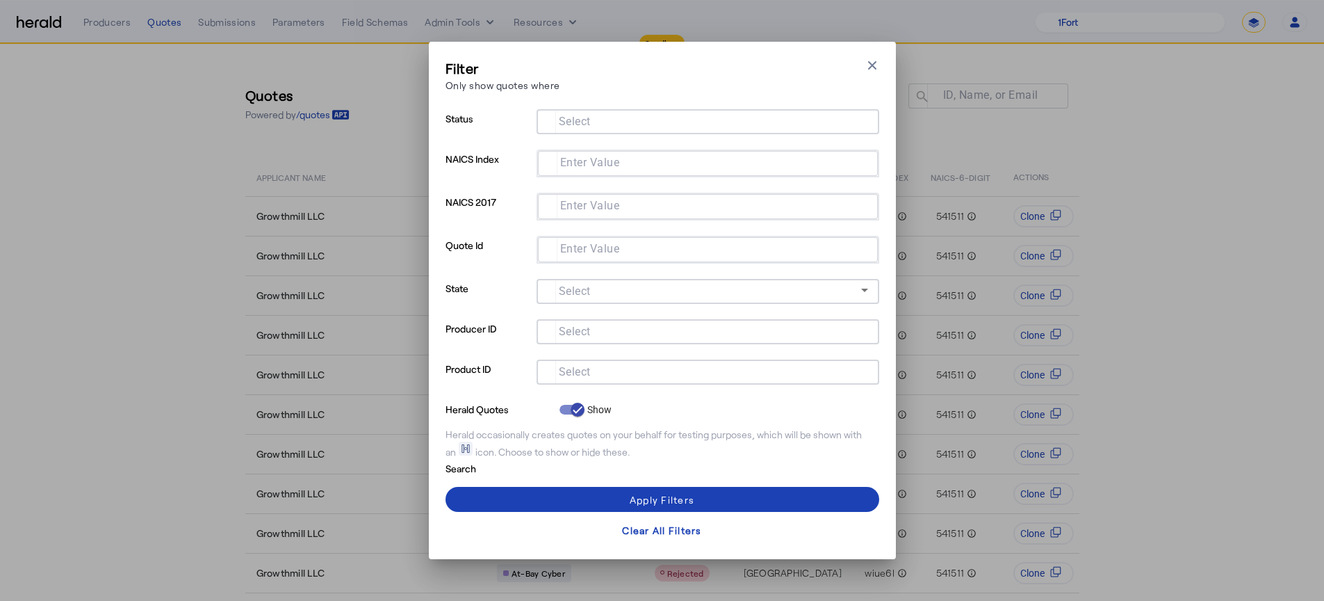
click at [612, 381] on div at bounding box center [708, 371] width 320 height 25
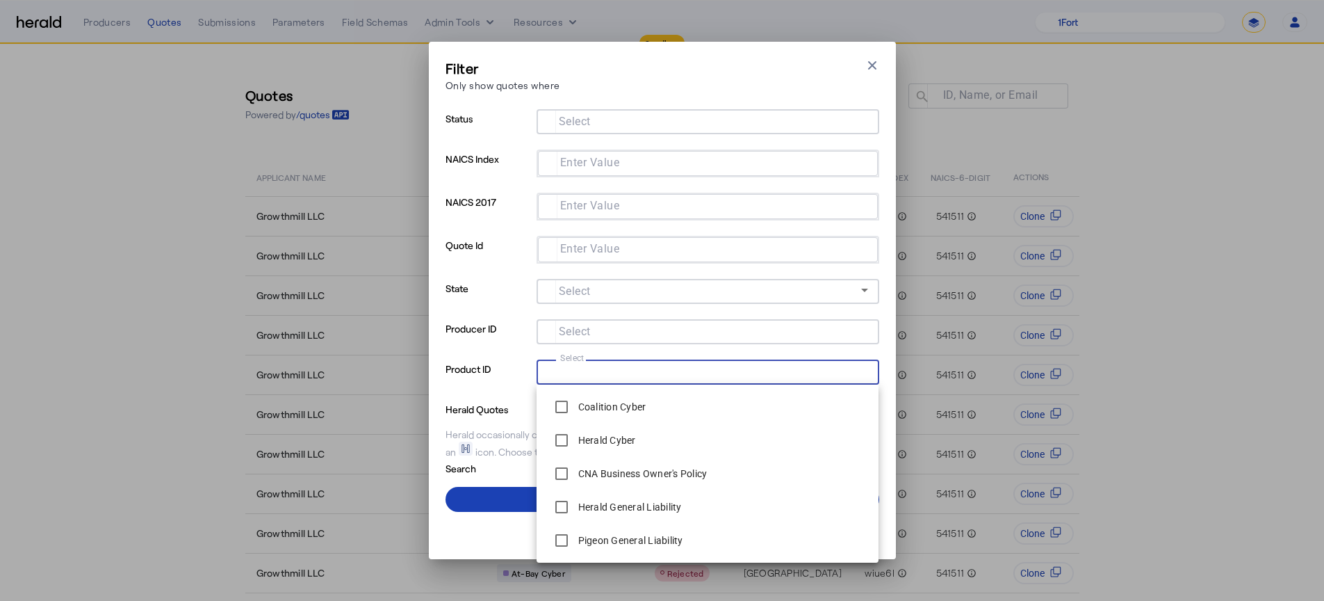
click at [610, 373] on input "Select" at bounding box center [705, 370] width 315 height 17
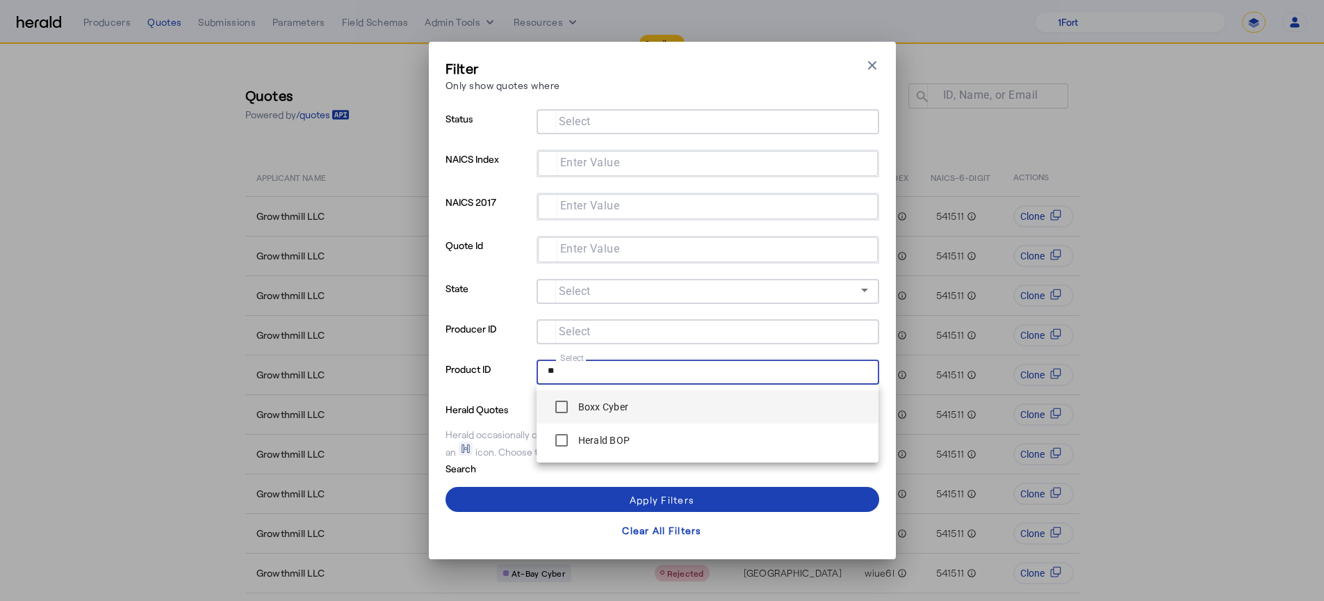
type input "**"
click at [617, 408] on label "Boxx Cyber" at bounding box center [603, 407] width 54 height 14
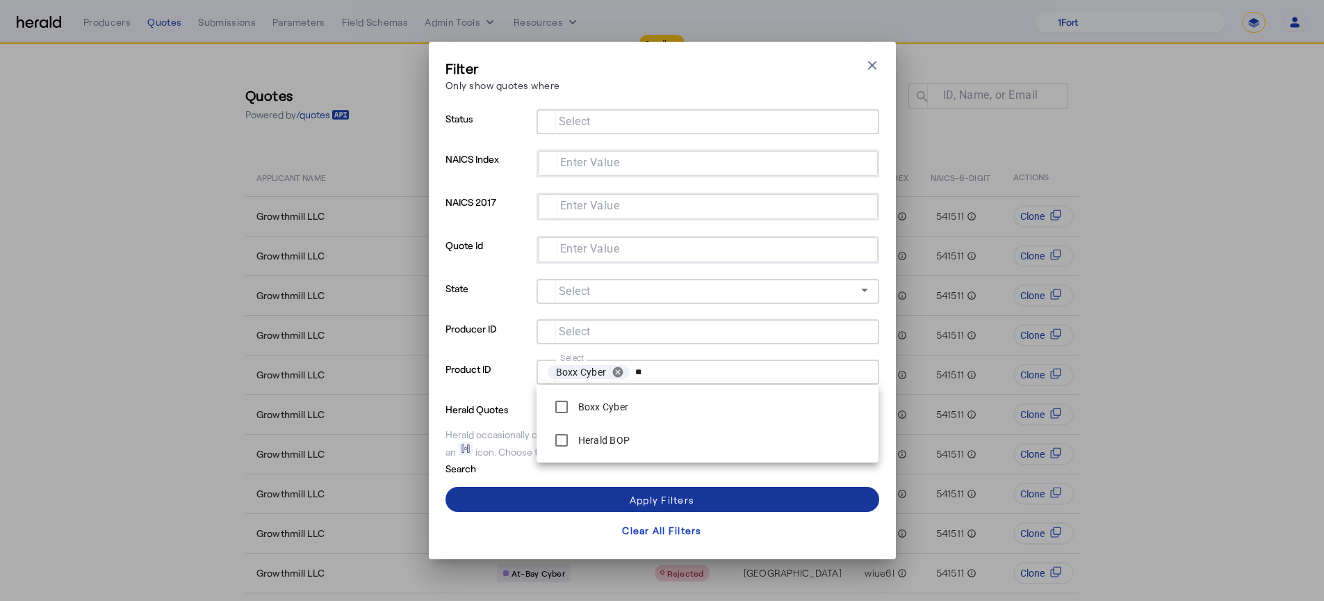
click at [701, 489] on span at bounding box center [663, 498] width 434 height 33
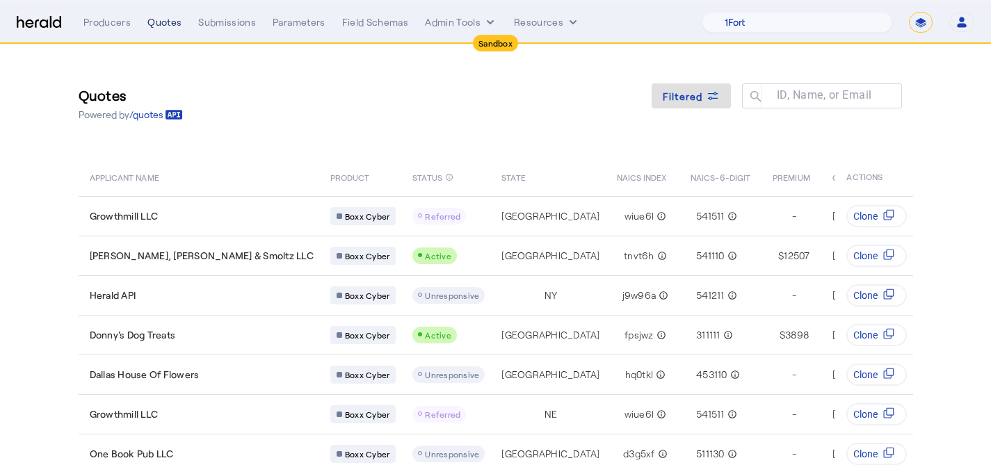
click at [169, 17] on div "Quotes" at bounding box center [164, 22] width 34 height 14
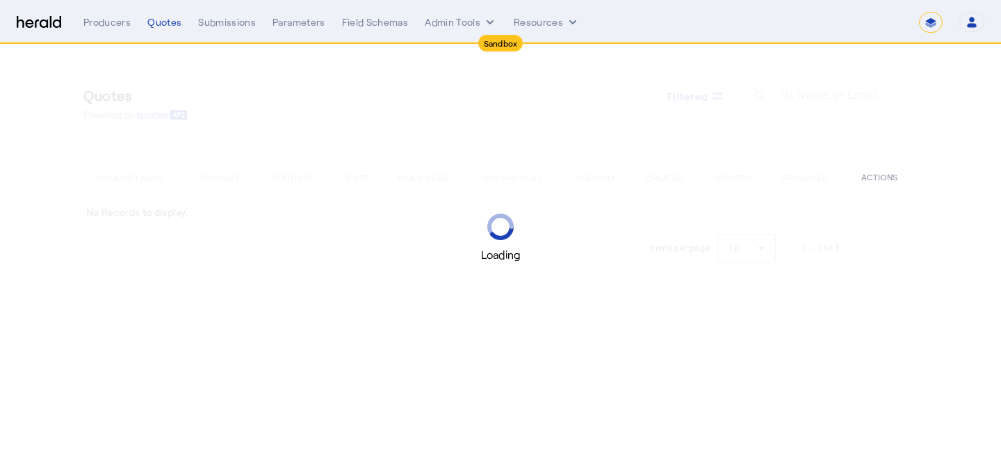
select select "*******"
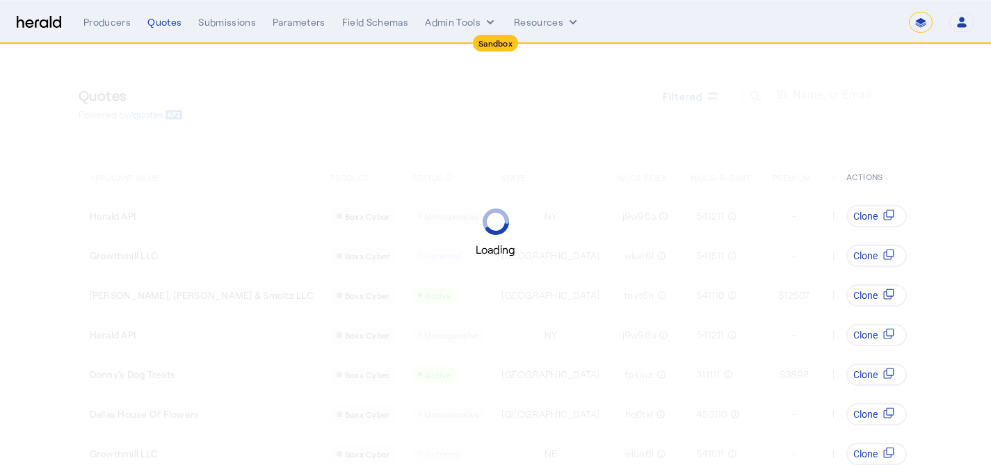
select select "pfm_z9k1_growthmill"
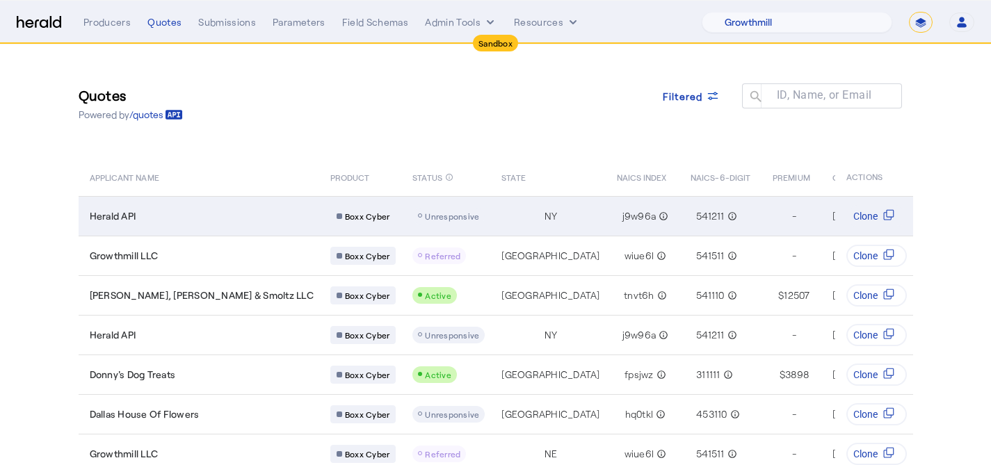
click at [490, 216] on td "NY" at bounding box center [547, 216] width 115 height 40
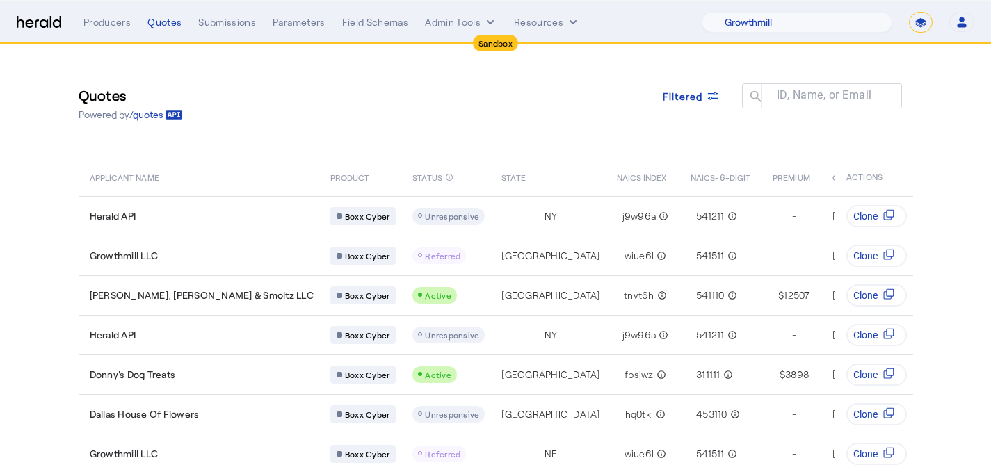
click at [920, 24] on select "**********" at bounding box center [921, 22] width 24 height 21
select select "**********"
click at [909, 12] on select "**********" at bounding box center [921, 22] width 24 height 21
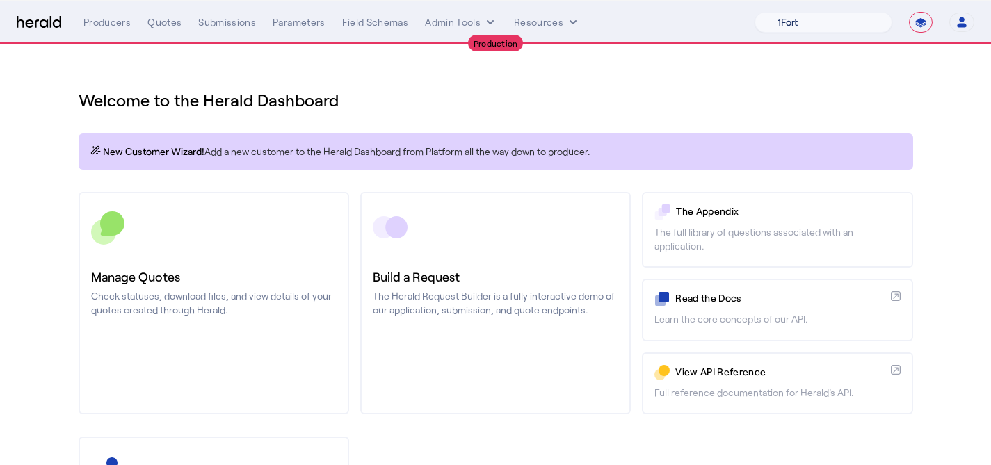
click at [767, 20] on select "1Fort Affinity Risk [PERSON_NAME] [PERSON_NAME] CRC Campus Coverage Citadel Fif…" at bounding box center [823, 22] width 138 height 21
select select "pfm_a9p2_hib_marketplace"
click at [754, 12] on select "1Fort Affinity Risk [PERSON_NAME] [PERSON_NAME] CRC Campus Coverage Citadel Fif…" at bounding box center [823, 22] width 138 height 21
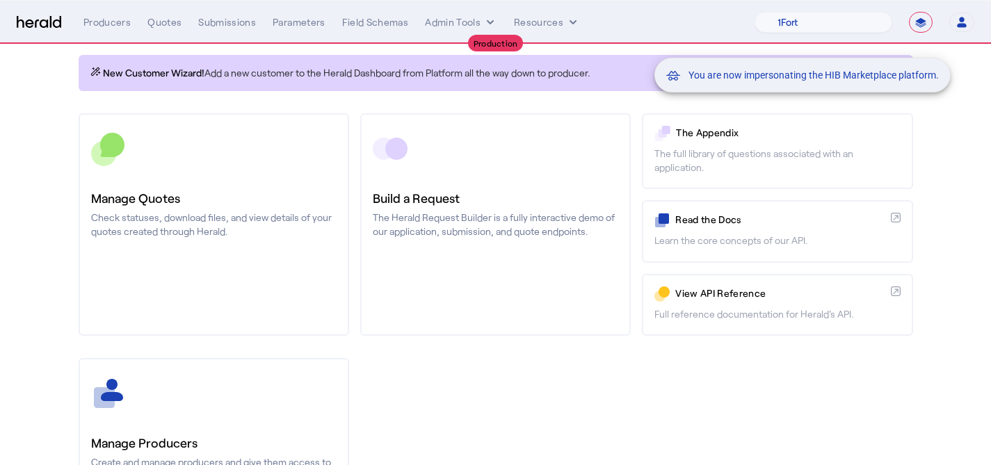
scroll to position [107, 0]
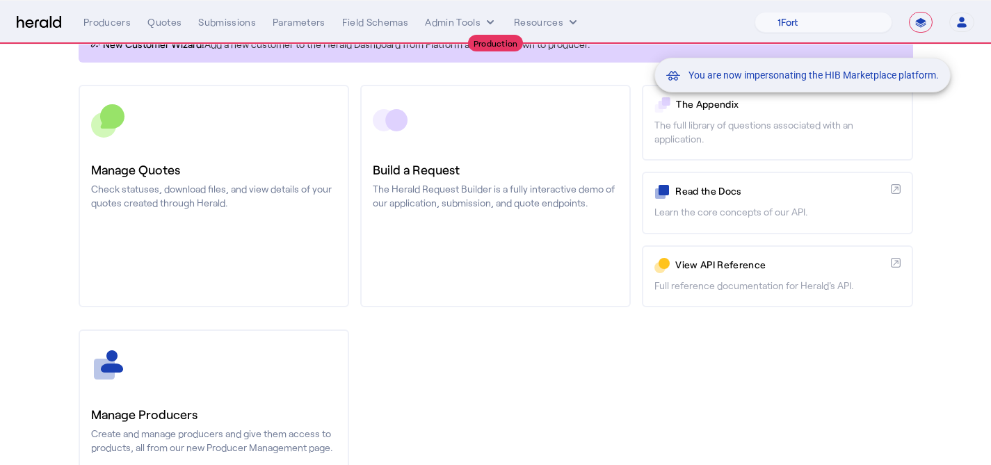
click at [206, 352] on div "You are now impersonating the HIB Marketplace platform." at bounding box center [495, 232] width 991 height 465
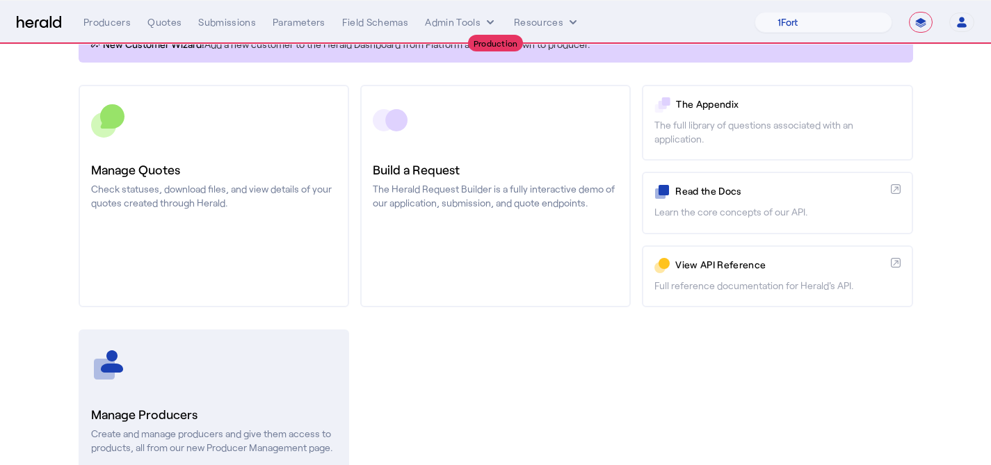
click at [206, 381] on div at bounding box center [213, 365] width 245 height 35
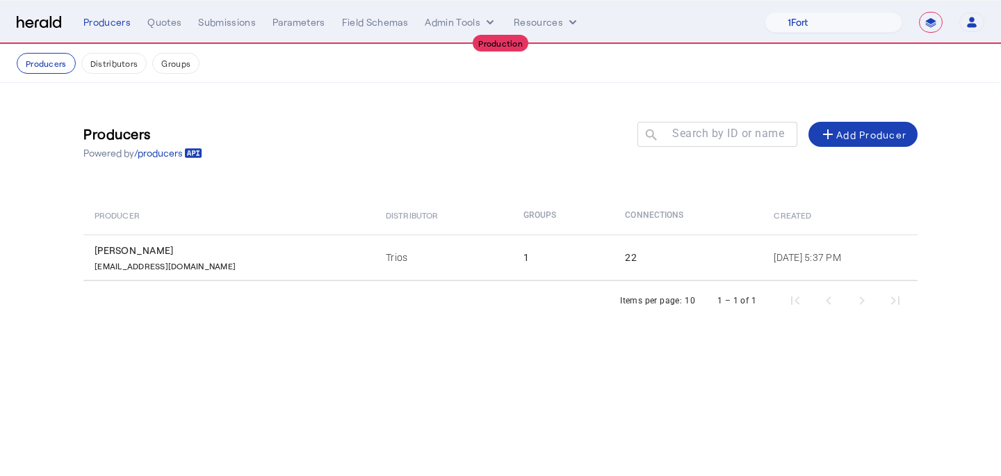
click at [171, 40] on nav "**********" at bounding box center [500, 22] width 1001 height 43
click at [165, 29] on div "Quotes" at bounding box center [164, 22] width 34 height 14
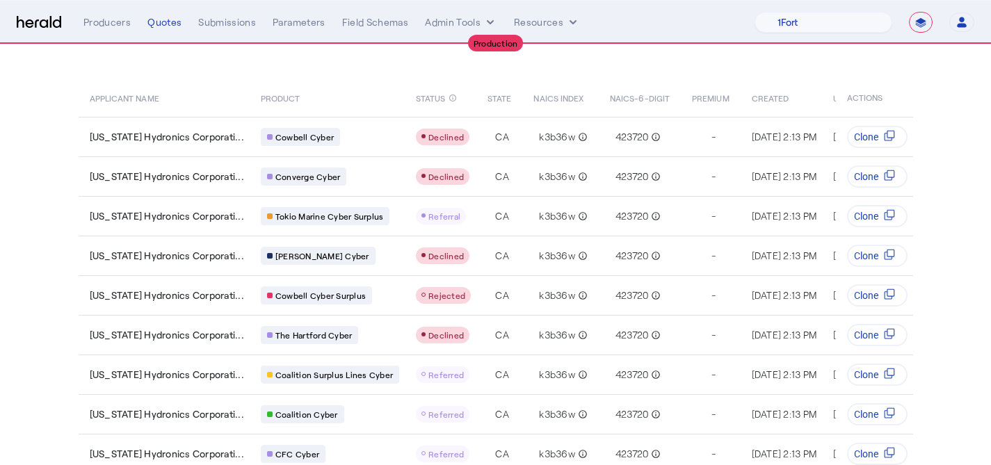
scroll to position [177, 0]
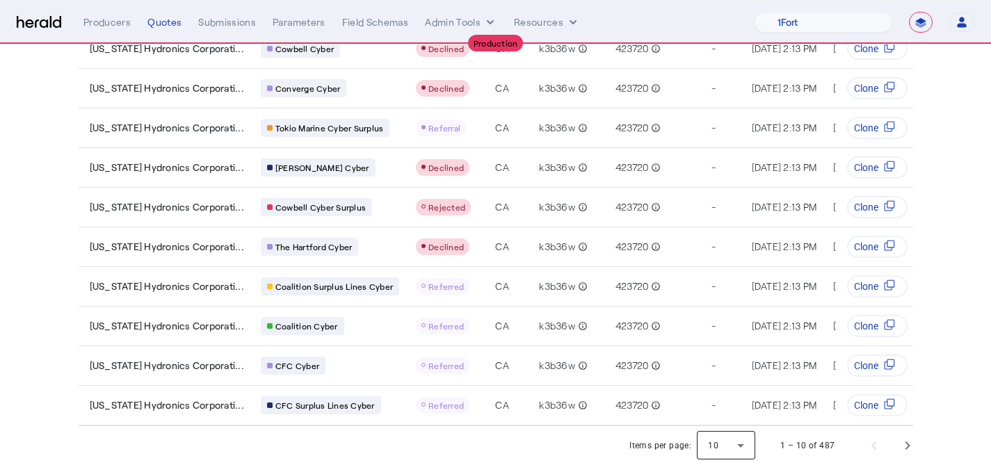
click at [729, 443] on div at bounding box center [726, 445] width 58 height 33
click at [731, 378] on span "25" at bounding box center [733, 375] width 36 height 17
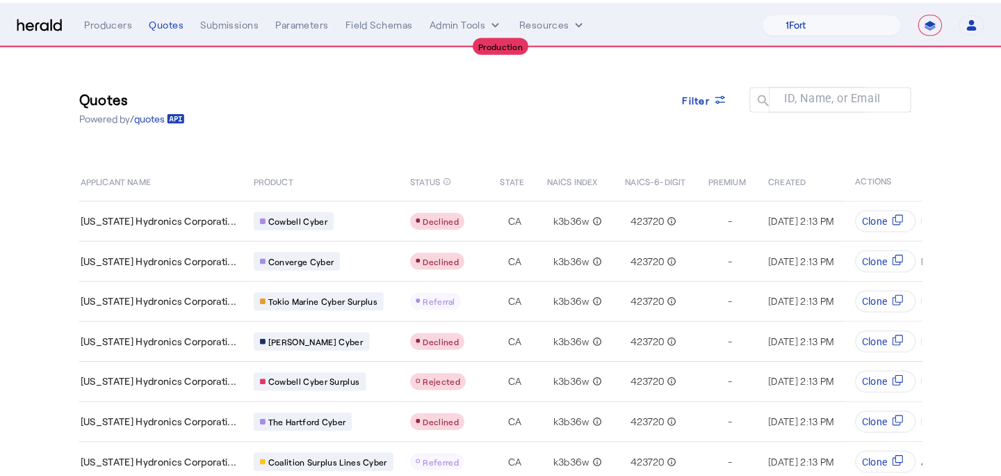
scroll to position [0, 0]
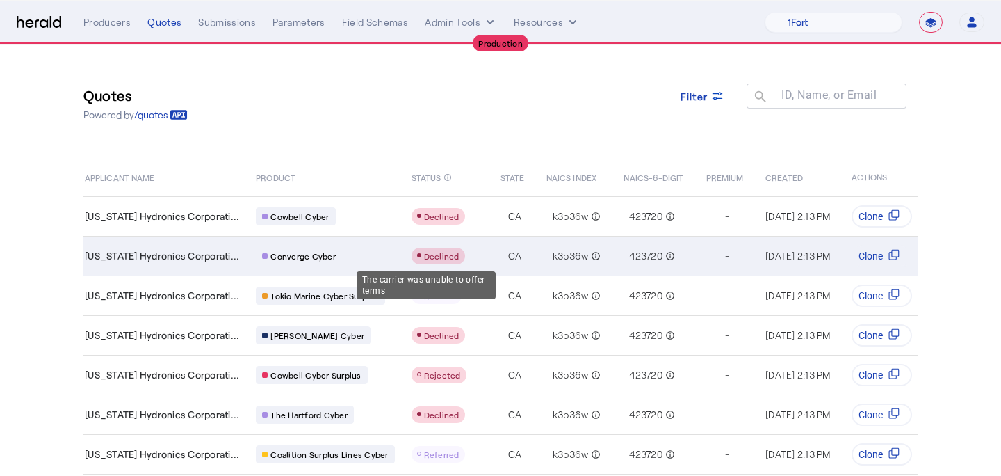
click at [424, 254] on span "Declined" at bounding box center [441, 256] width 35 height 10
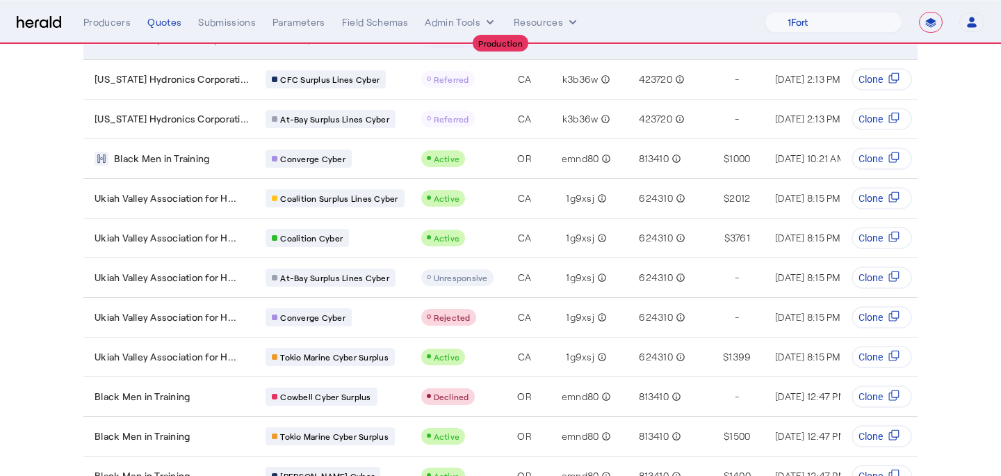
scroll to position [751, 0]
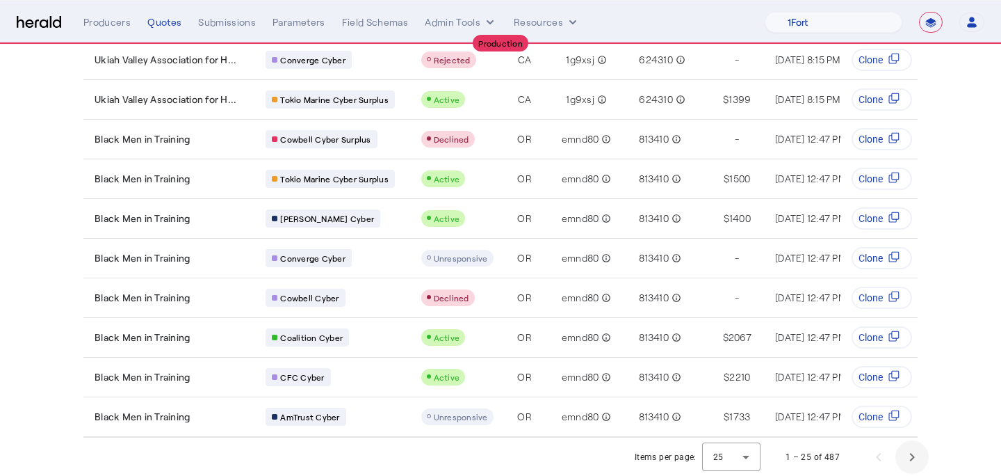
click at [905, 444] on span "Next page" at bounding box center [911, 456] width 33 height 33
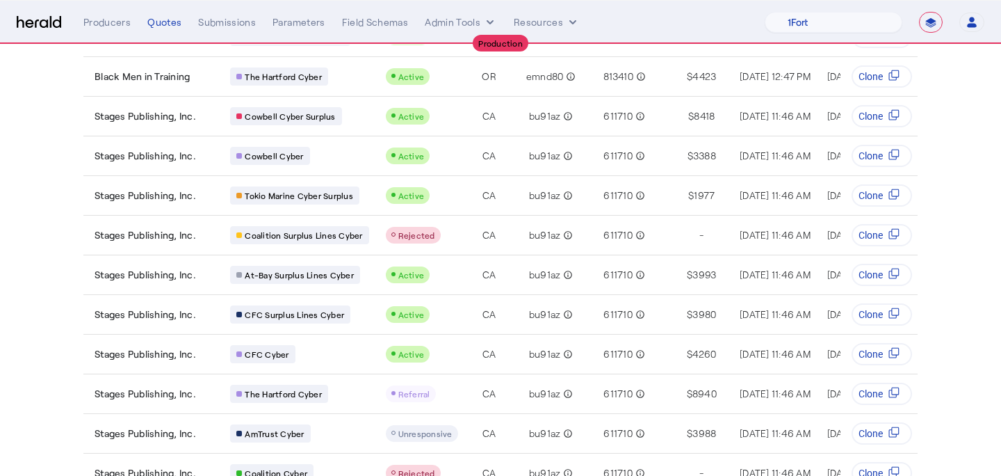
scroll to position [338, 0]
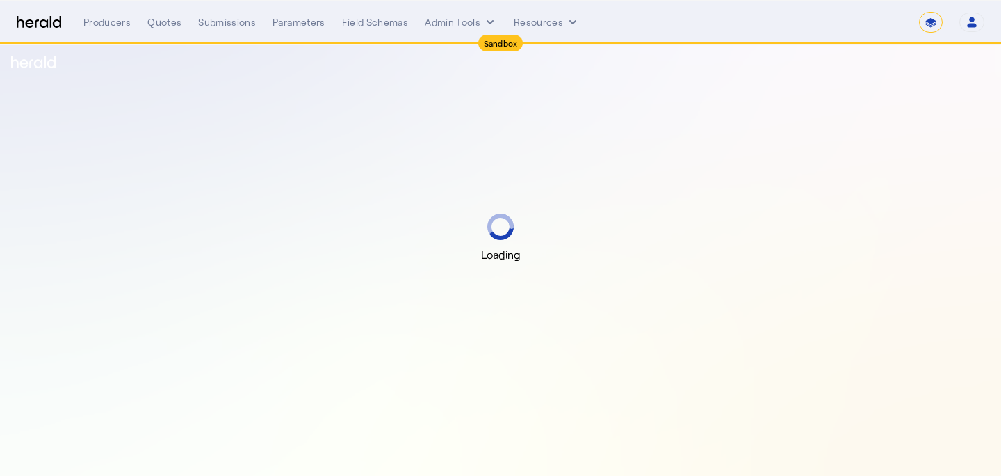
select select "*******"
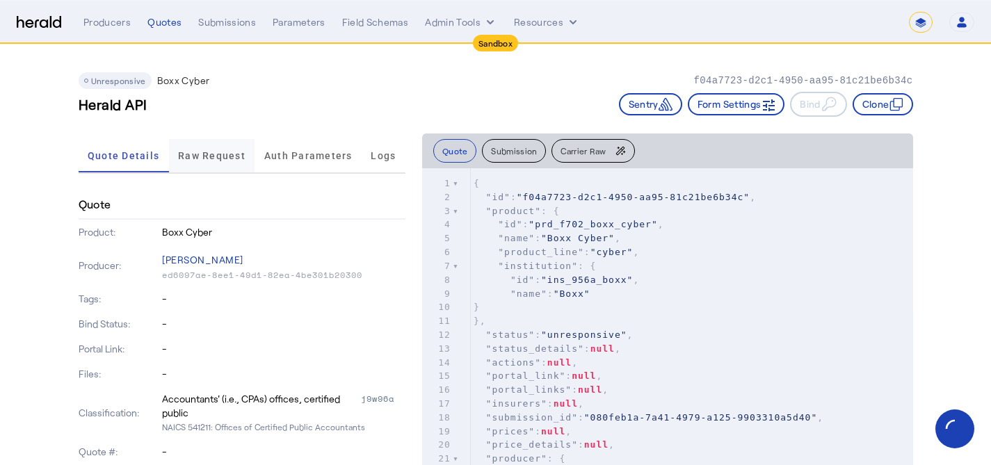
click at [222, 160] on span "Raw Request" at bounding box center [211, 156] width 67 height 10
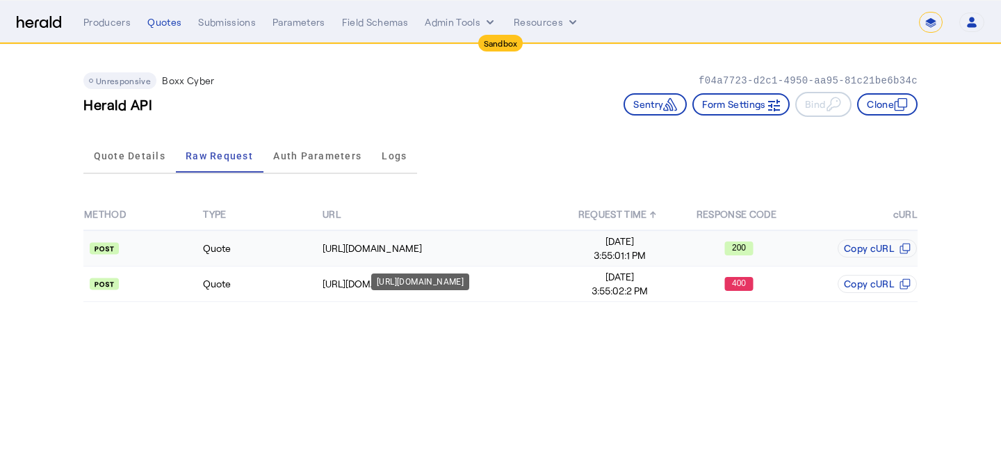
click at [428, 290] on div "[URL][DOMAIN_NAME]" at bounding box center [420, 281] width 98 height 17
click at [289, 279] on td "Quote" at bounding box center [261, 283] width 119 height 35
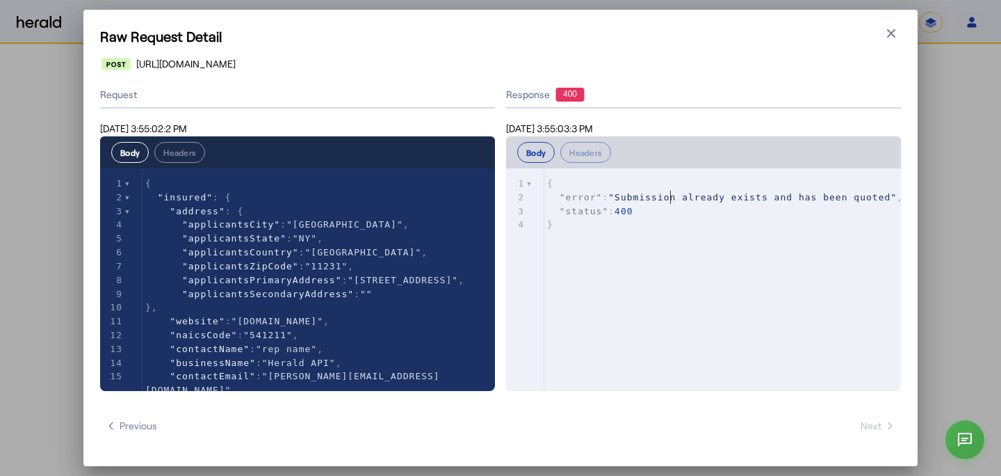
click at [668, 195] on span ""Submission already exists and has been quoted"" at bounding box center [752, 197] width 289 height 10
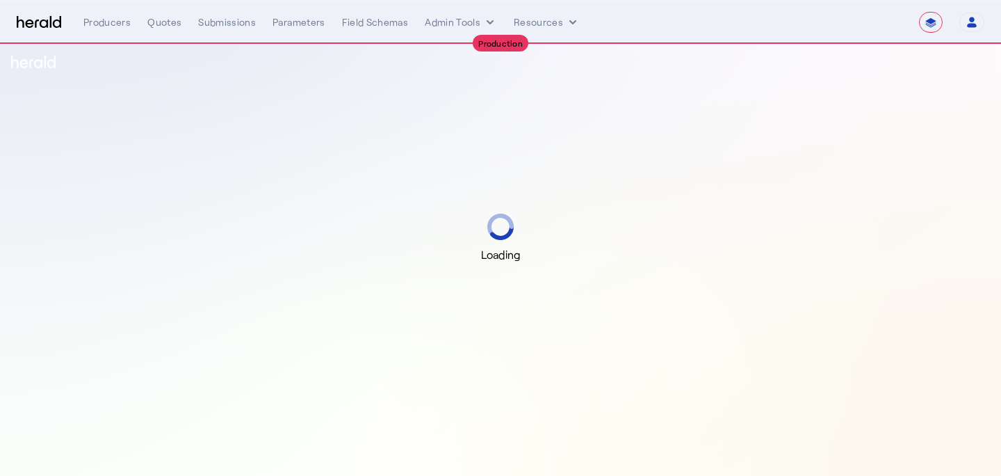
select select "**********"
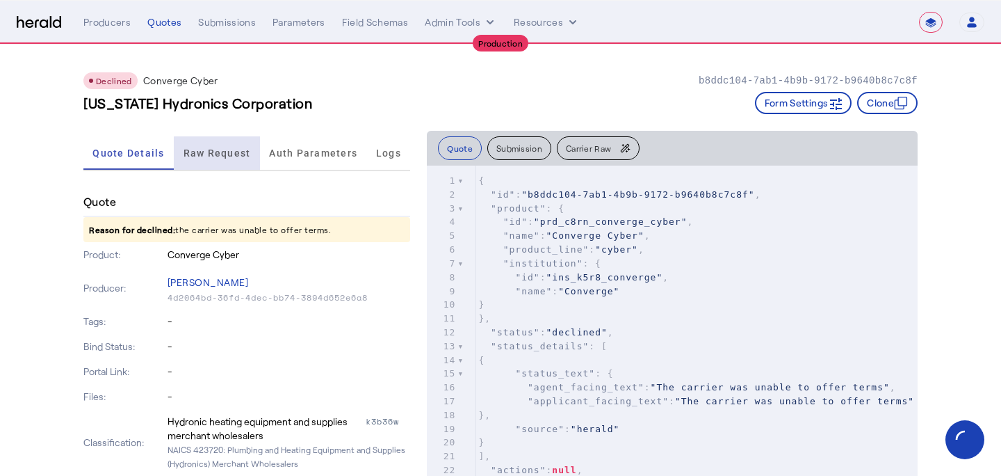
click at [232, 165] on span "Raw Request" at bounding box center [217, 152] width 67 height 33
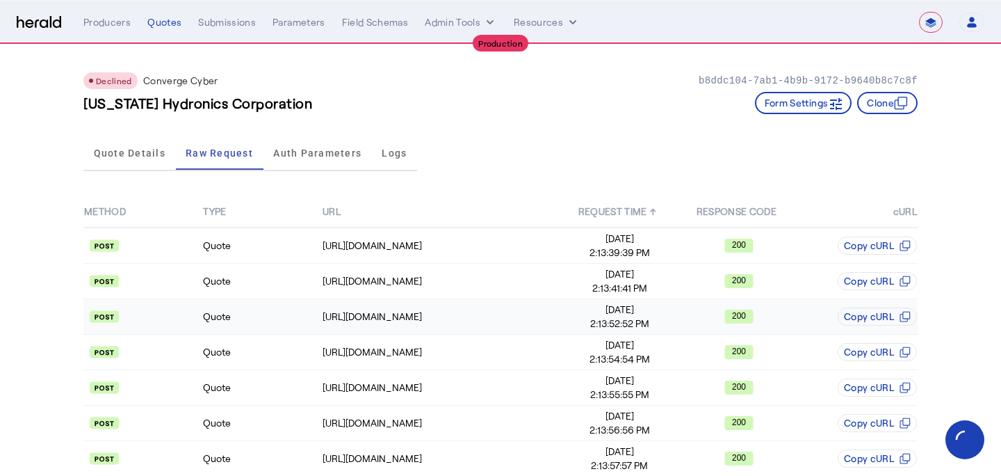
scroll to position [162, 0]
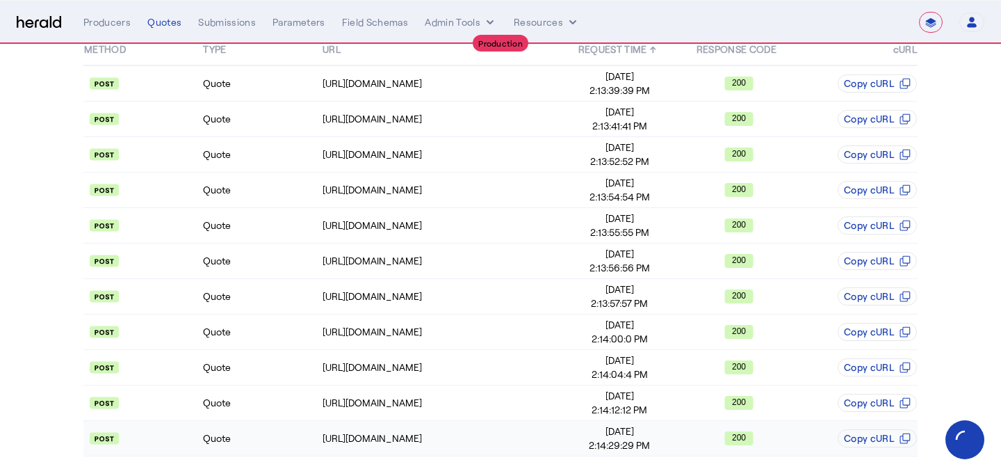
click at [677, 442] on span "2:14:29:29 PM" at bounding box center [619, 445] width 117 height 14
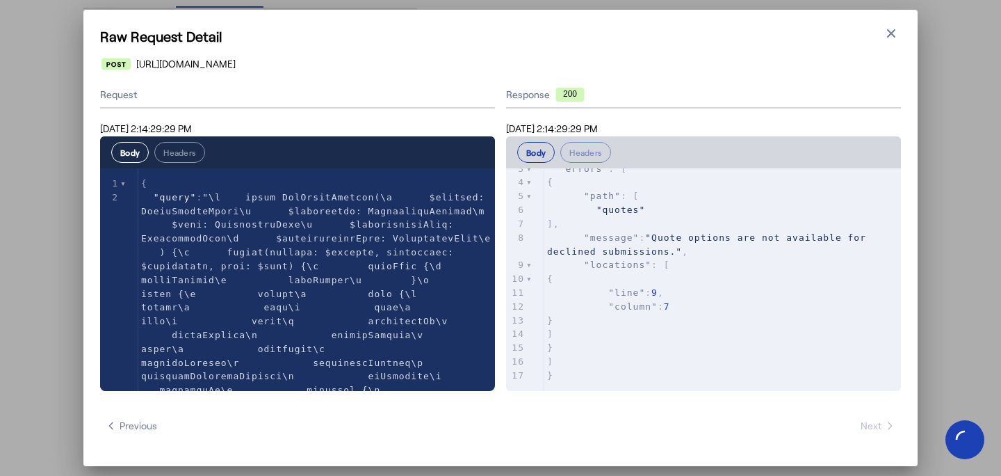
scroll to position [42, 0]
click at [939, 309] on div "Raw Request Detail Close modal [URL][DOMAIN_NAME] Request [DATE] 2:14:29:29 PM …" at bounding box center [500, 238] width 1001 height 476
click at [888, 25] on button "Close modal" at bounding box center [891, 33] width 19 height 19
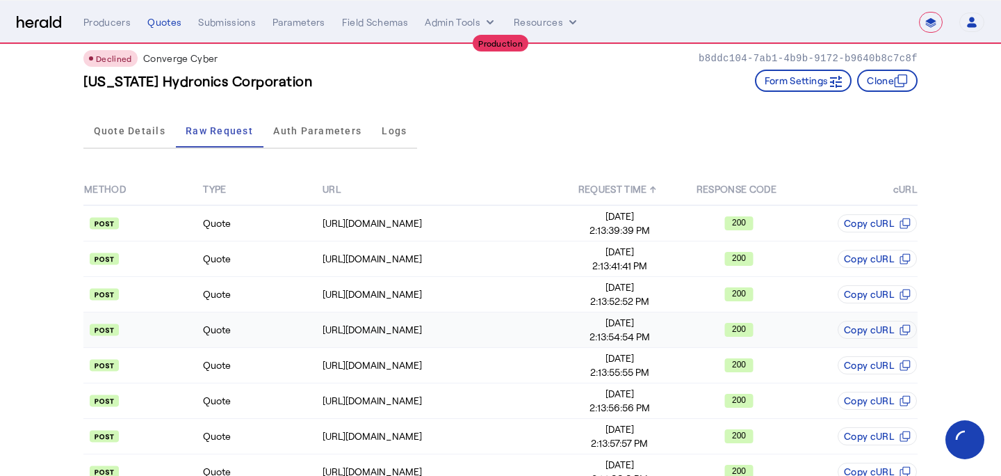
scroll to position [0, 0]
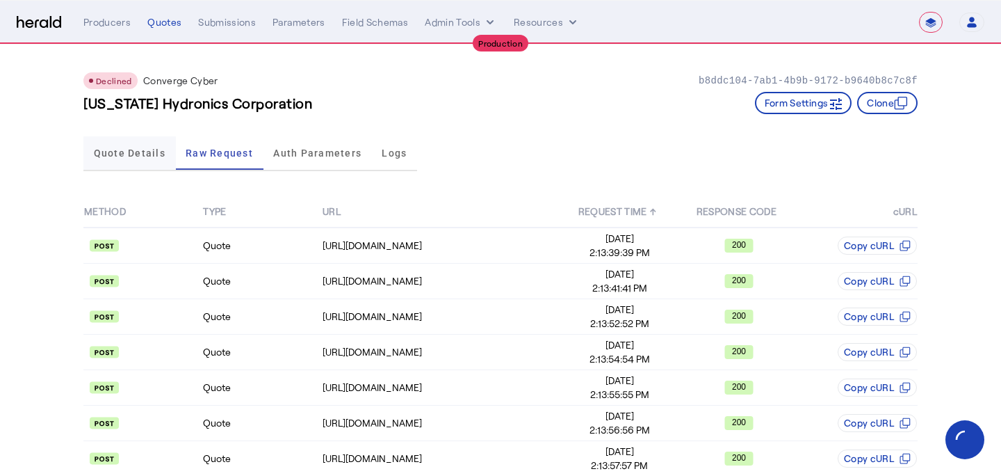
click at [147, 161] on span "Quote Details" at bounding box center [130, 152] width 72 height 33
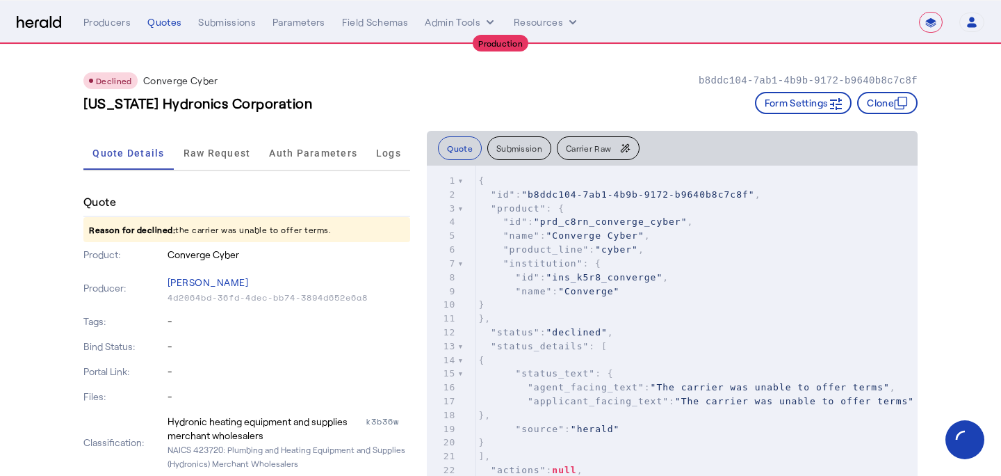
click at [586, 149] on span "Carrier Raw" at bounding box center [588, 148] width 45 height 8
